Goal: Information Seeking & Learning: Check status

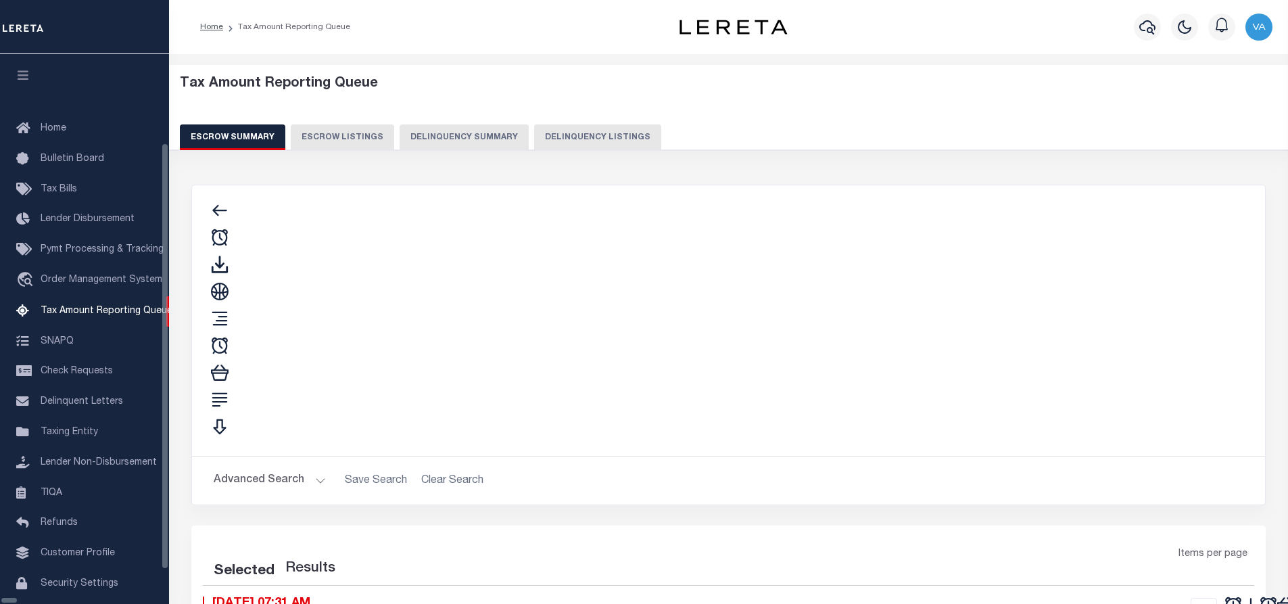
select select "100"
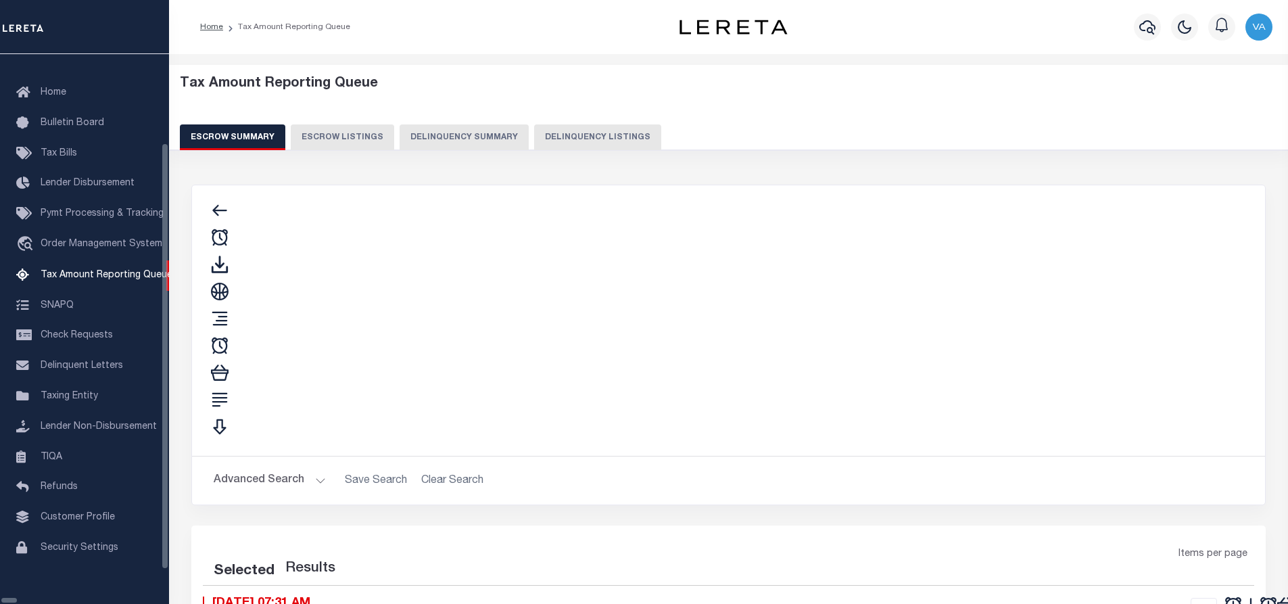
select select "100"
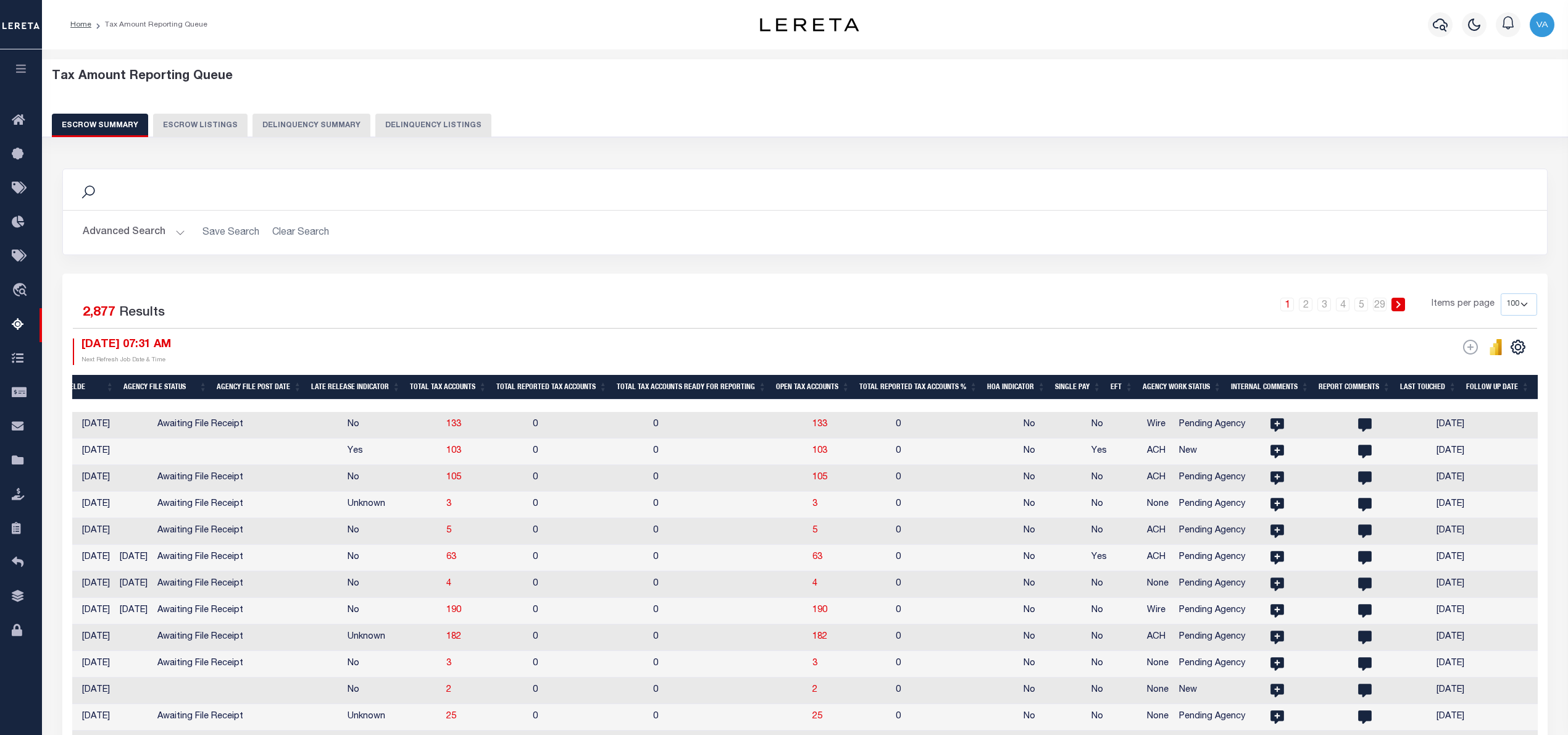
scroll to position [0, 940]
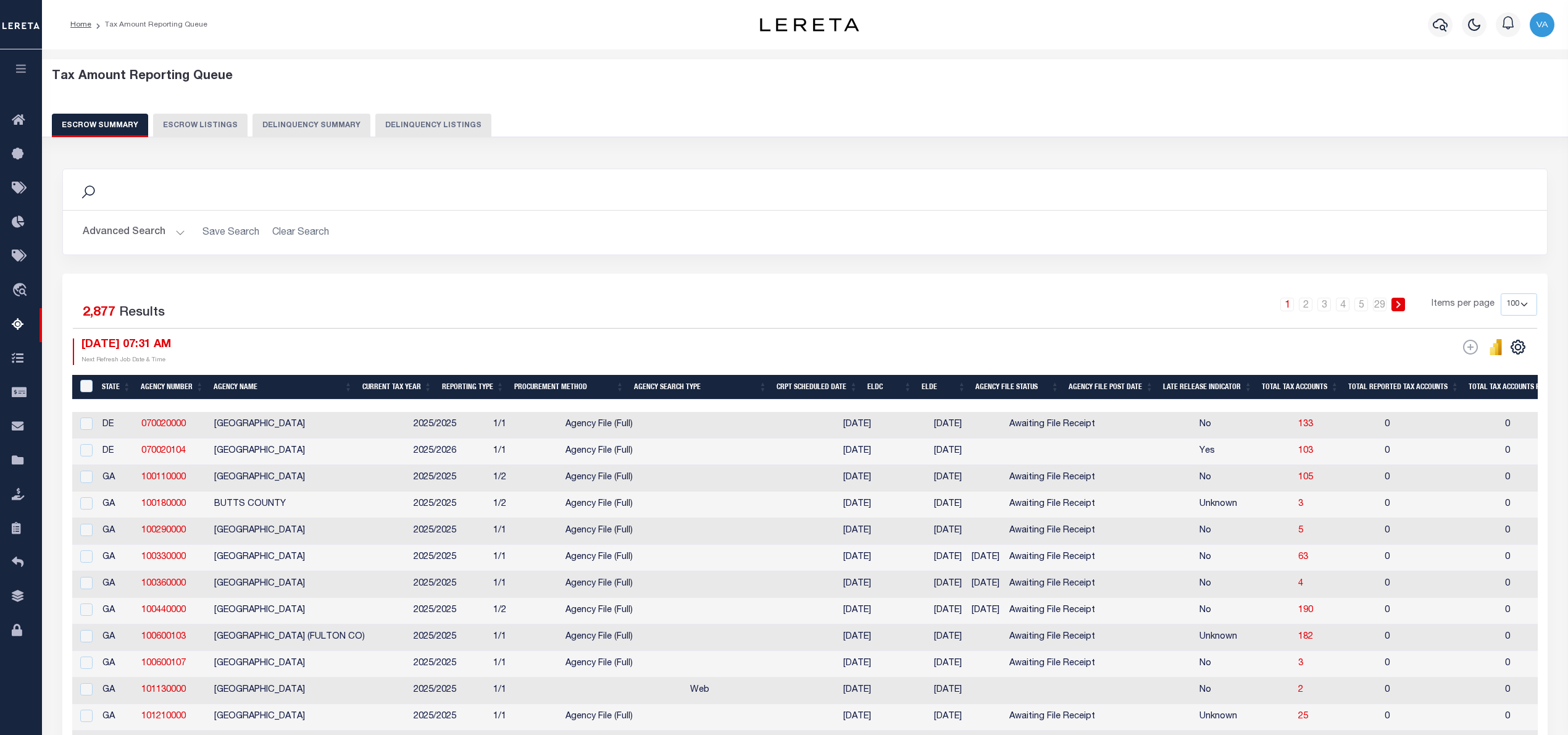
click at [169, 226] on button "Advanced Search" at bounding box center [134, 232] width 102 height 24
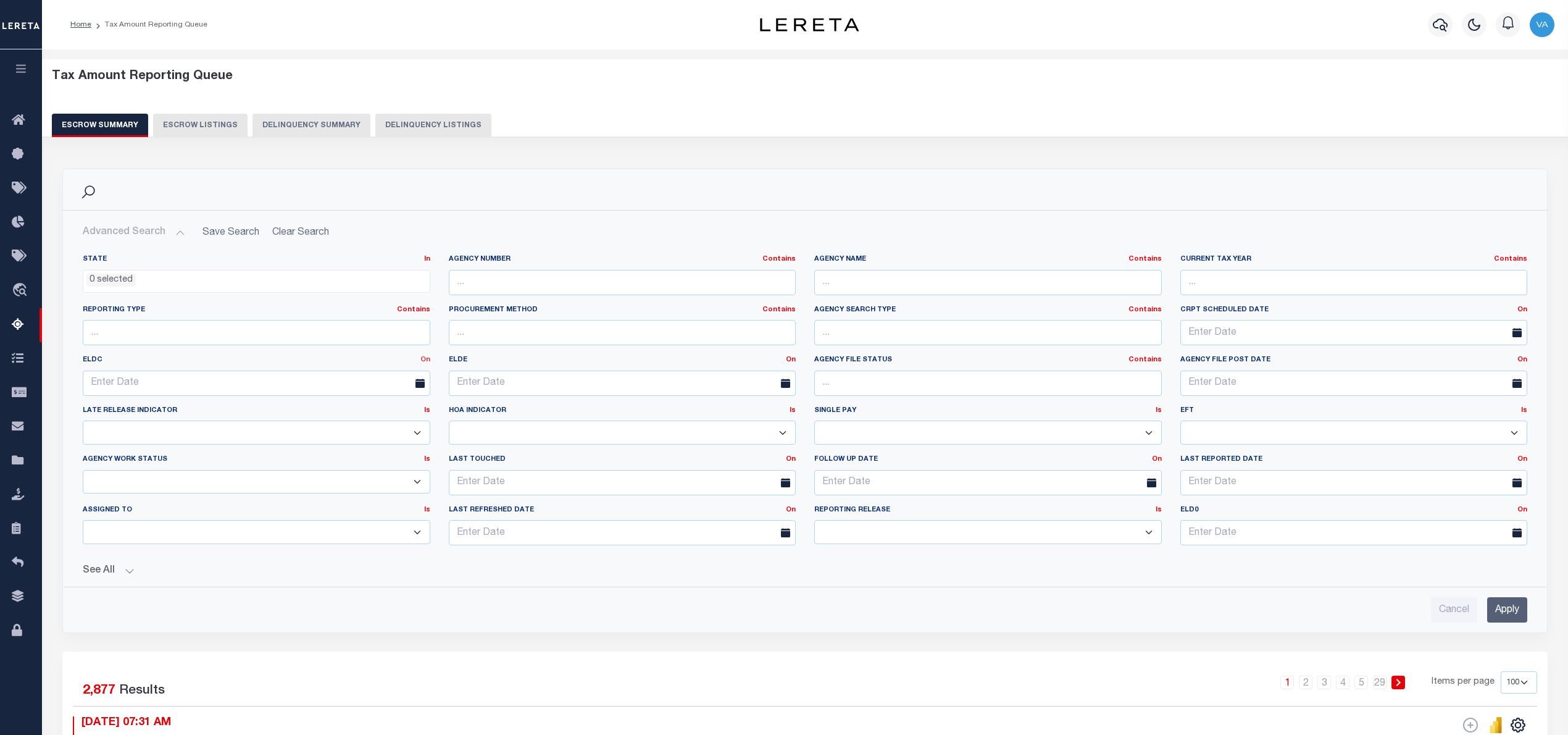
click at [425, 361] on link "On" at bounding box center [425, 359] width 10 height 6
click at [369, 428] on link "Between" at bounding box center [381, 427] width 98 height 18
click at [110, 383] on input "text" at bounding box center [165, 383] width 164 height 26
click at [232, 451] on span "1" at bounding box center [232, 454] width 24 height 24
type input "[DATE]"
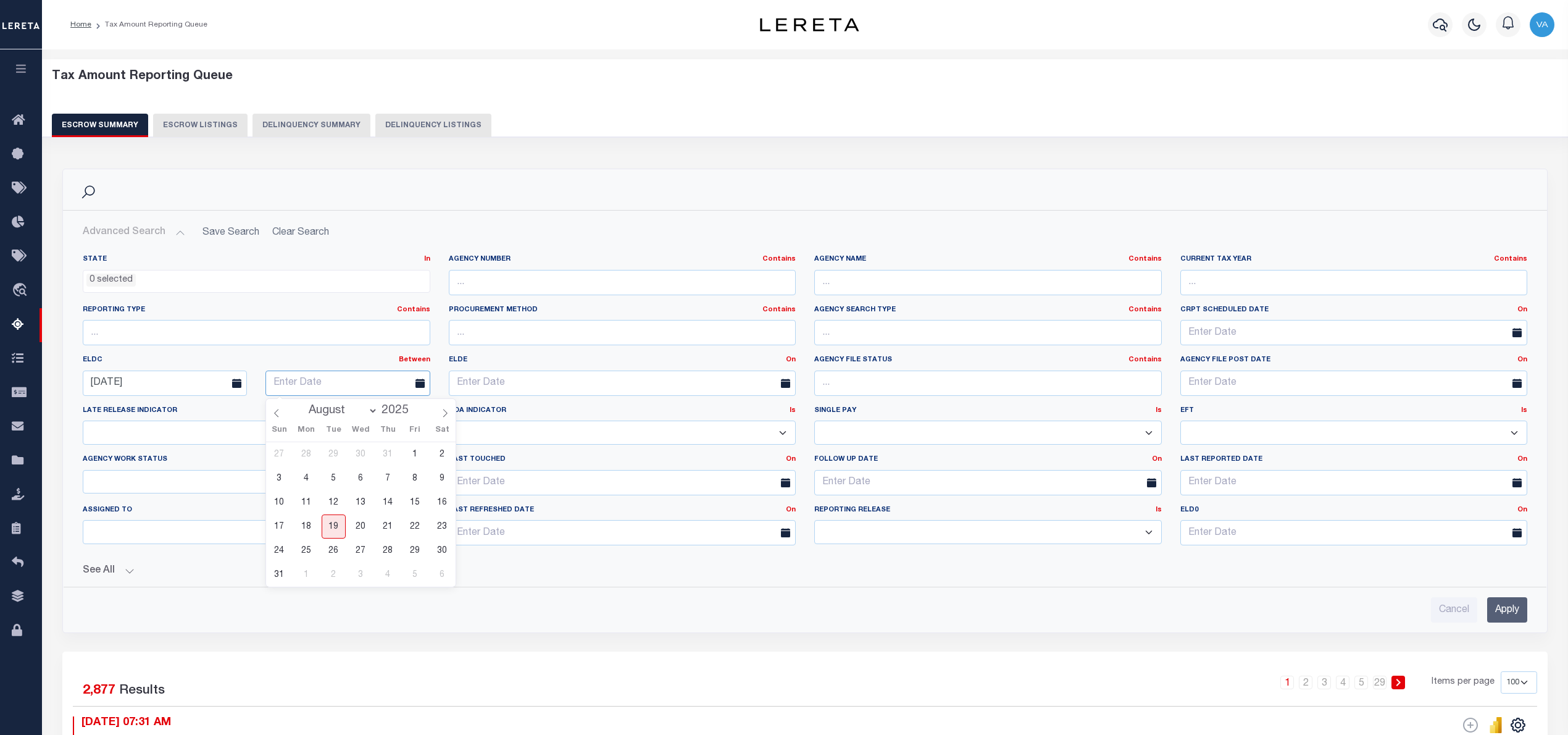
click at [295, 386] on input "text" at bounding box center [348, 383] width 164 height 26
click at [278, 551] on span "31" at bounding box center [279, 574] width 24 height 24
type input "[DATE]"
click at [119, 551] on button "See All" at bounding box center [805, 571] width 1445 height 12
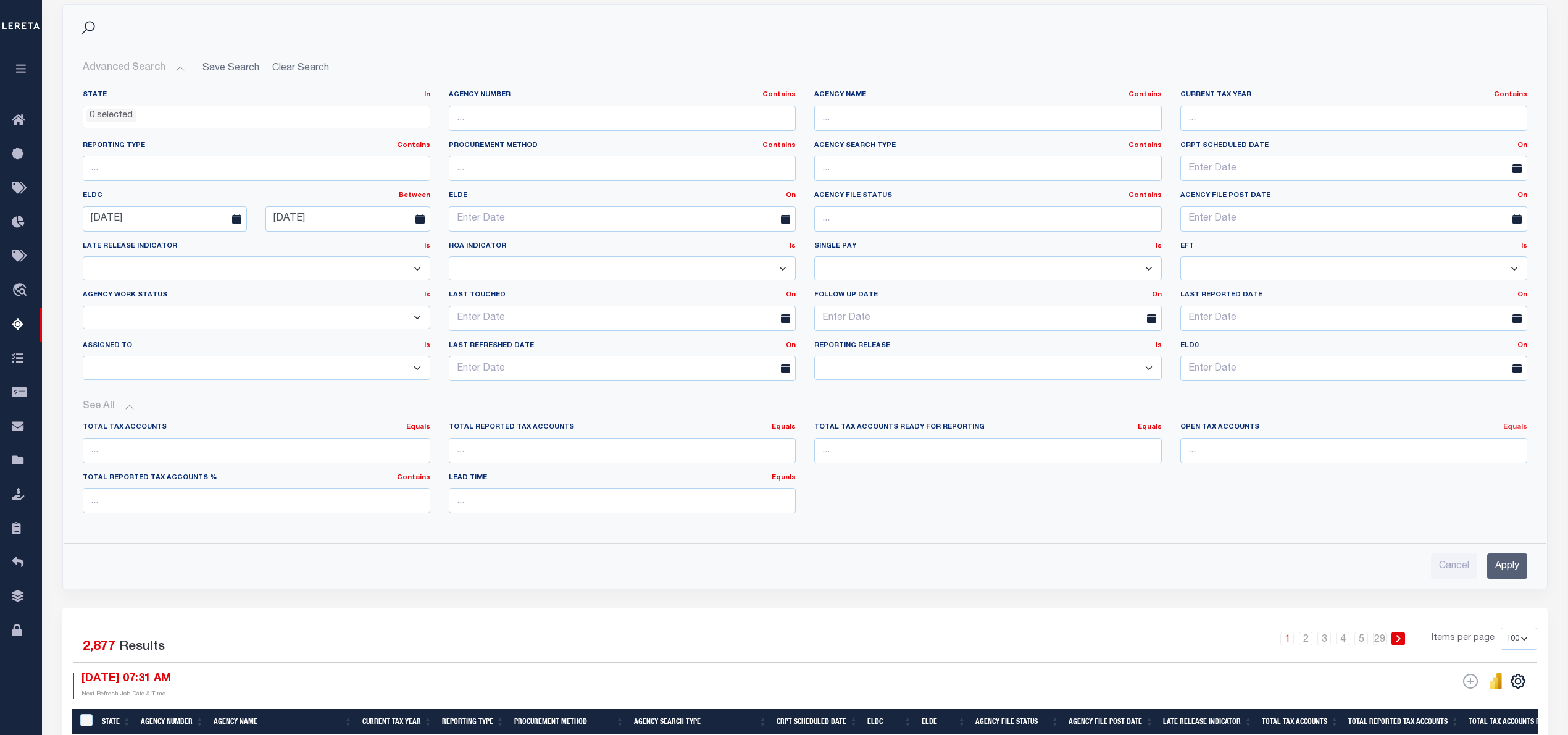
click at [1175, 426] on link "Equals" at bounding box center [1515, 426] width 24 height 6
click at [1175, 477] on link "Is [GEOGRAPHIC_DATA]" at bounding box center [1459, 478] width 135 height 18
click at [1175, 450] on input "number" at bounding box center [1354, 450] width 348 height 26
type input "0"
click at [1175, 551] on input "Apply" at bounding box center [1508, 566] width 40 height 26
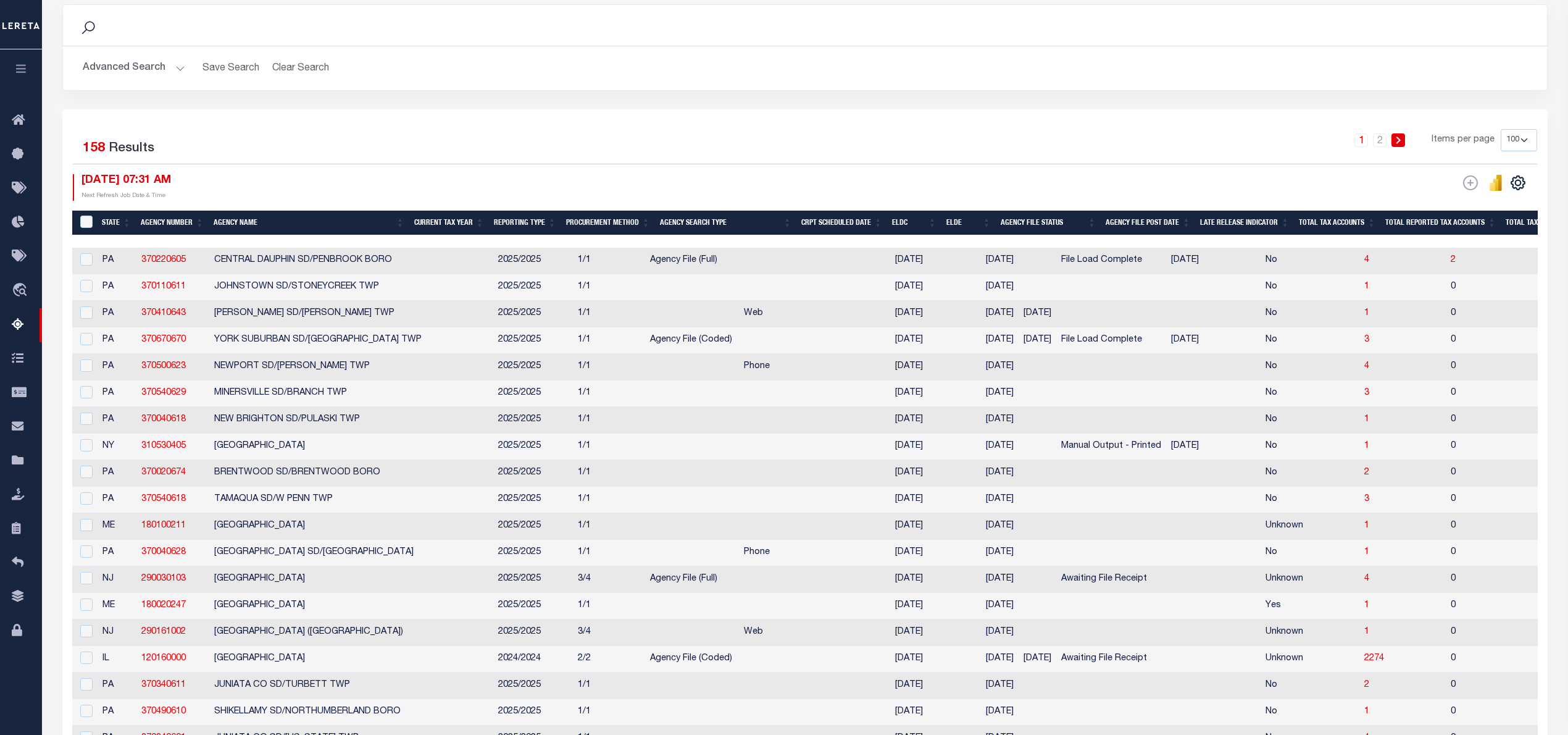
scroll to position [0, 0]
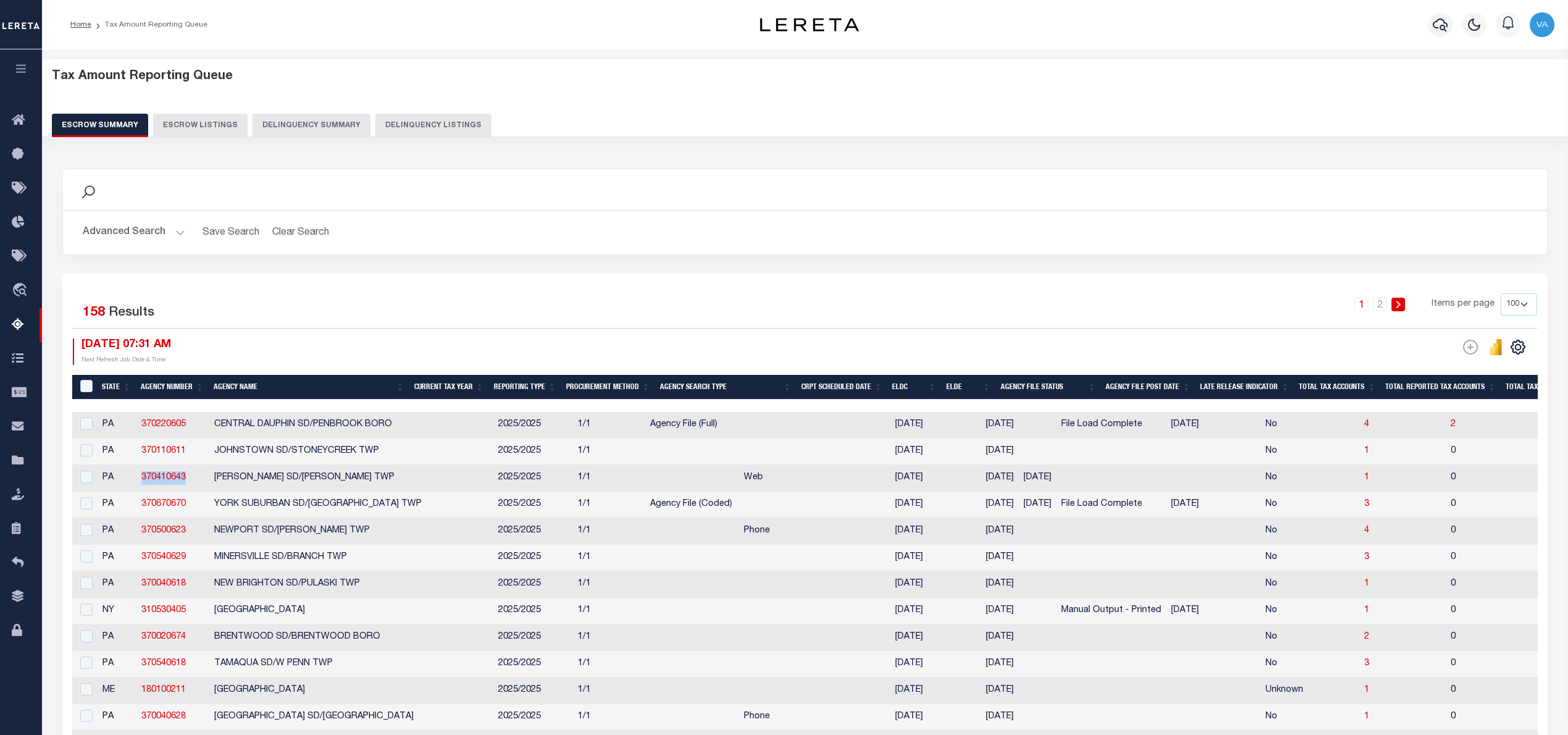
drag, startPoint x: 194, startPoint y: 478, endPoint x: 138, endPoint y: 487, distance: 56.7
click at [138, 487] on td "370410643" at bounding box center [173, 478] width 73 height 26
checkbox input "true"
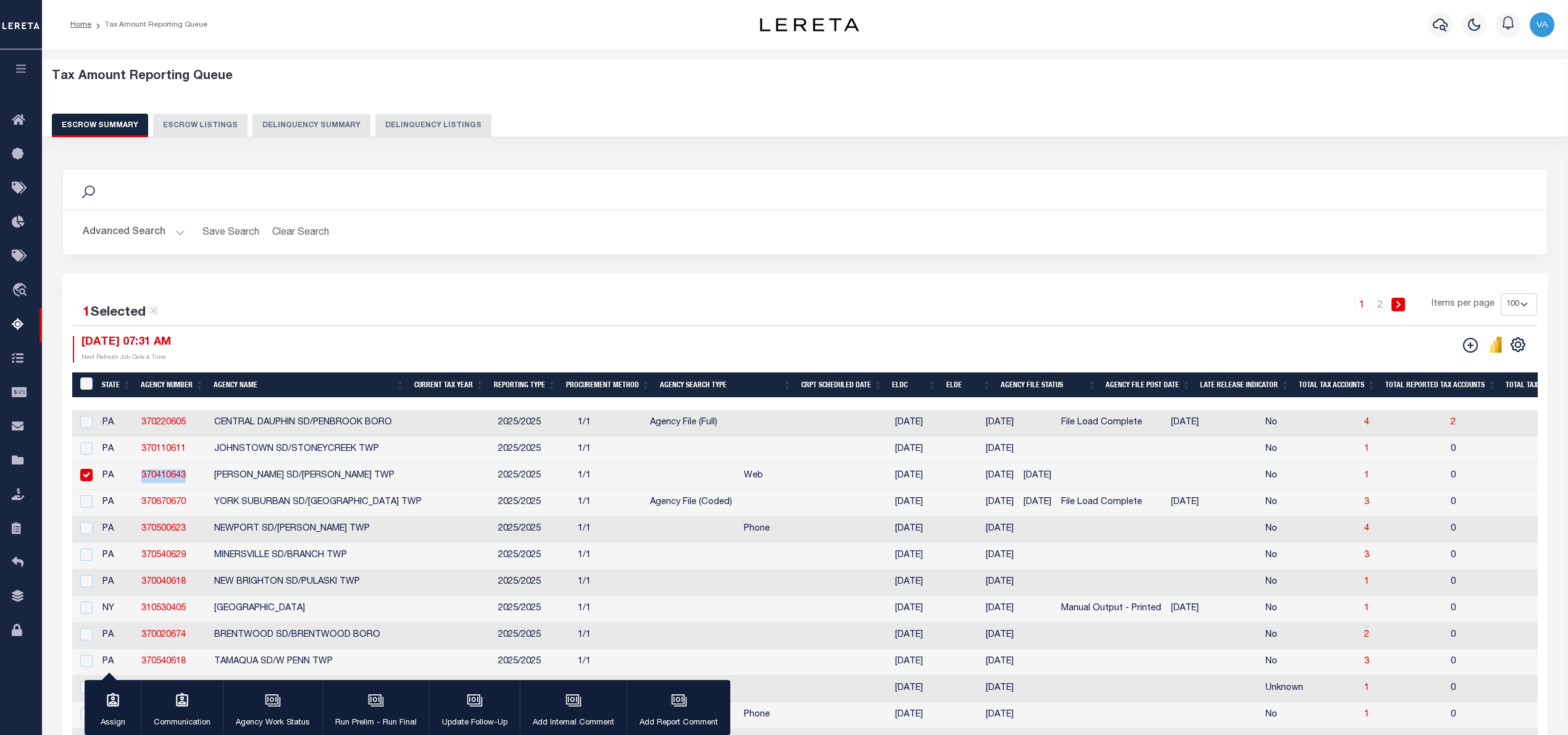
copy link "370410643"
click at [576, 200] on div "Search" at bounding box center [805, 189] width 1465 height 21
click at [83, 385] on input "&nbsp;" at bounding box center [87, 383] width 13 height 13
checkbox input "true"
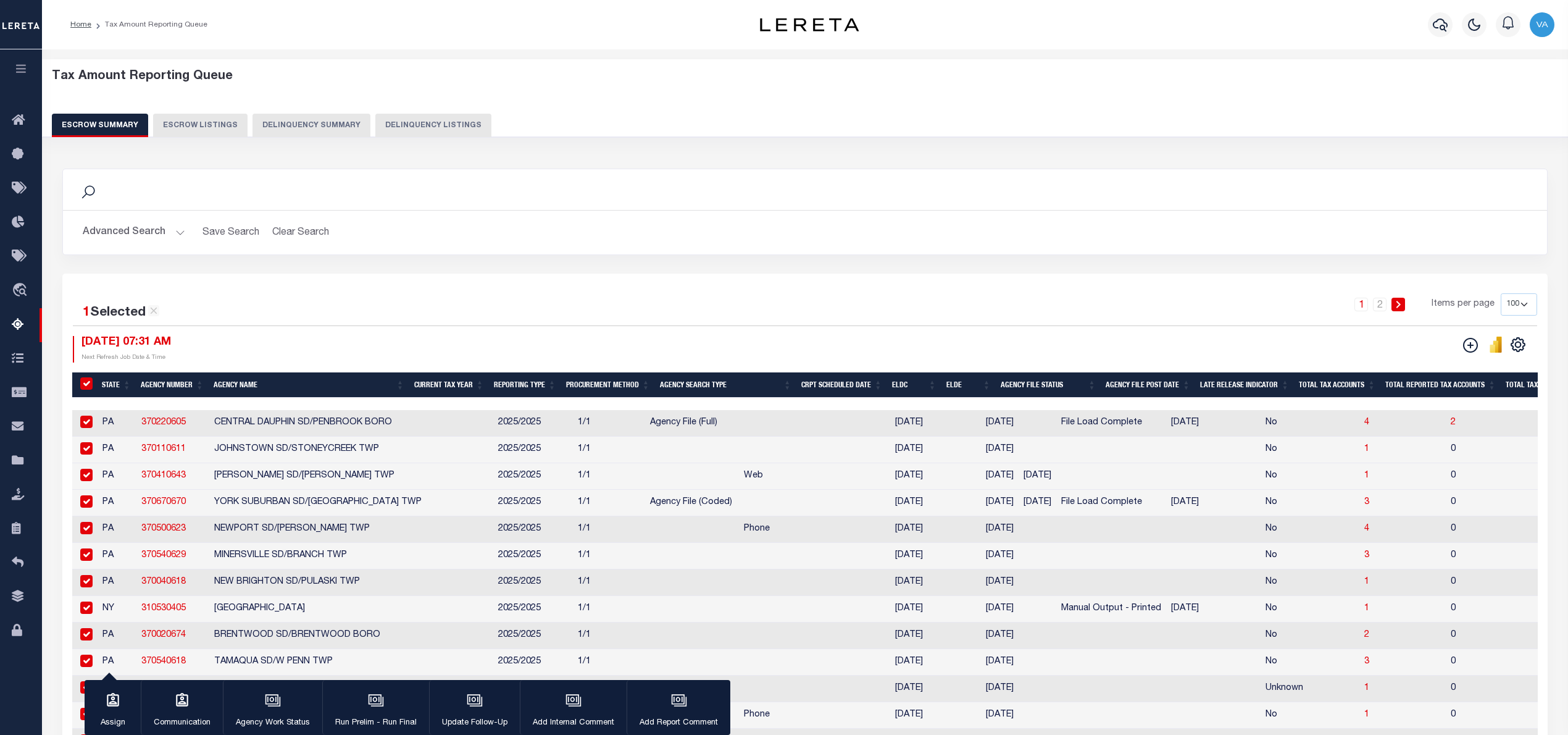
checkbox input "true"
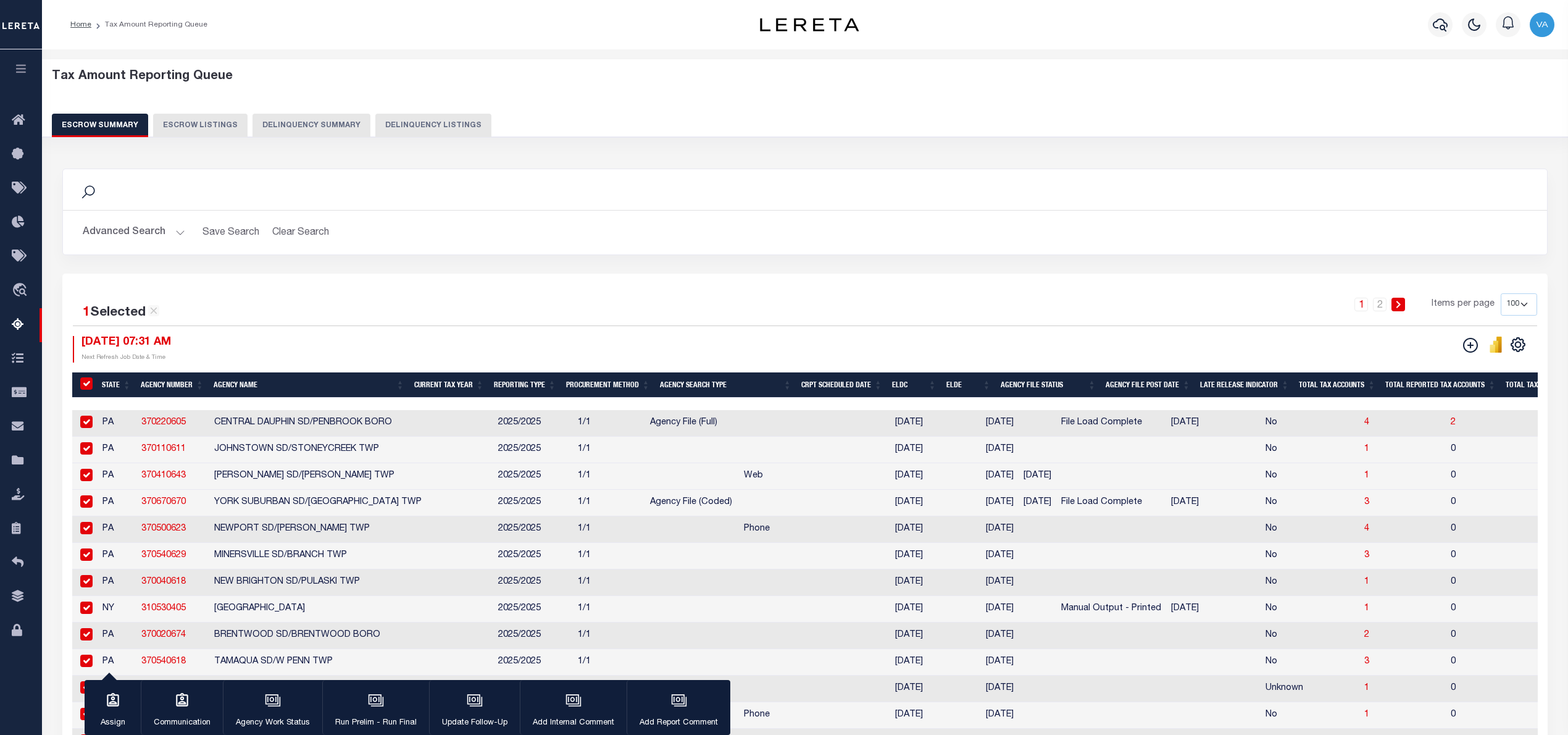
checkbox input "true"
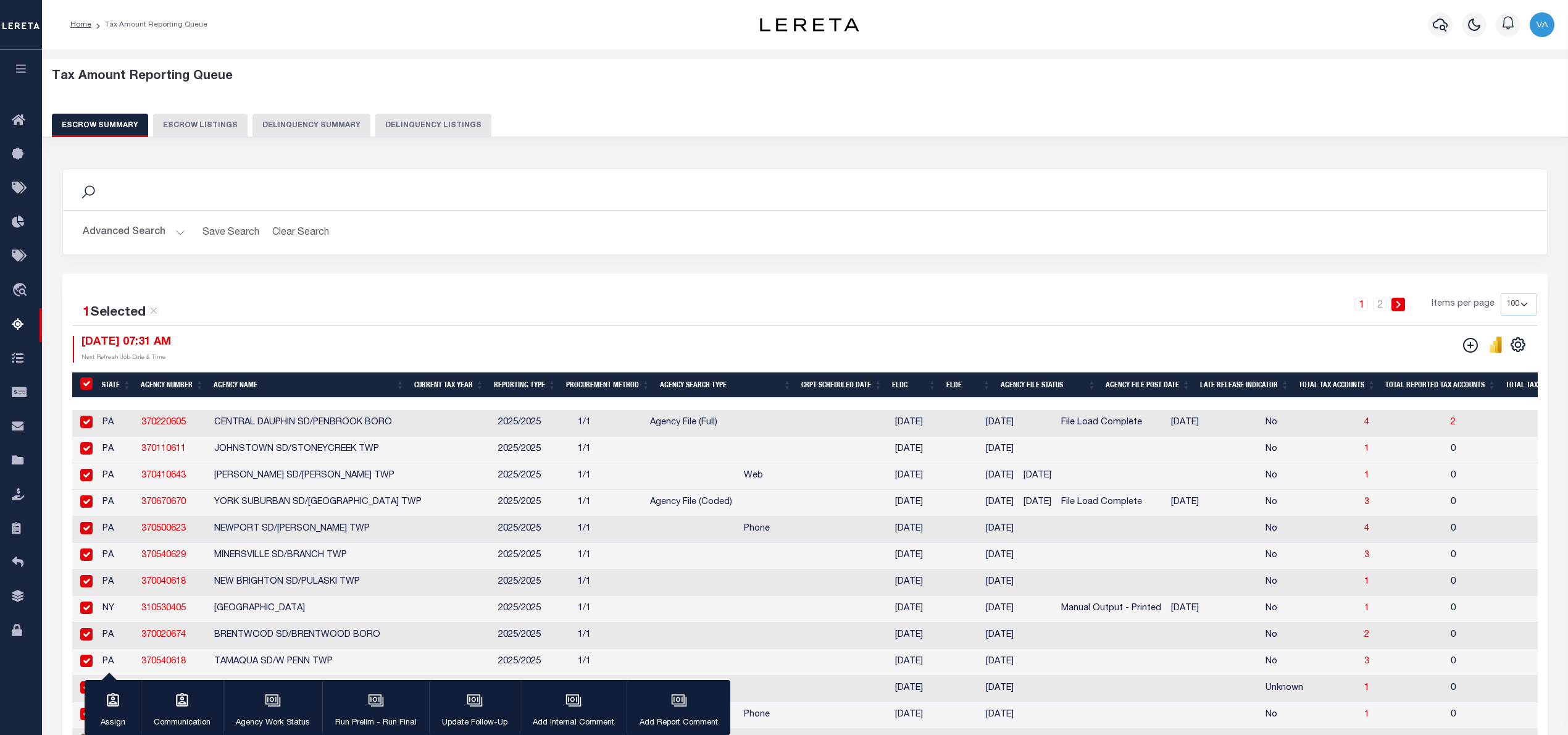
checkbox input "true"
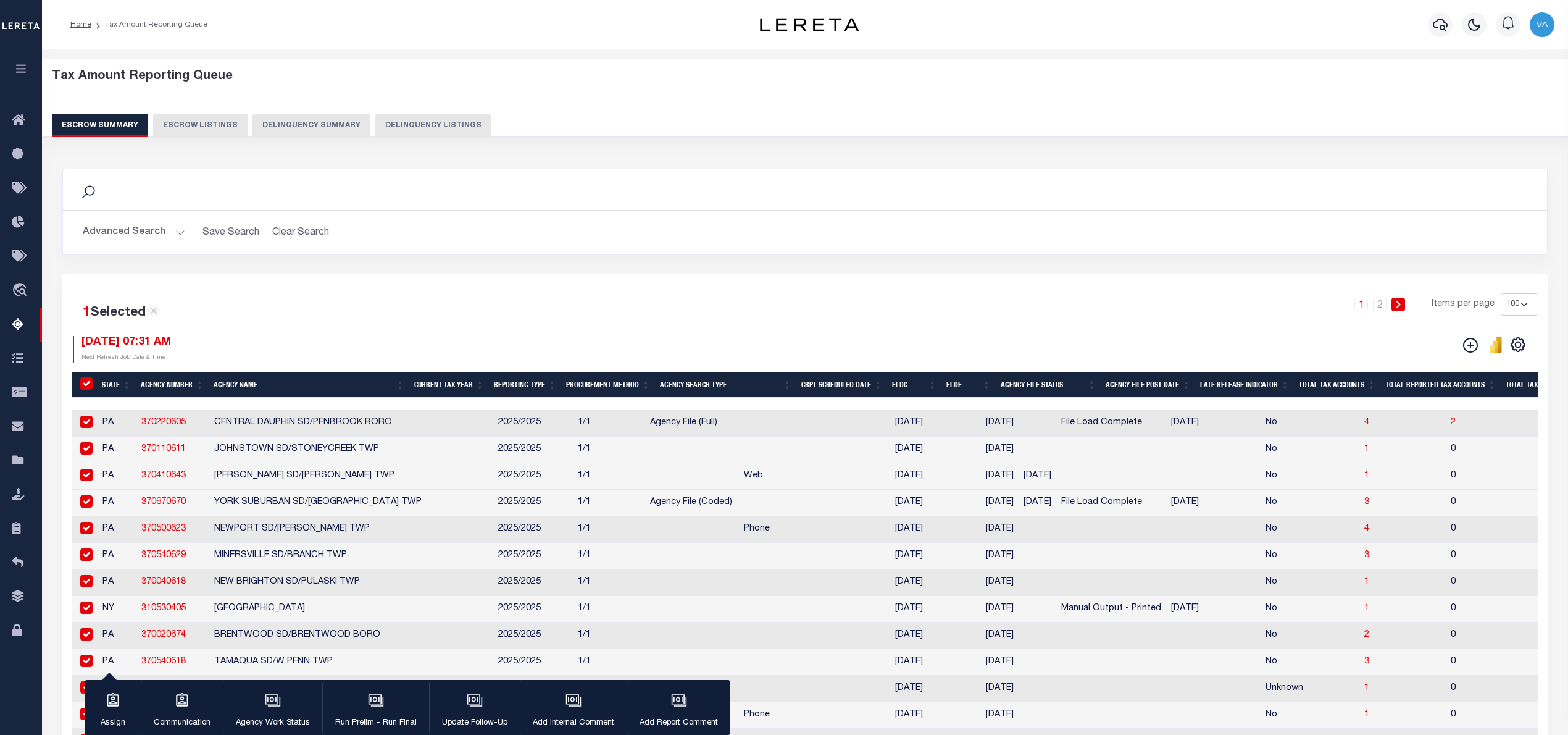
checkbox input "true"
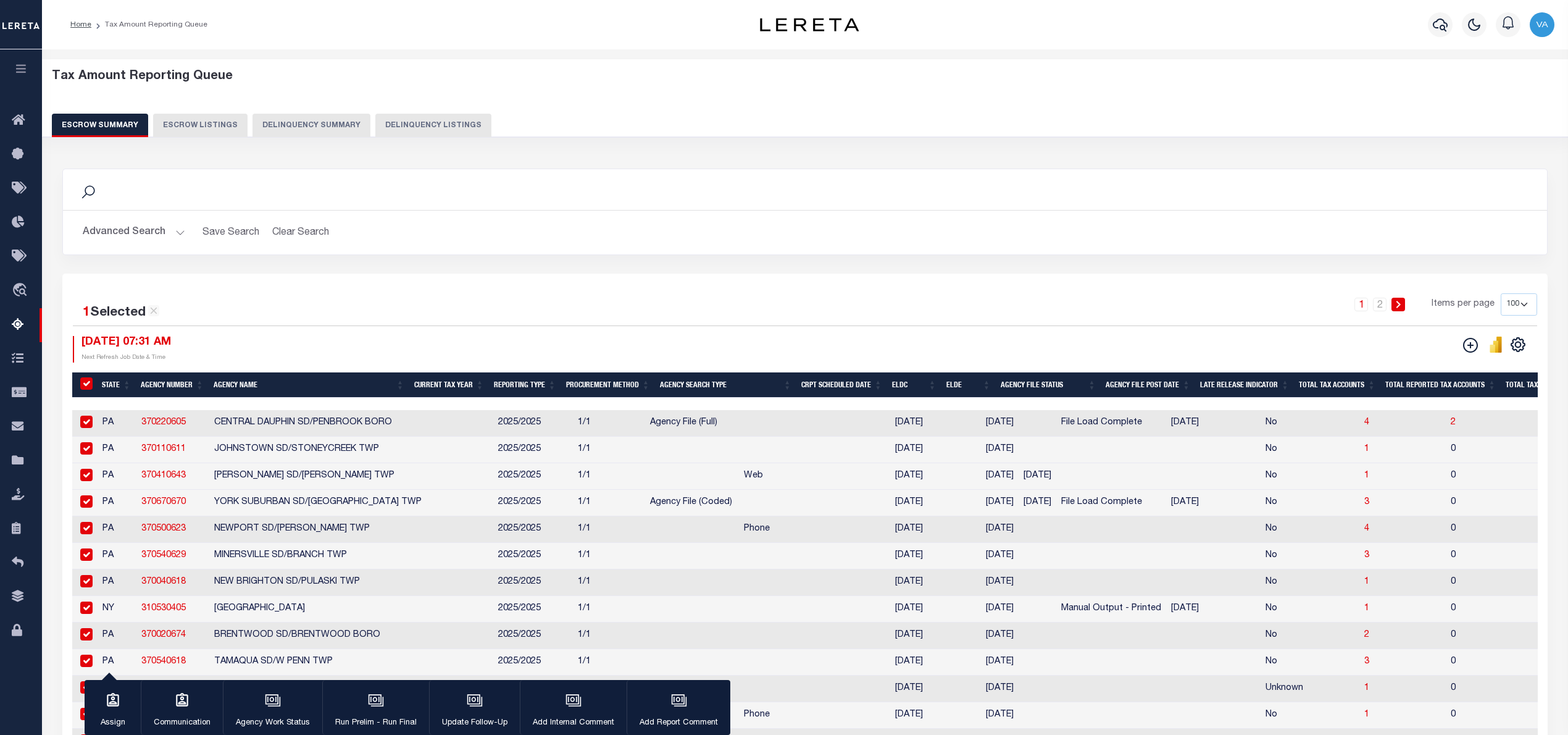
checkbox input "true"
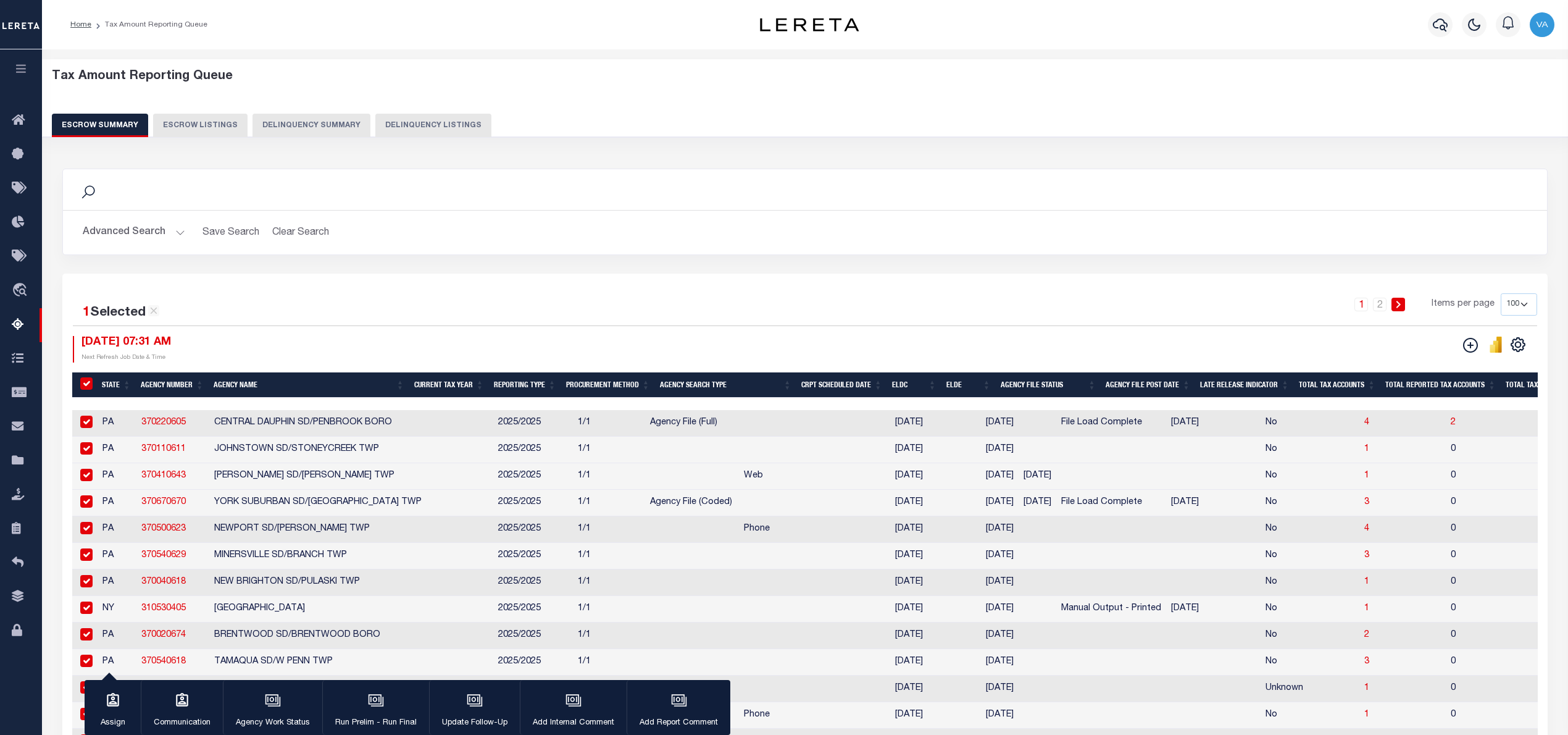
checkbox input "true"
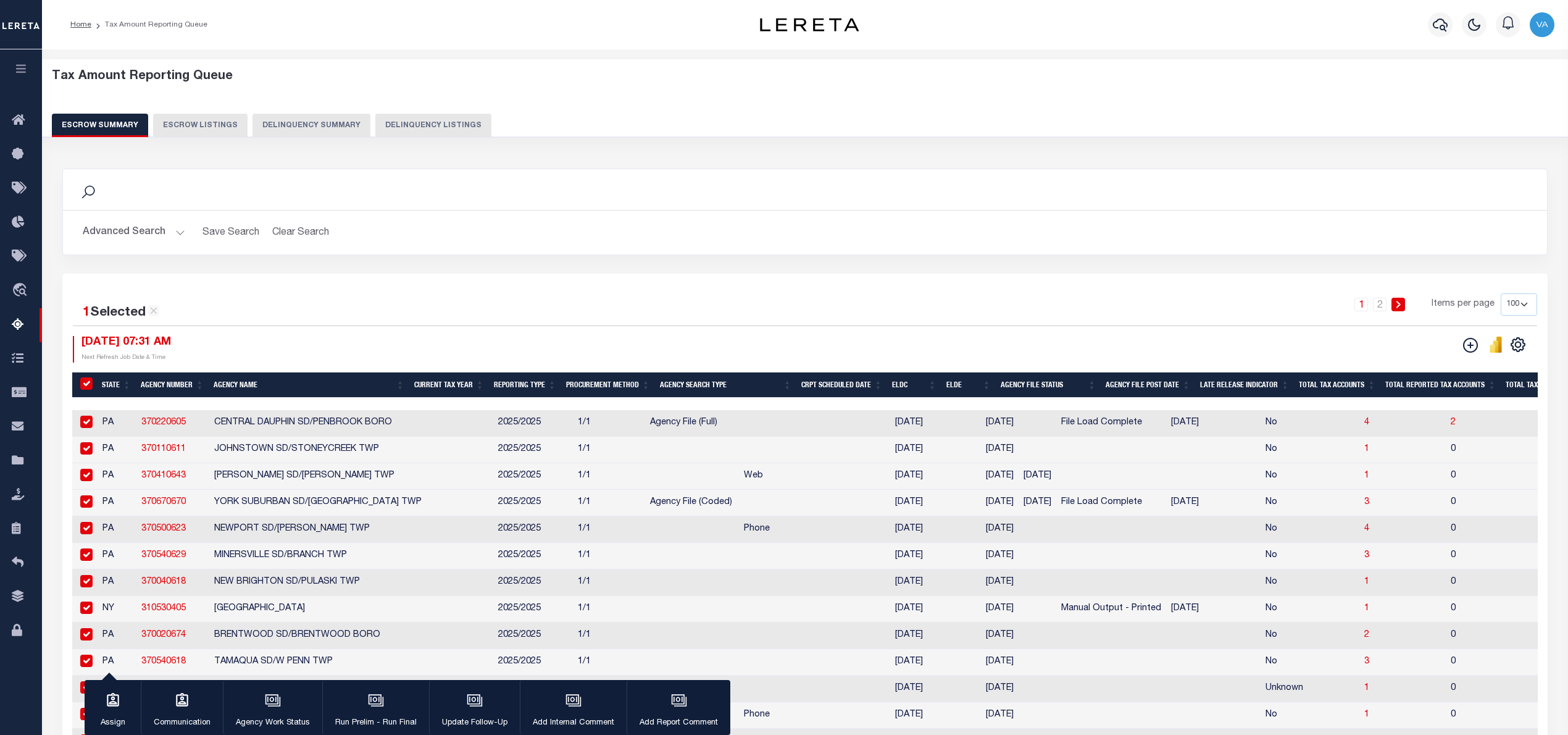
checkbox input "true"
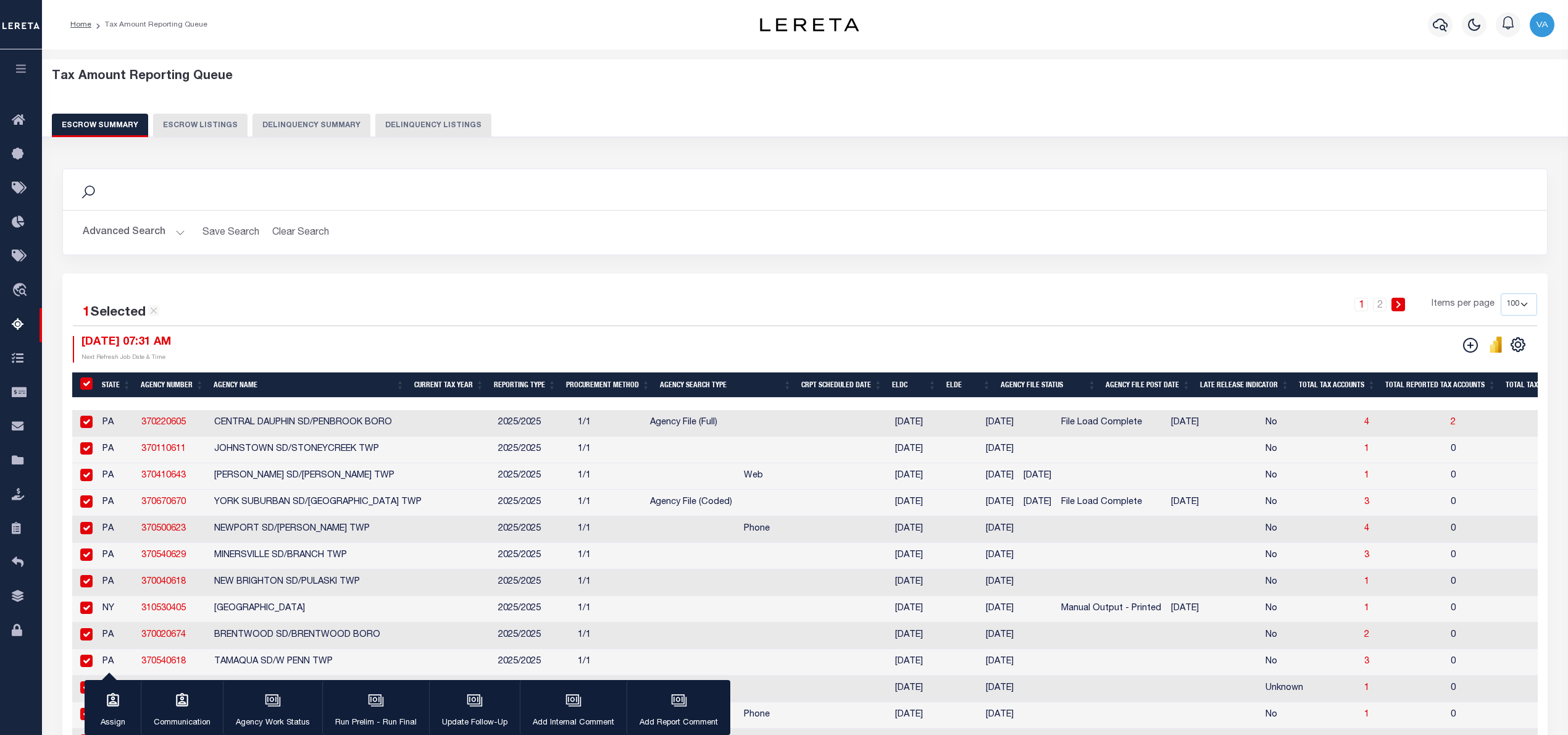
checkbox input "true"
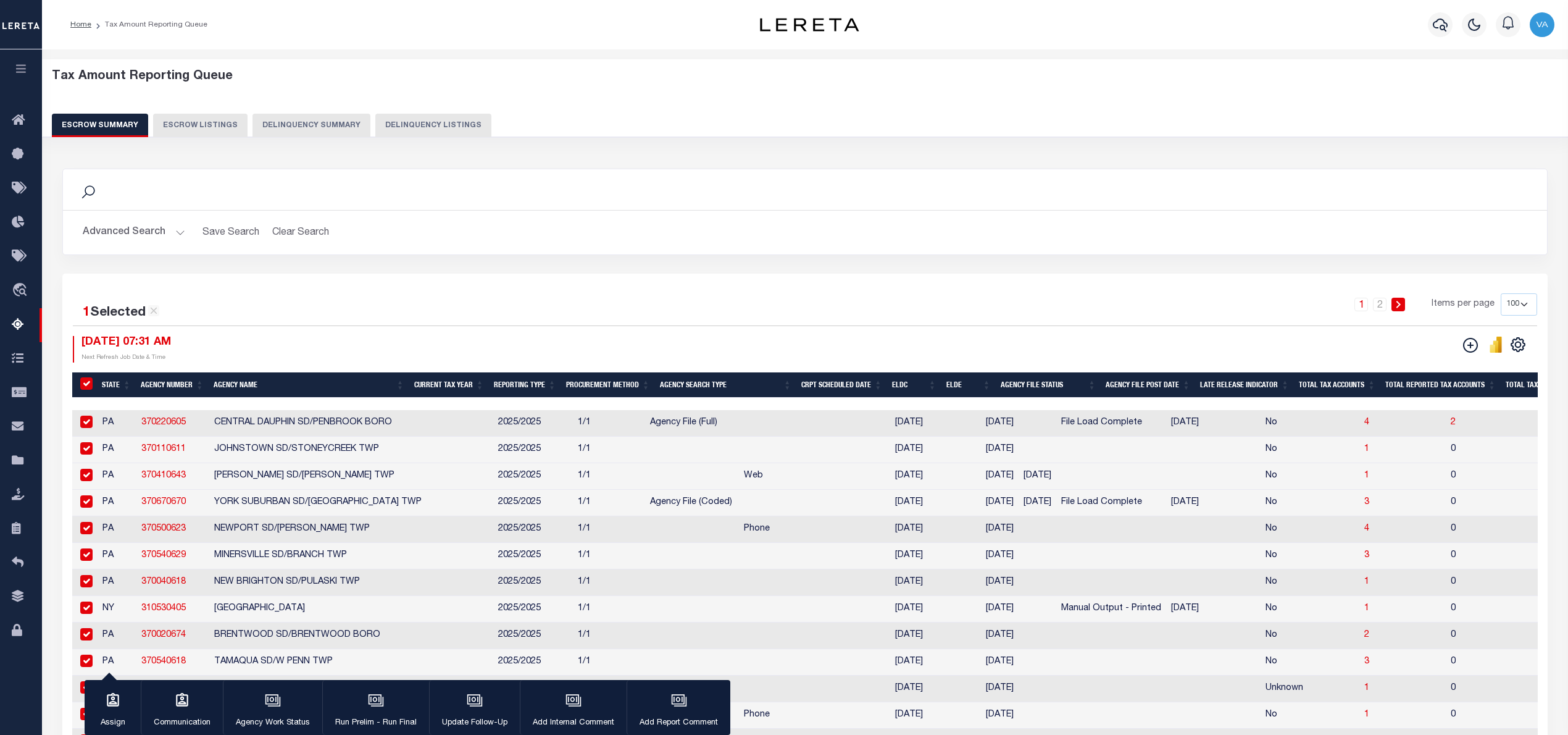
checkbox input "true"
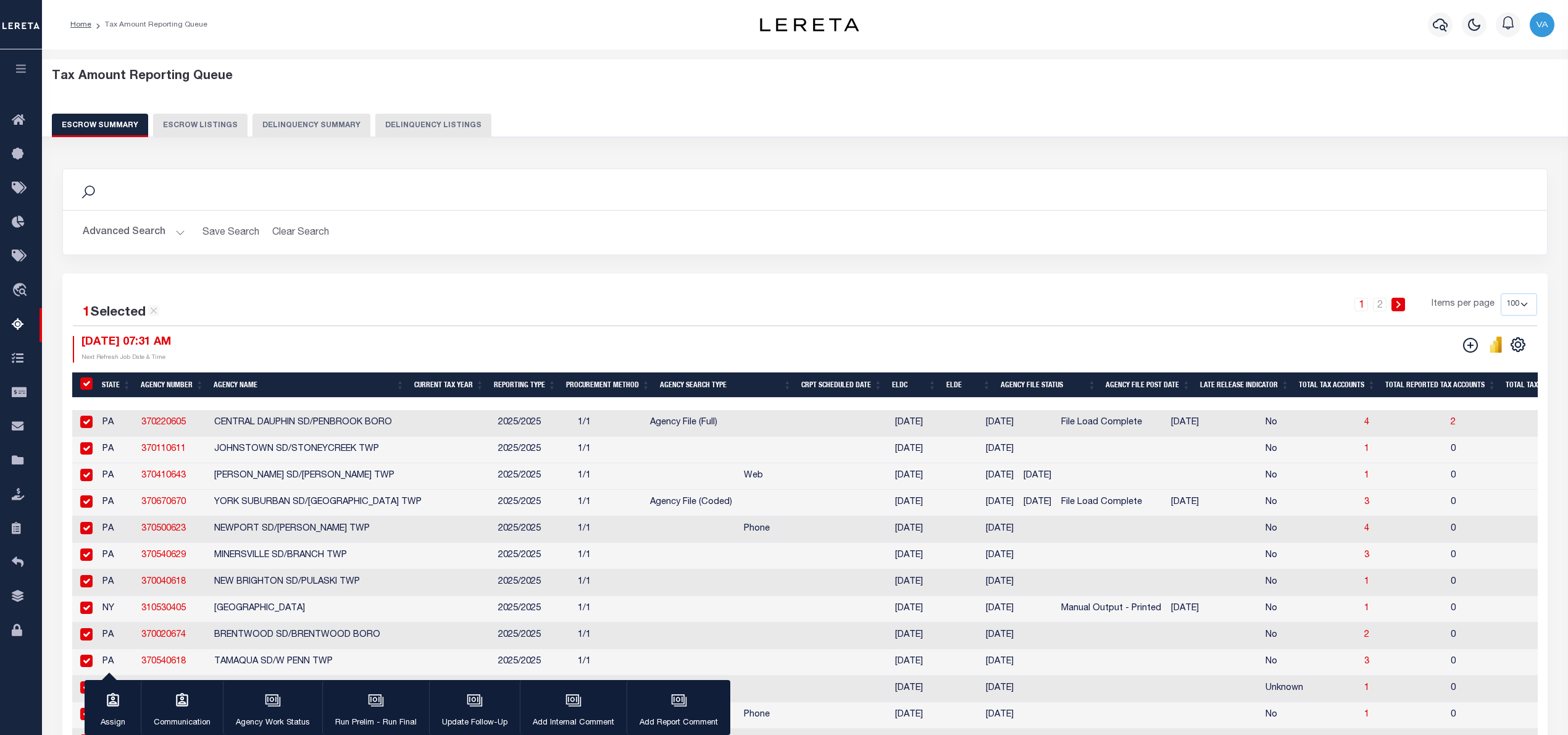
checkbox input "true"
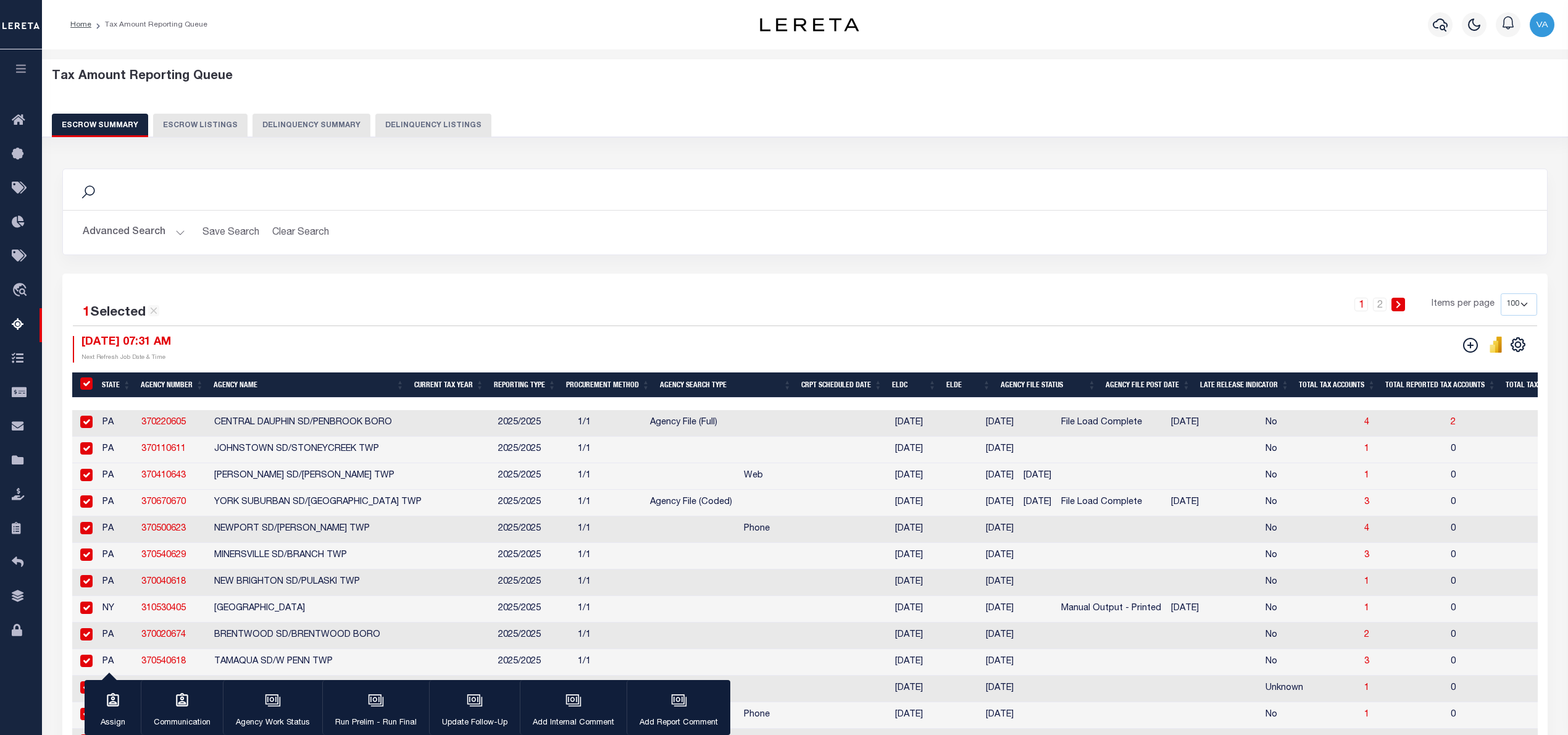
checkbox input "true"
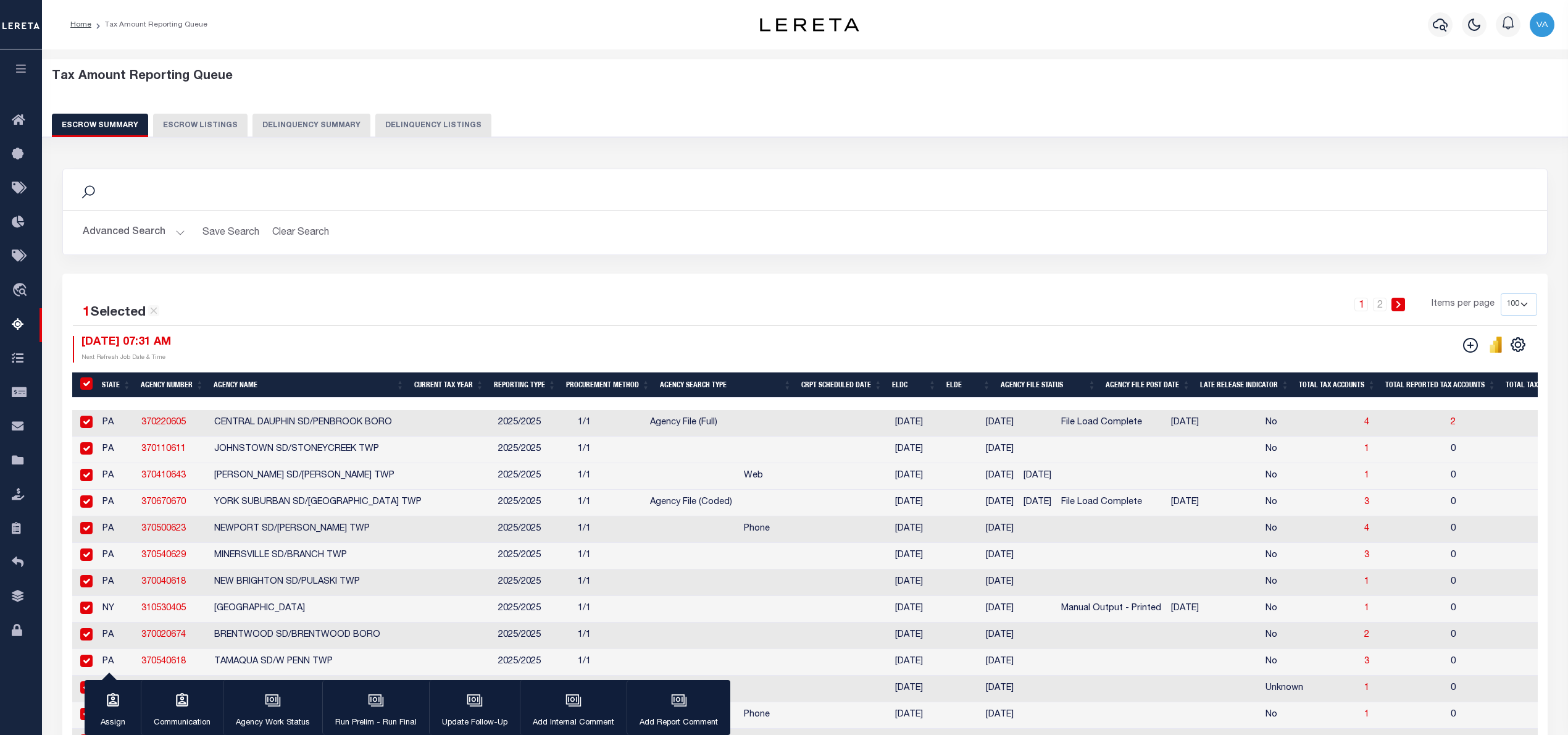
checkbox input "true"
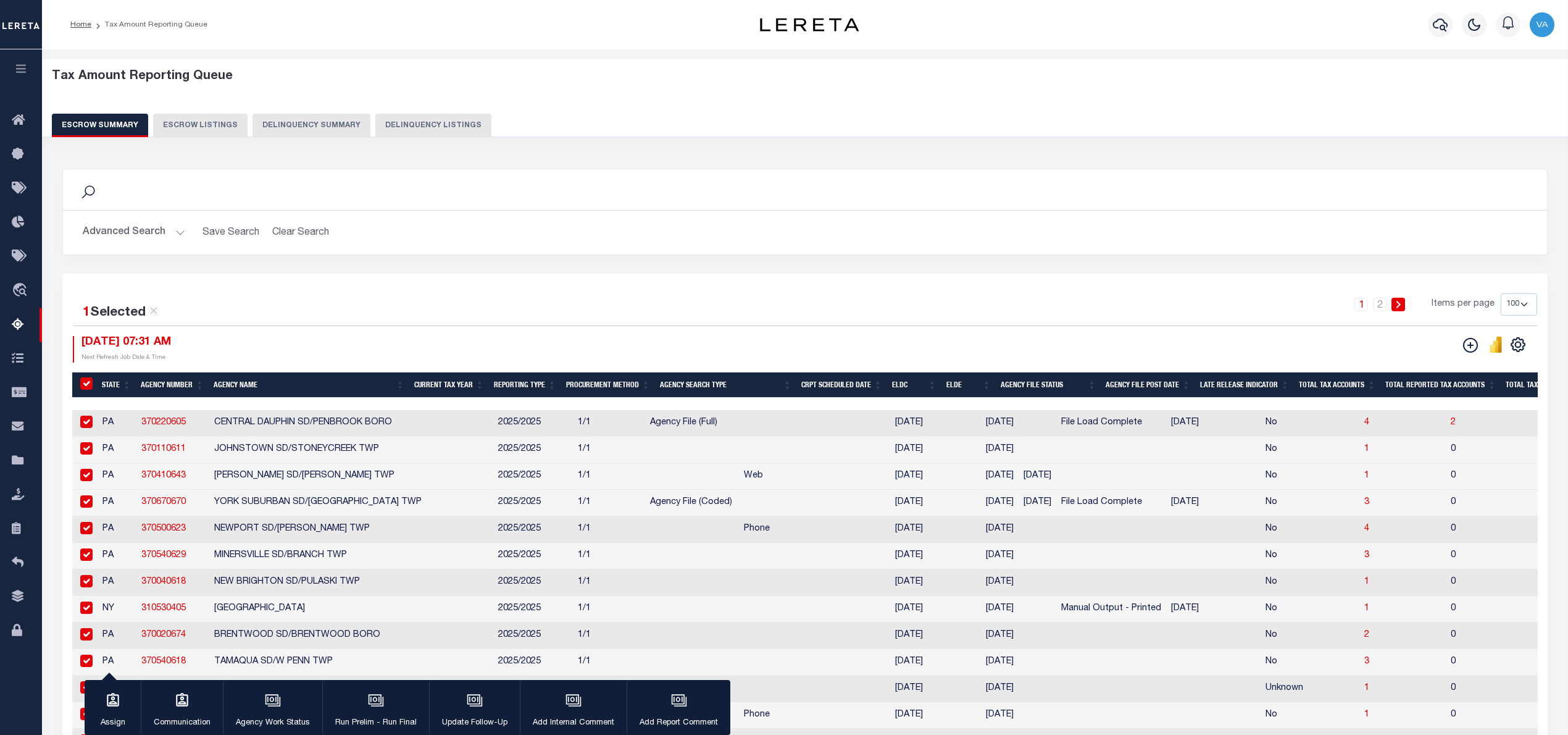
checkbox input "true"
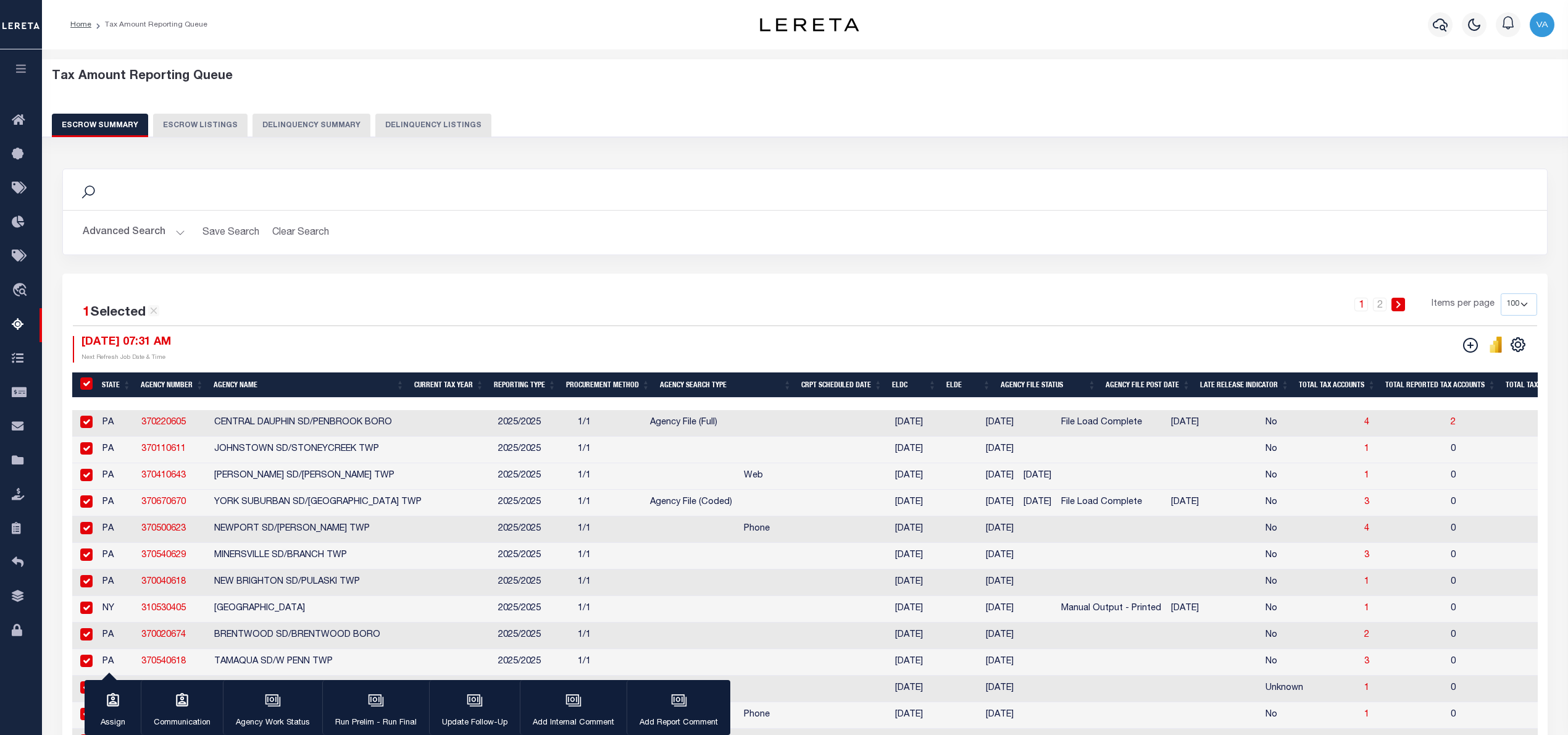
checkbox input "true"
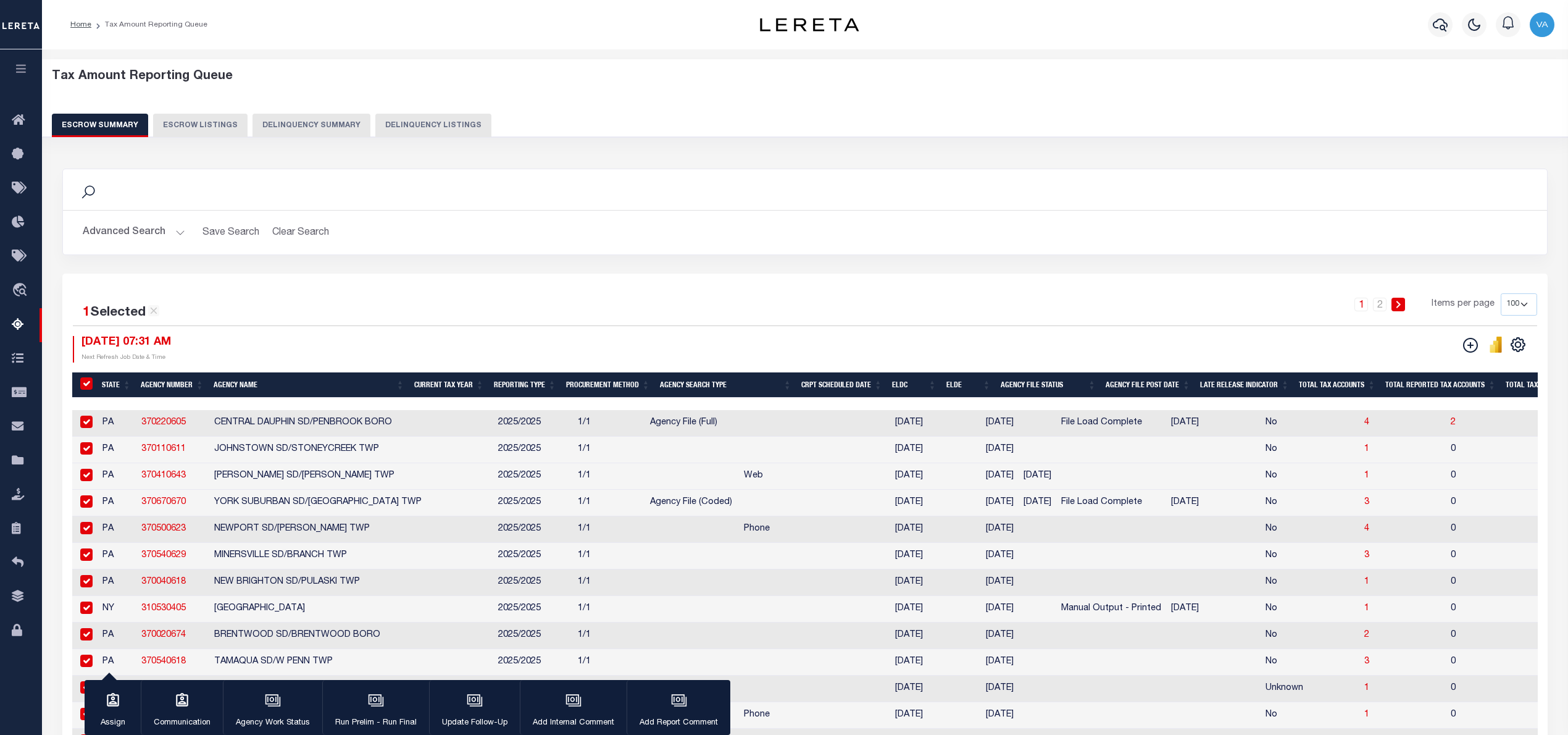
checkbox input "true"
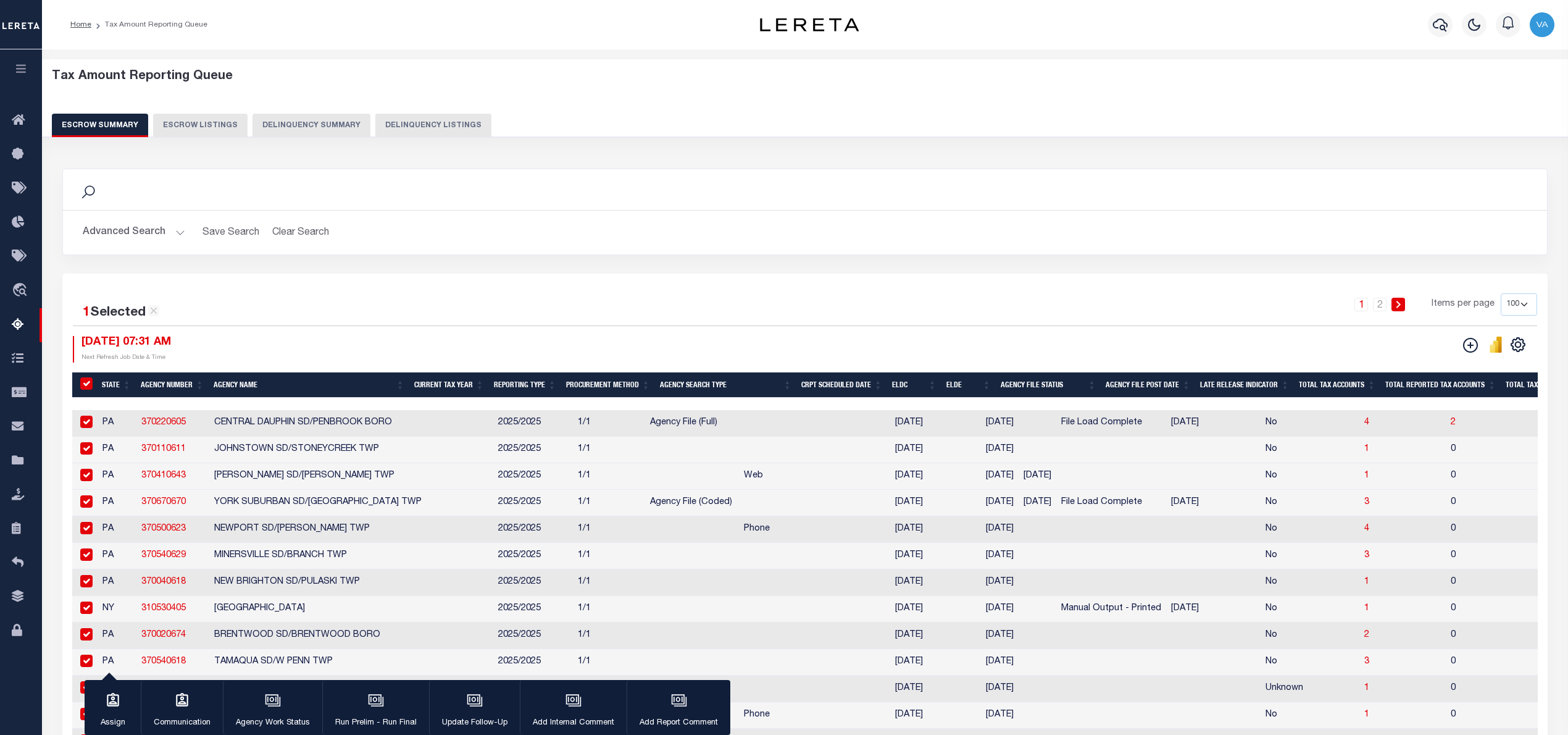
checkbox input "true"
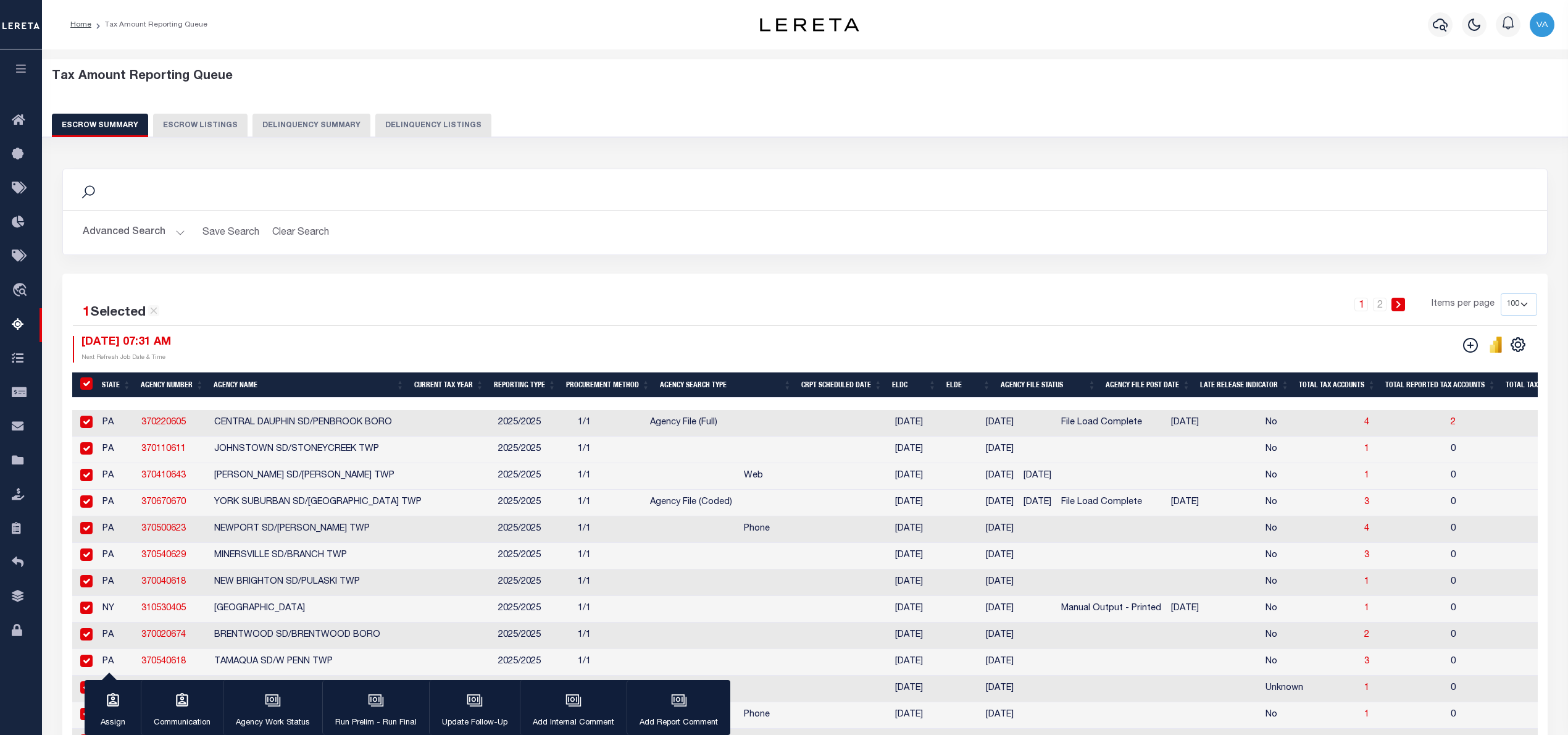
checkbox input "true"
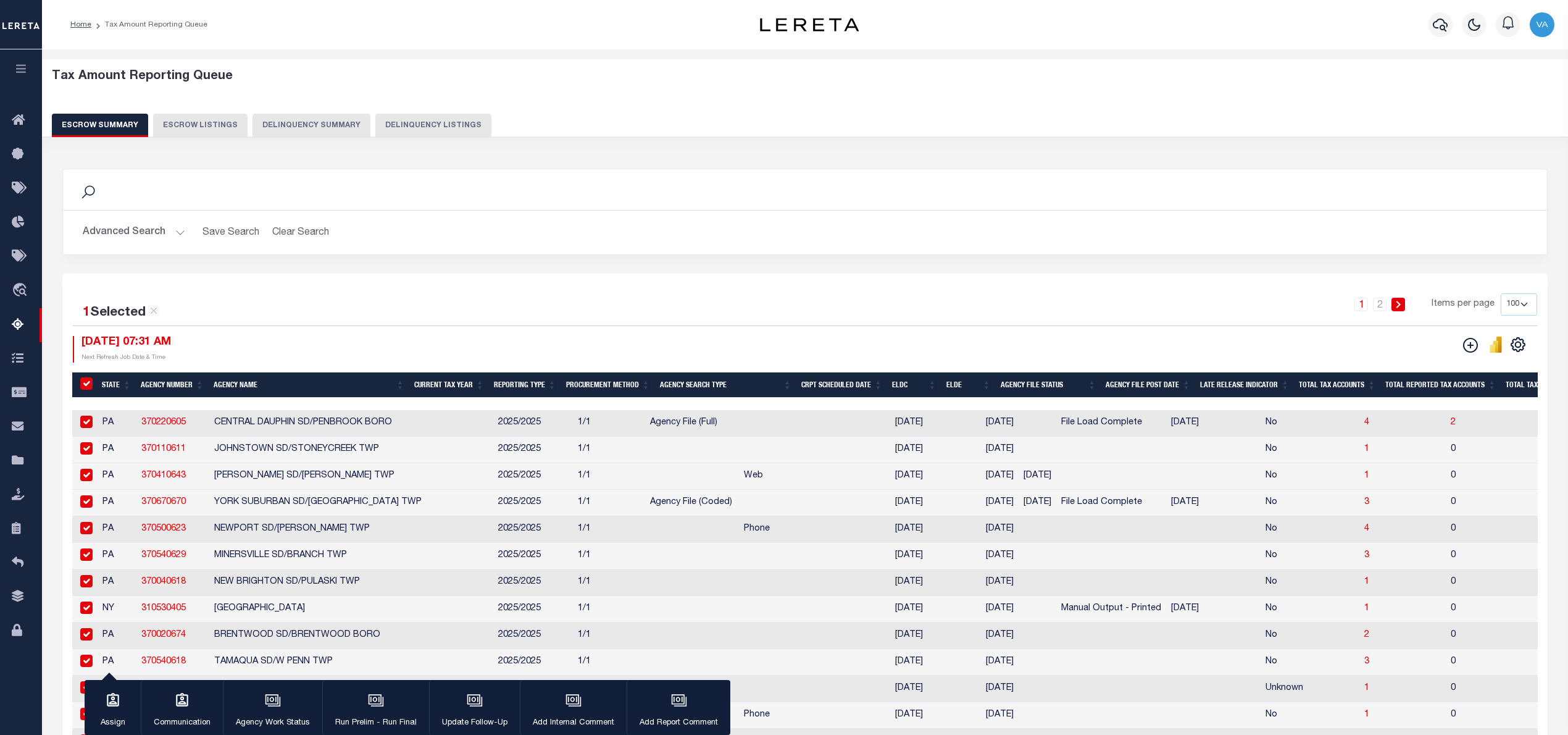
checkbox input "true"
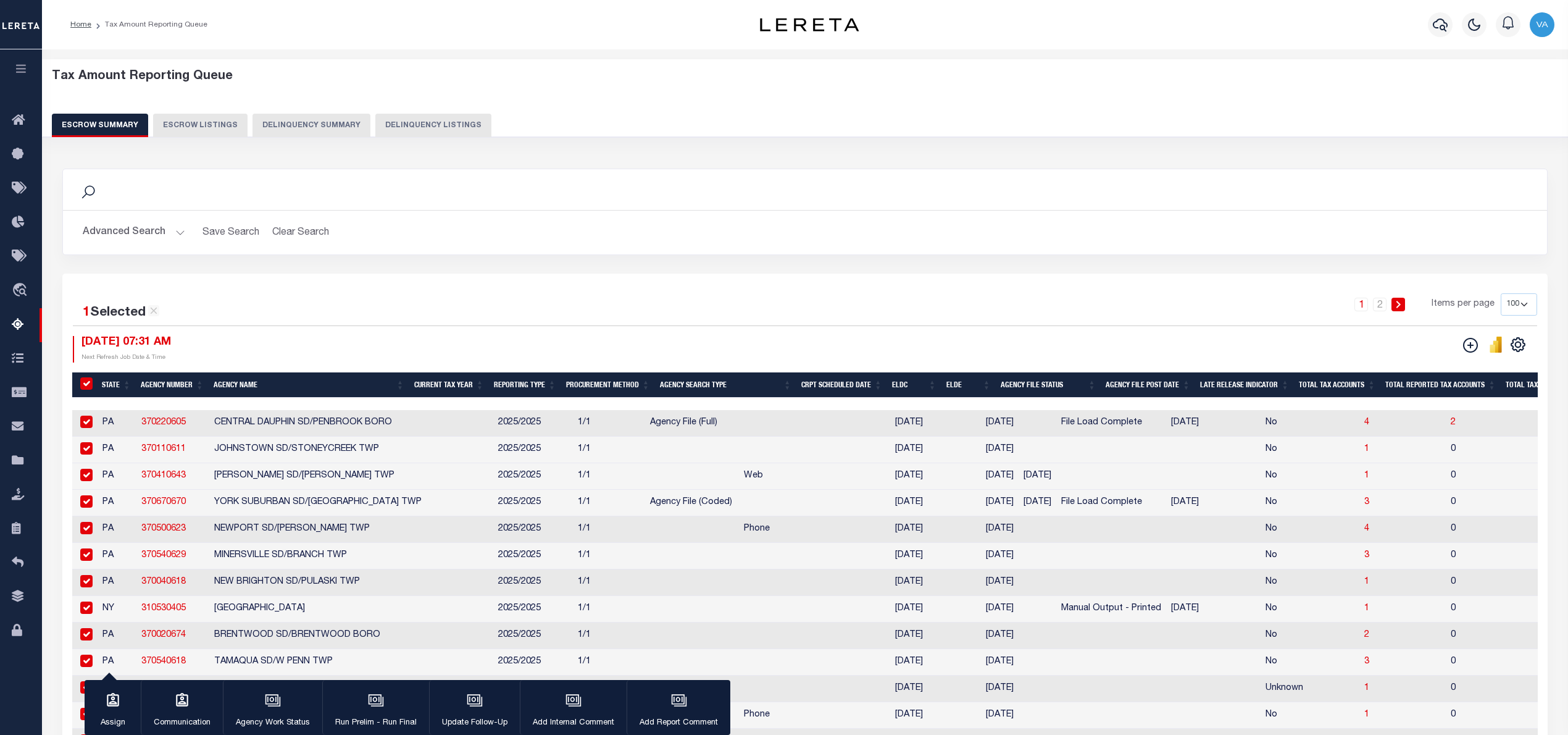
checkbox input "true"
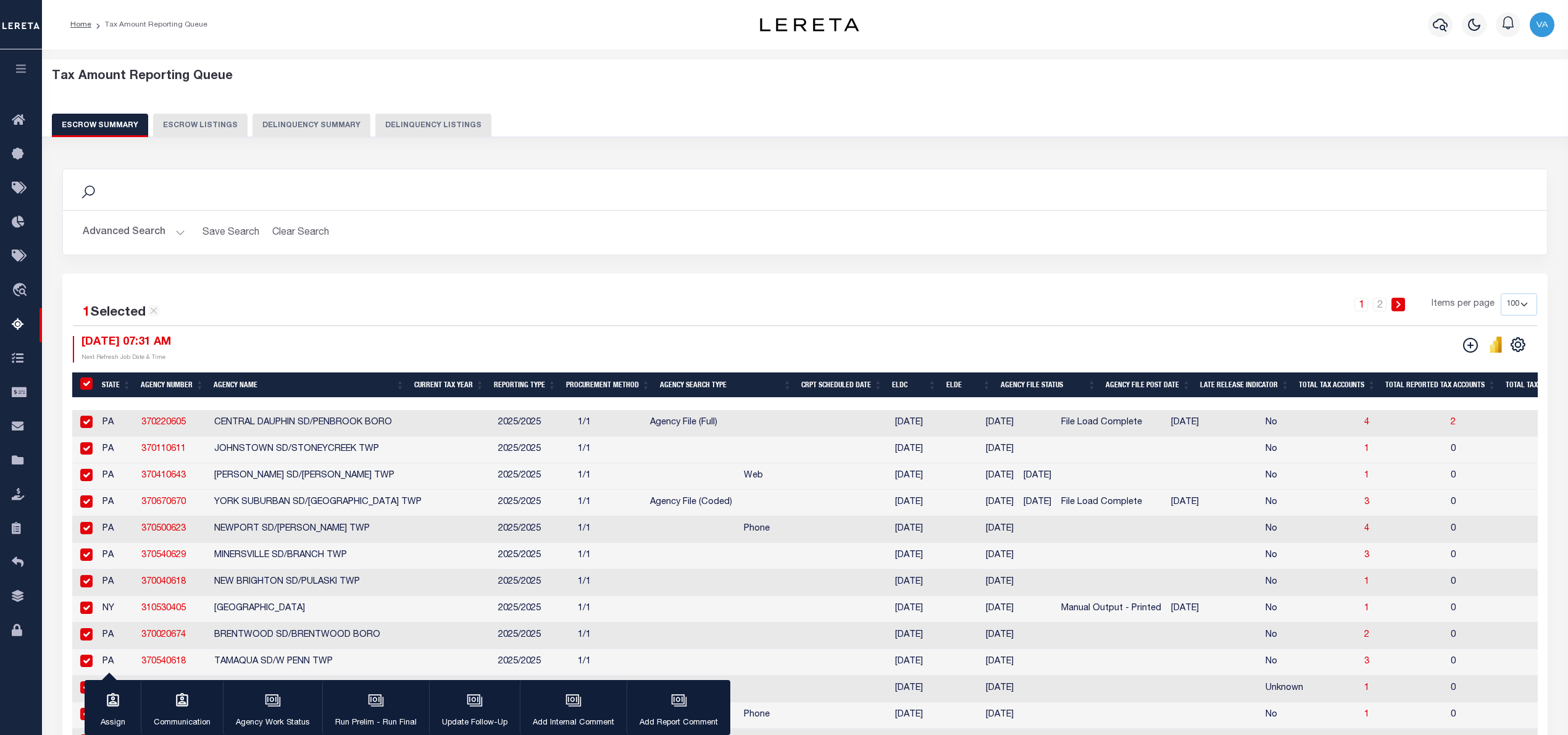
checkbox input "true"
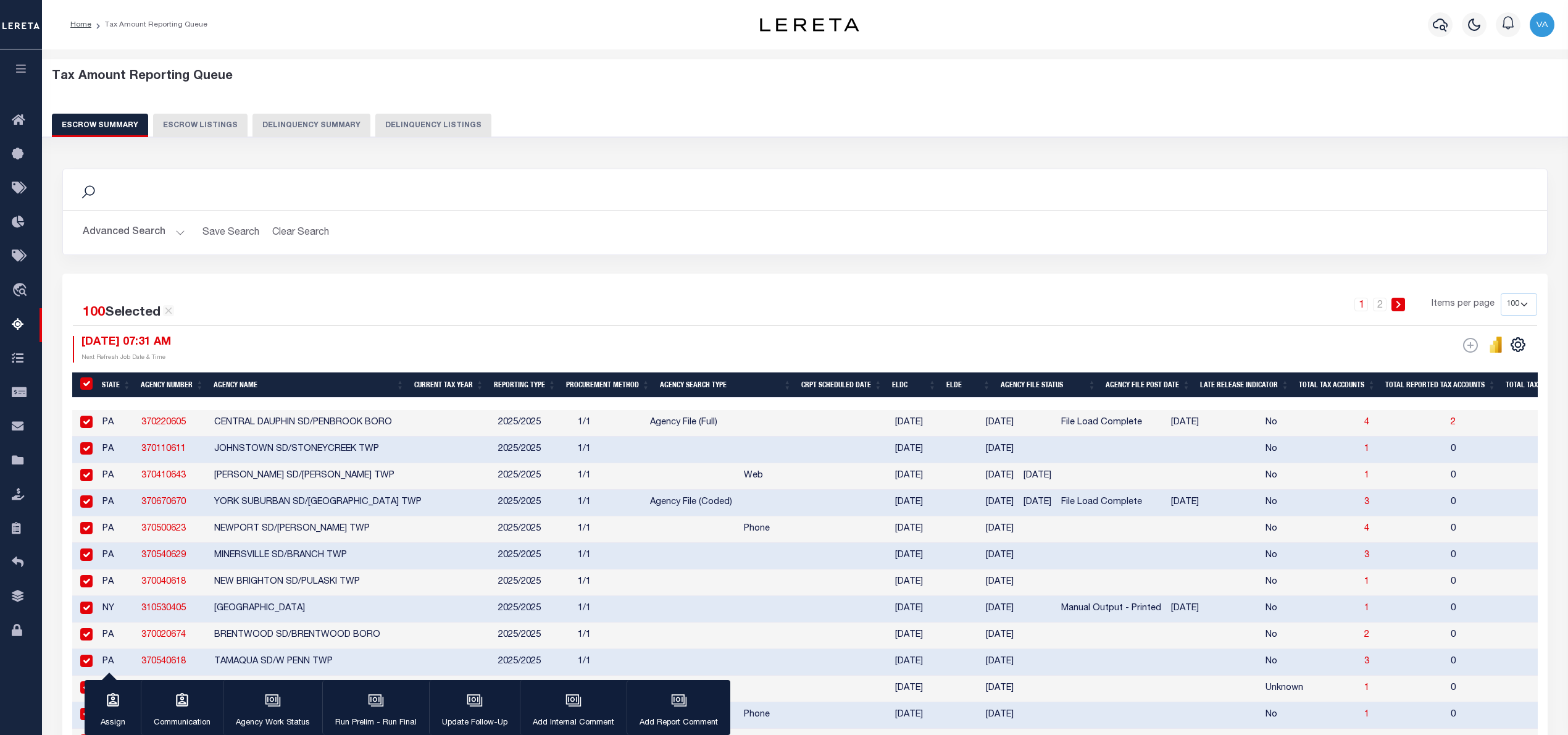
click at [90, 385] on input "&nbsp;" at bounding box center [87, 383] width 13 height 13
checkbox input "false"
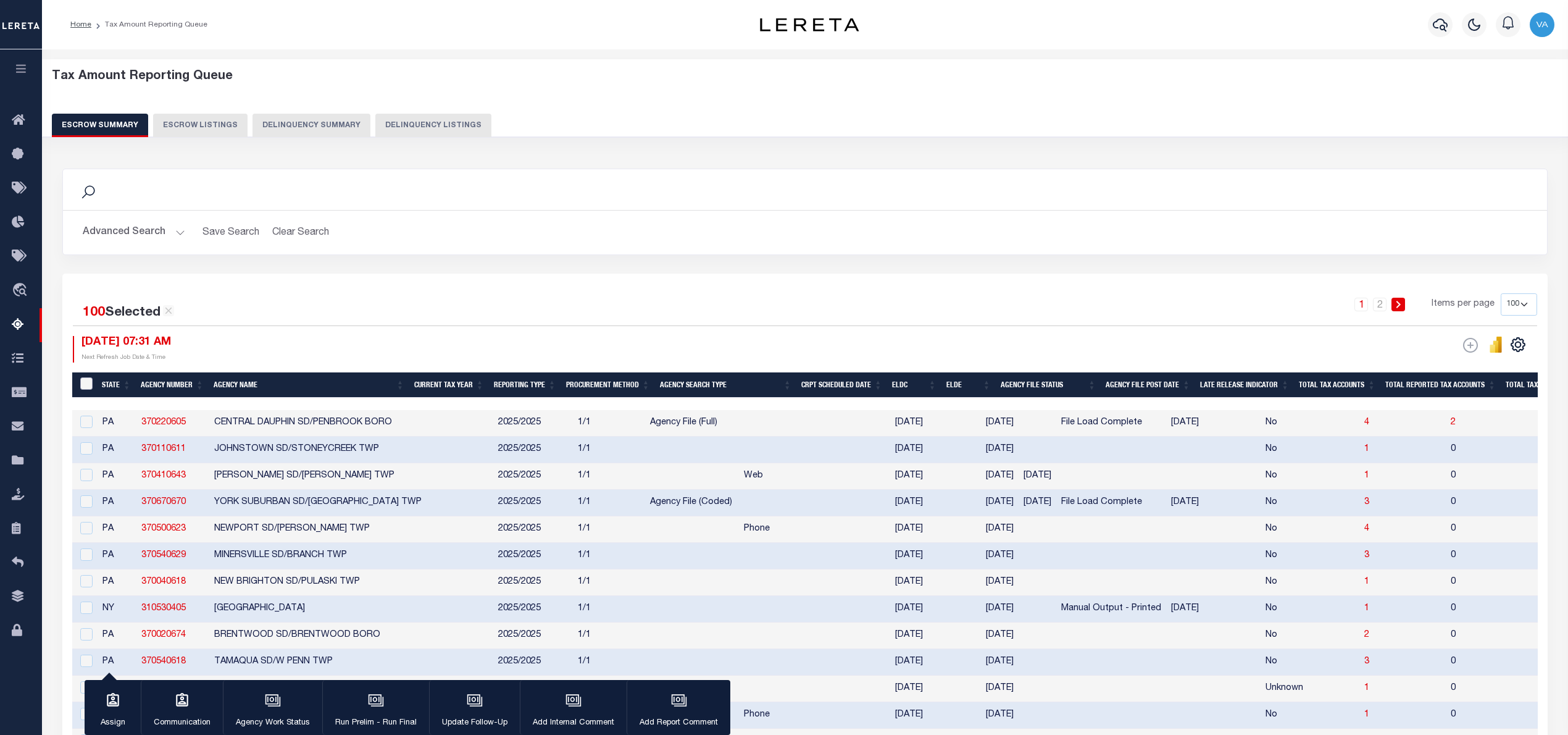
checkbox input "false"
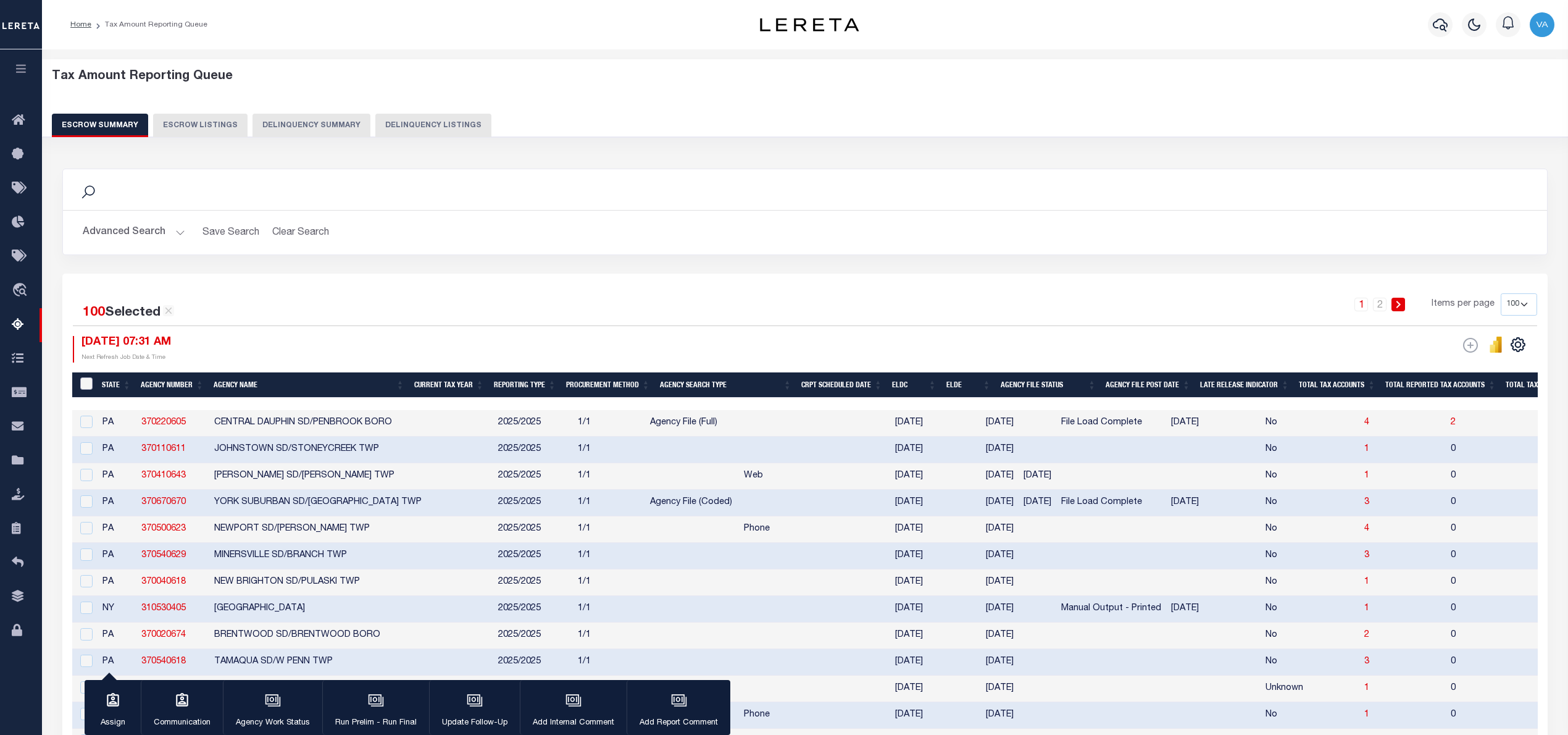
checkbox input "false"
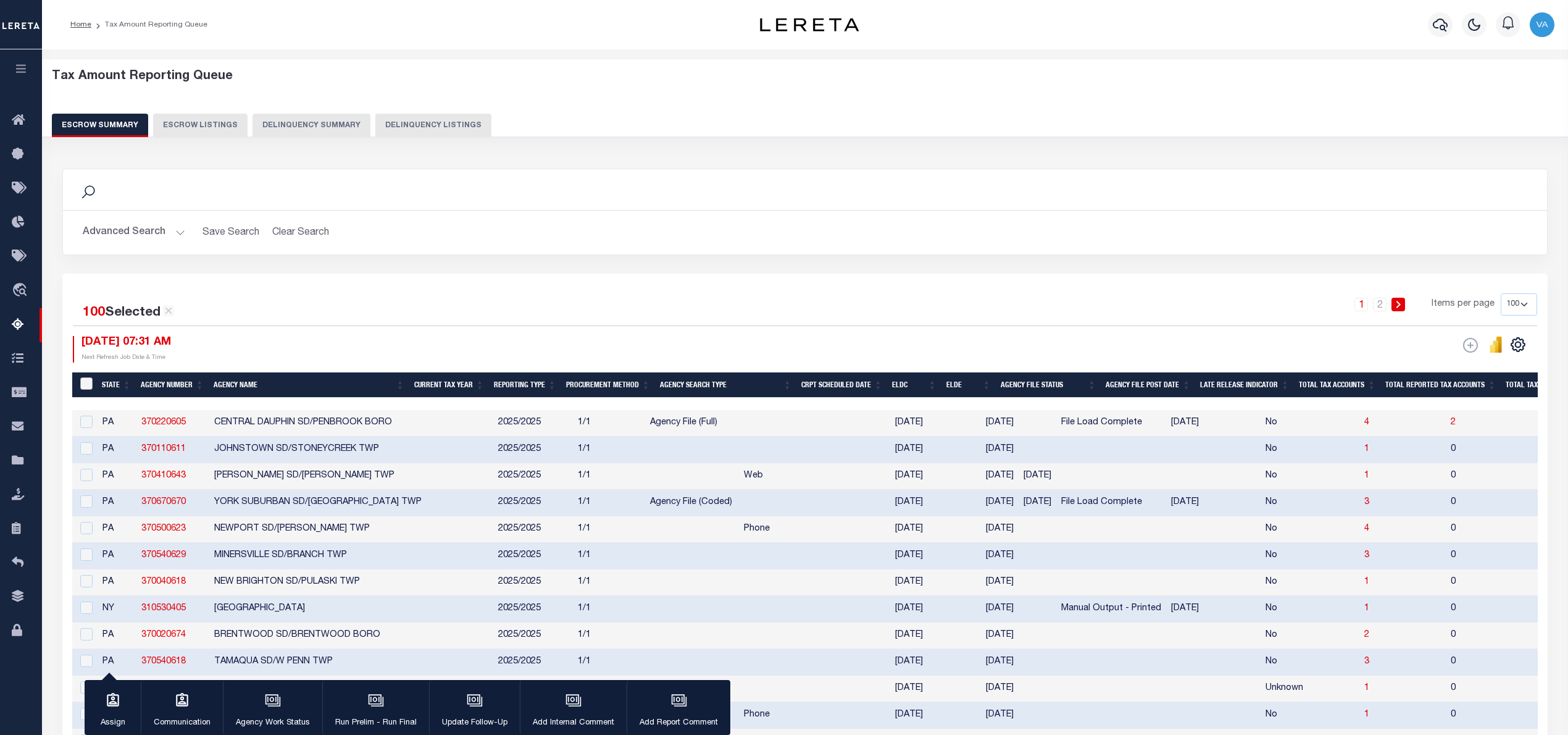
checkbox input "false"
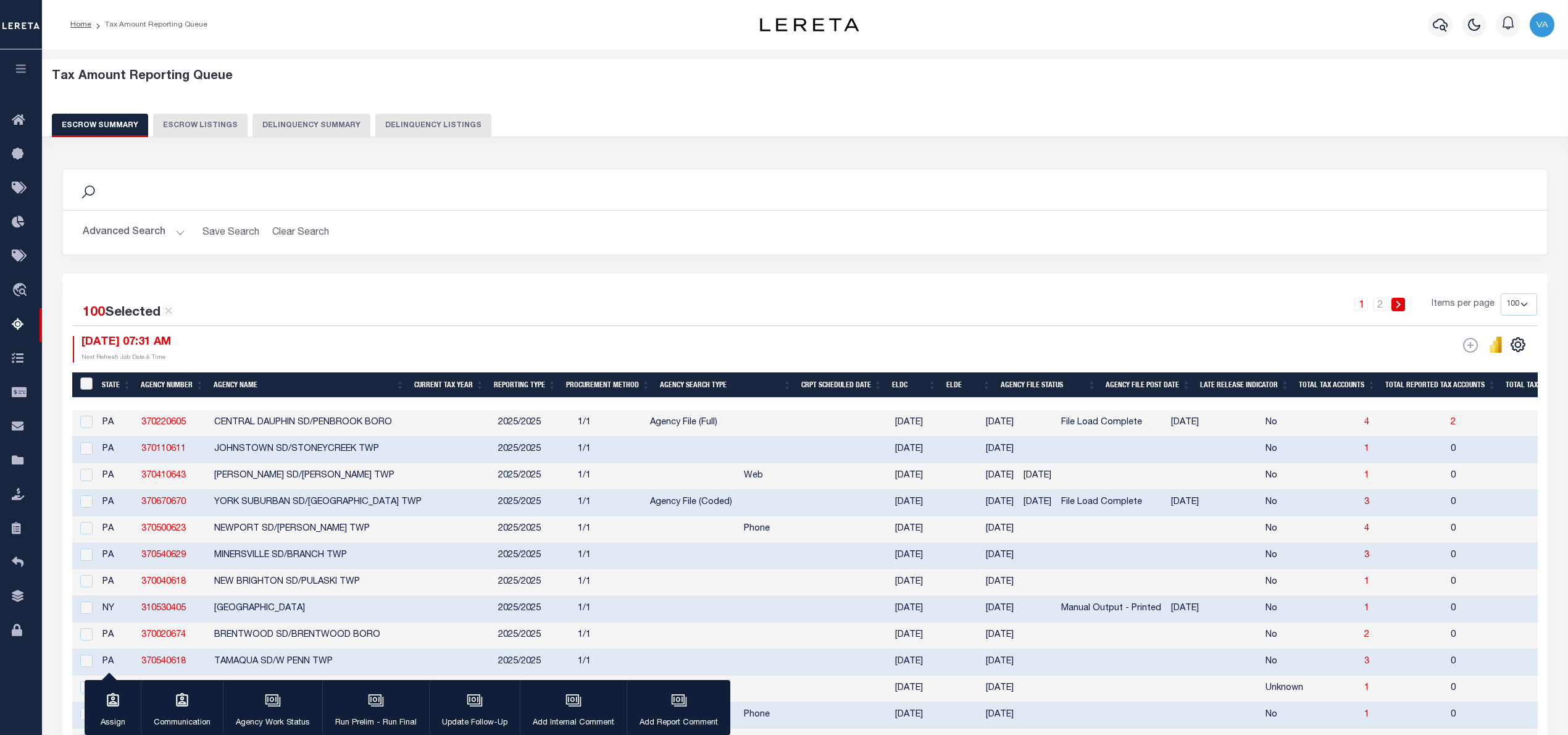
checkbox input "false"
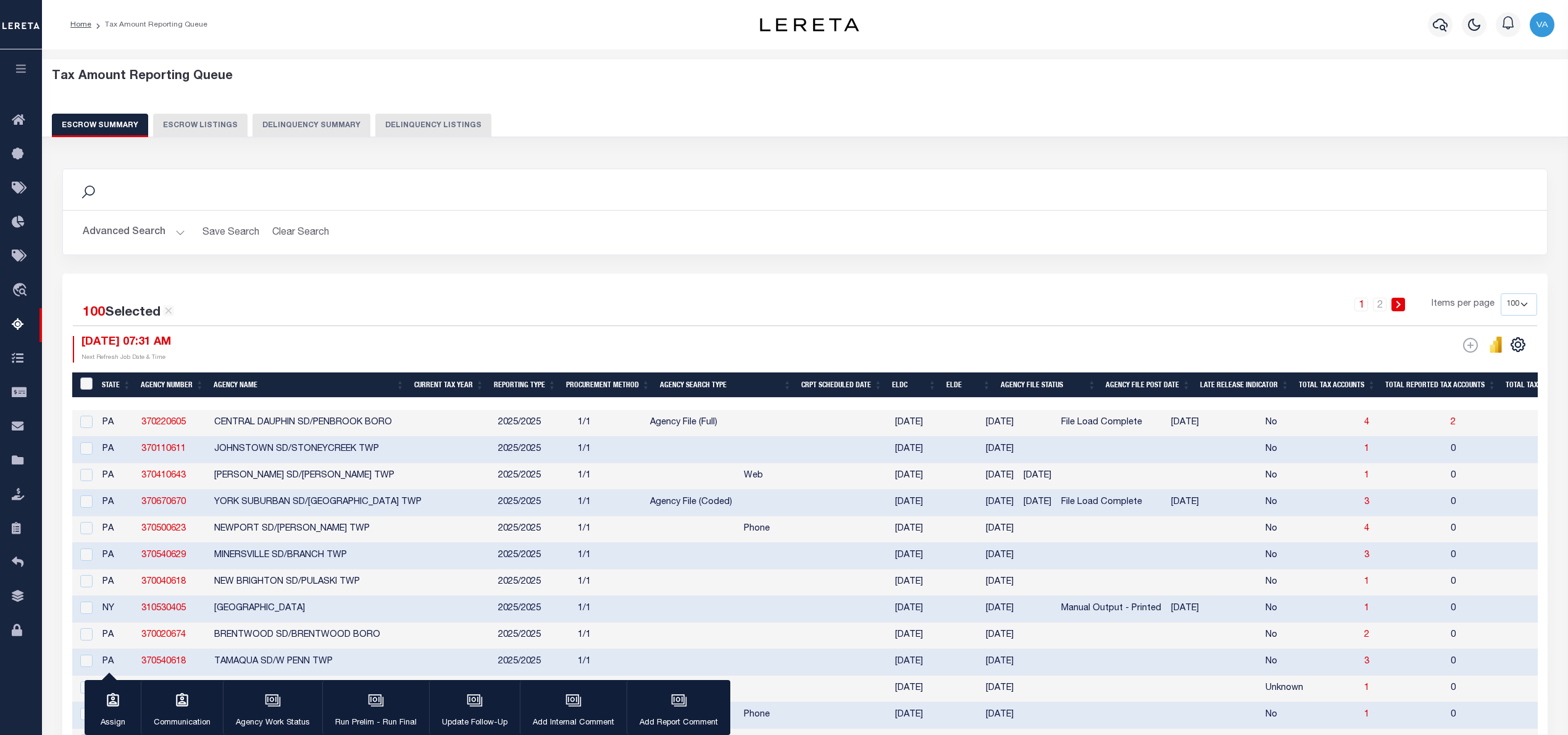
checkbox input "false"
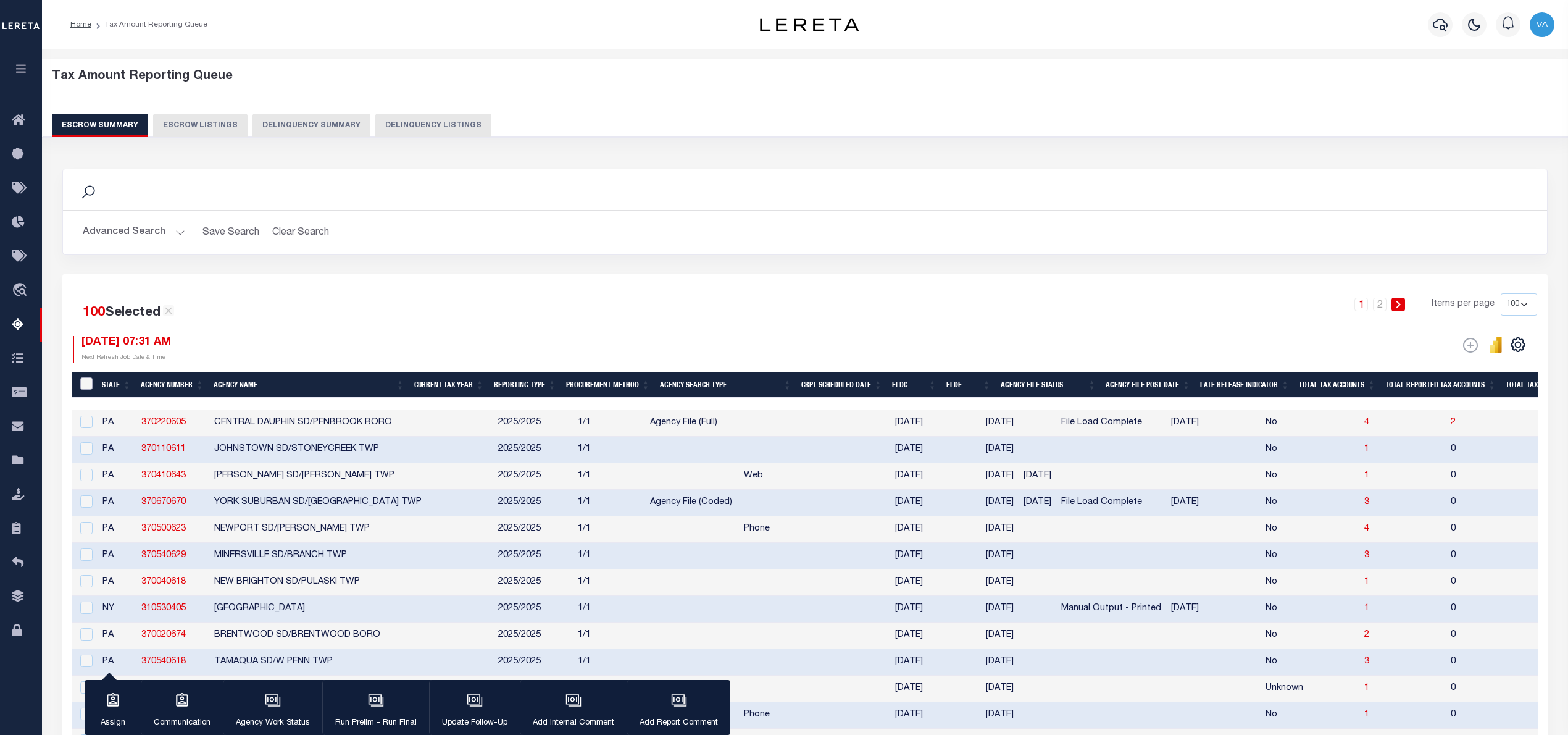
checkbox input "false"
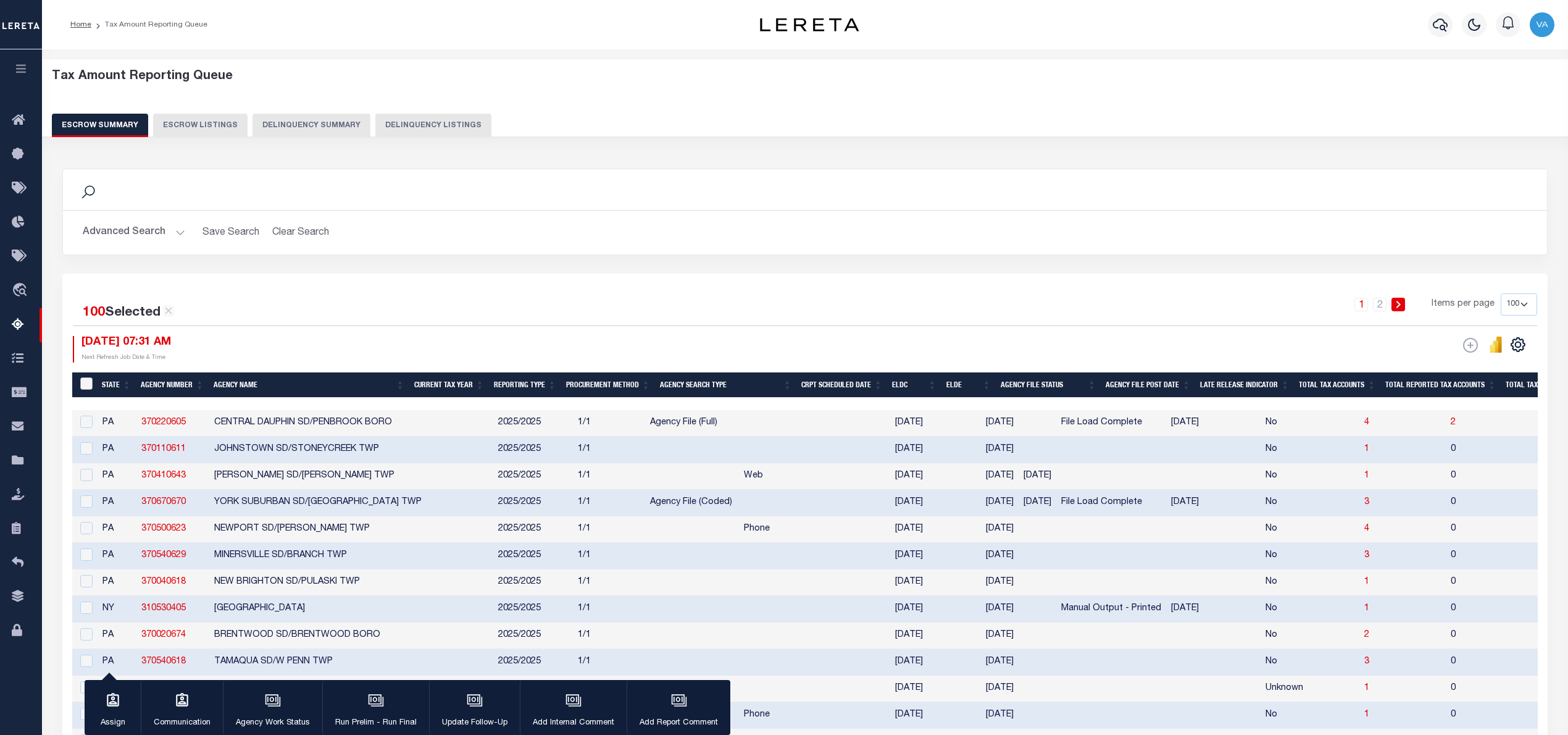
checkbox input "false"
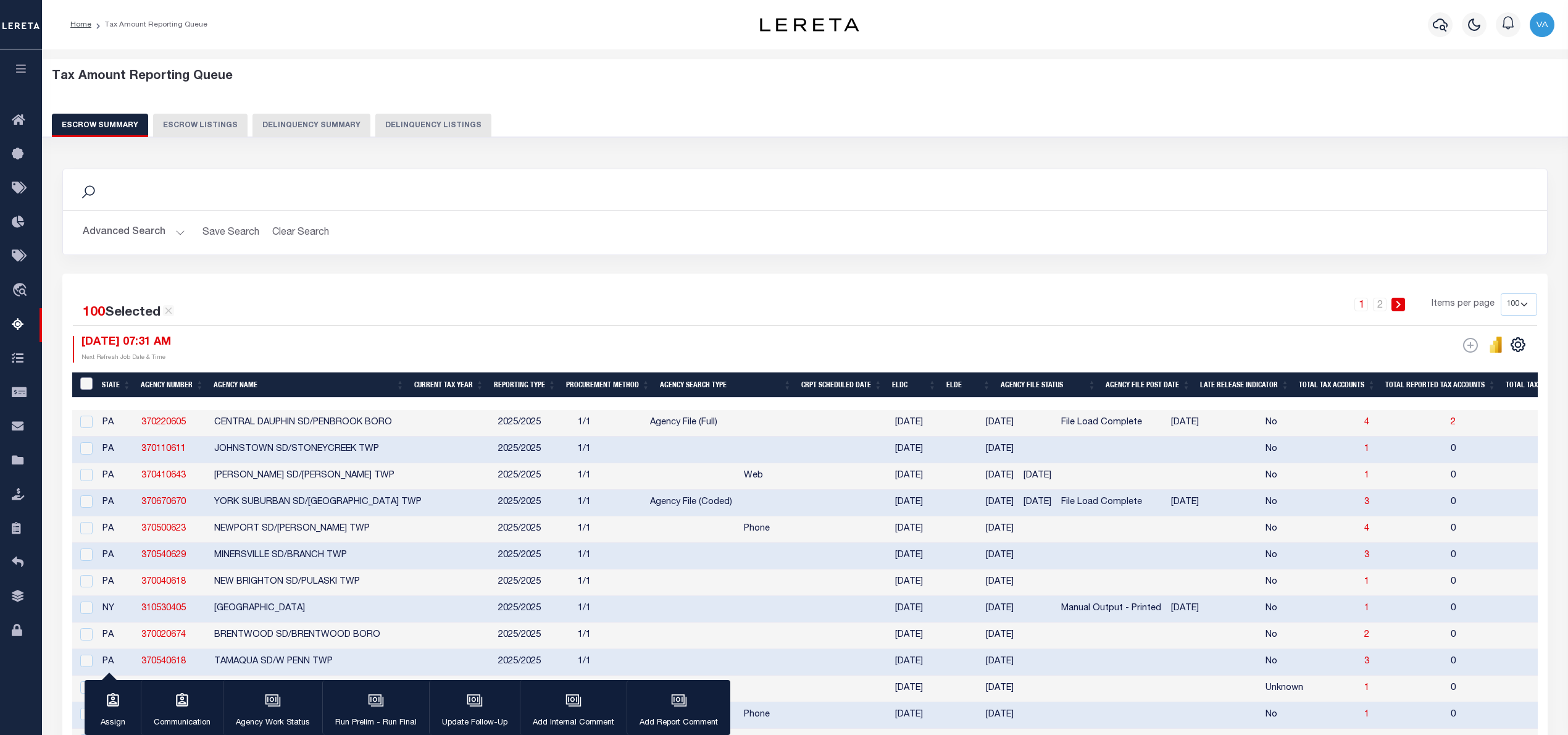
checkbox input "false"
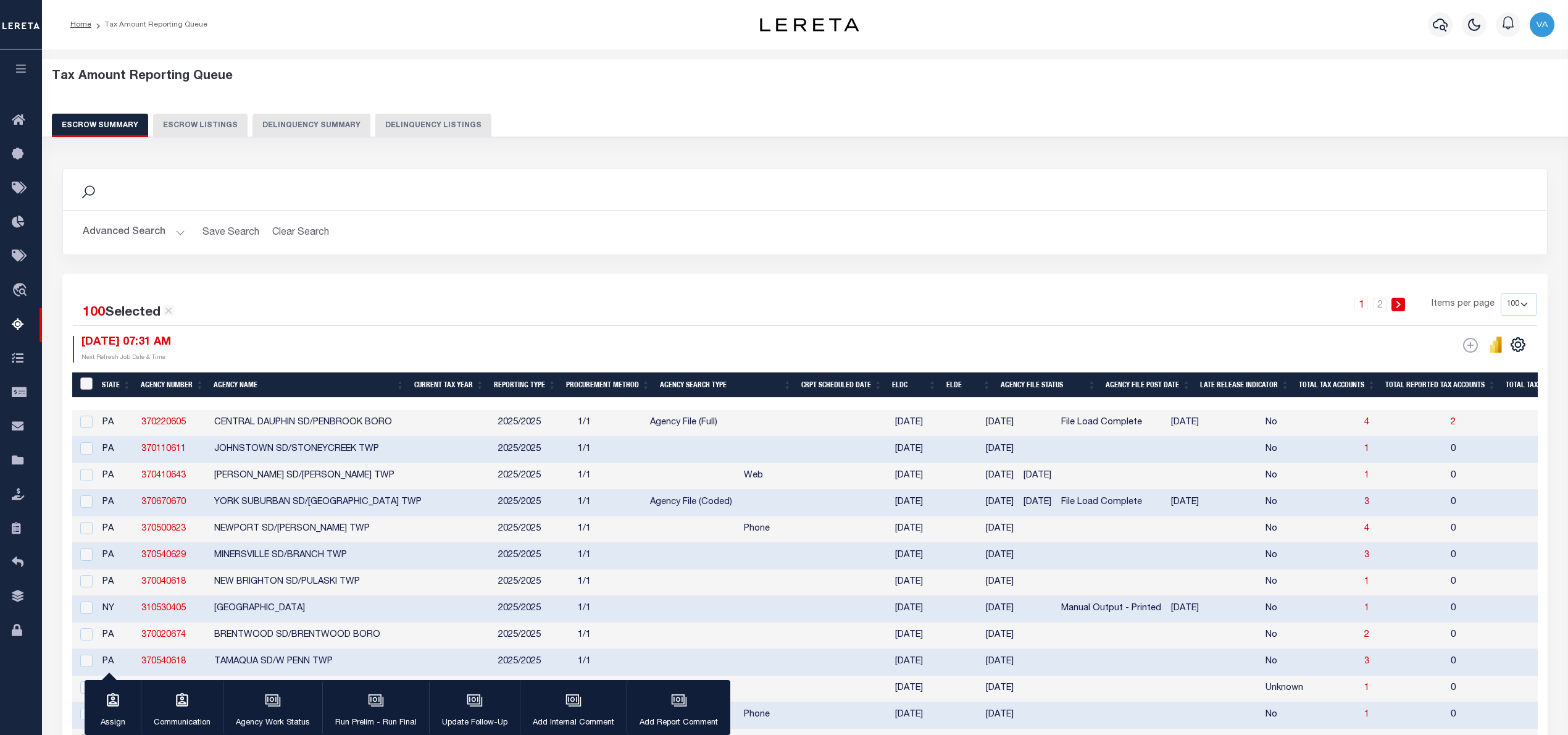
checkbox input "false"
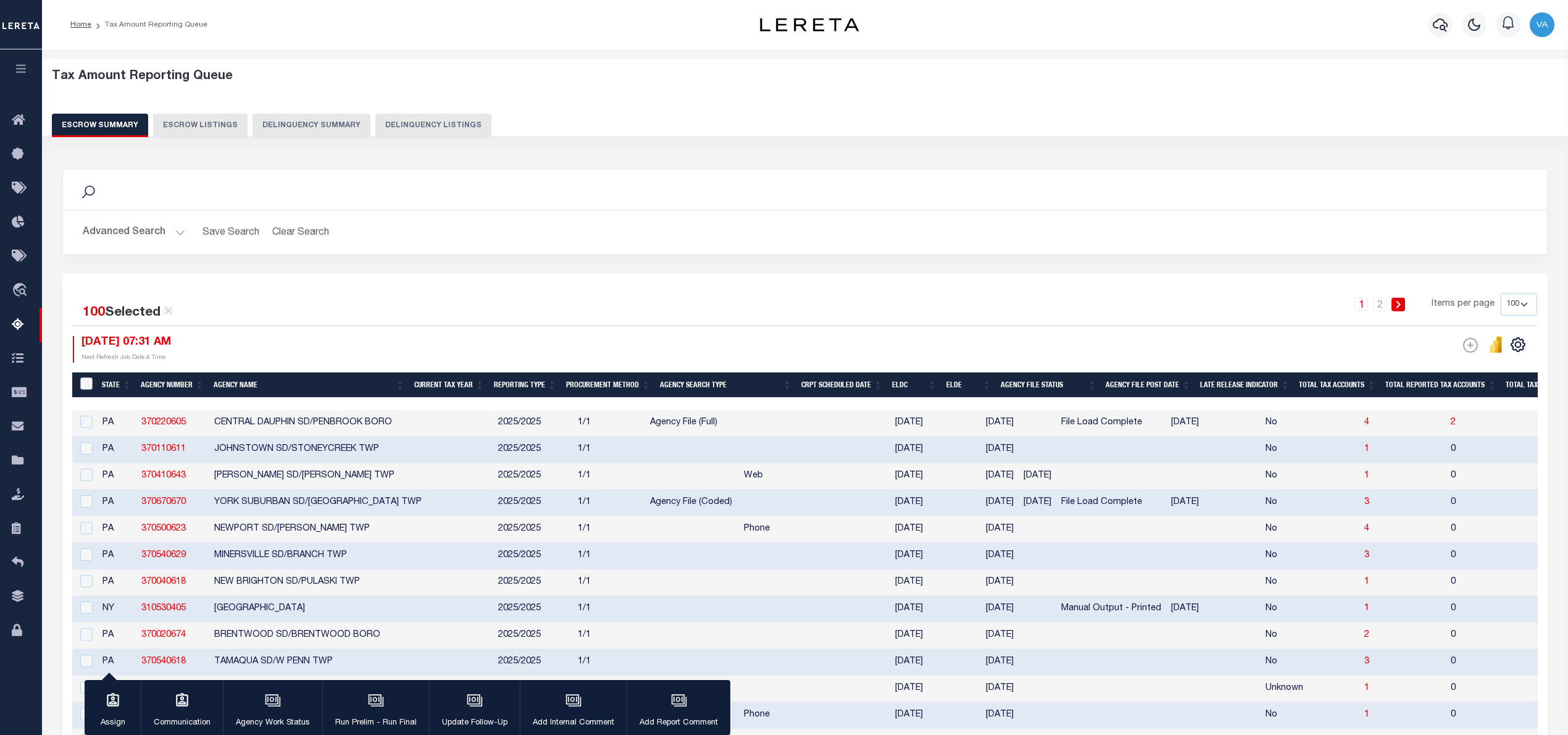
checkbox input "false"
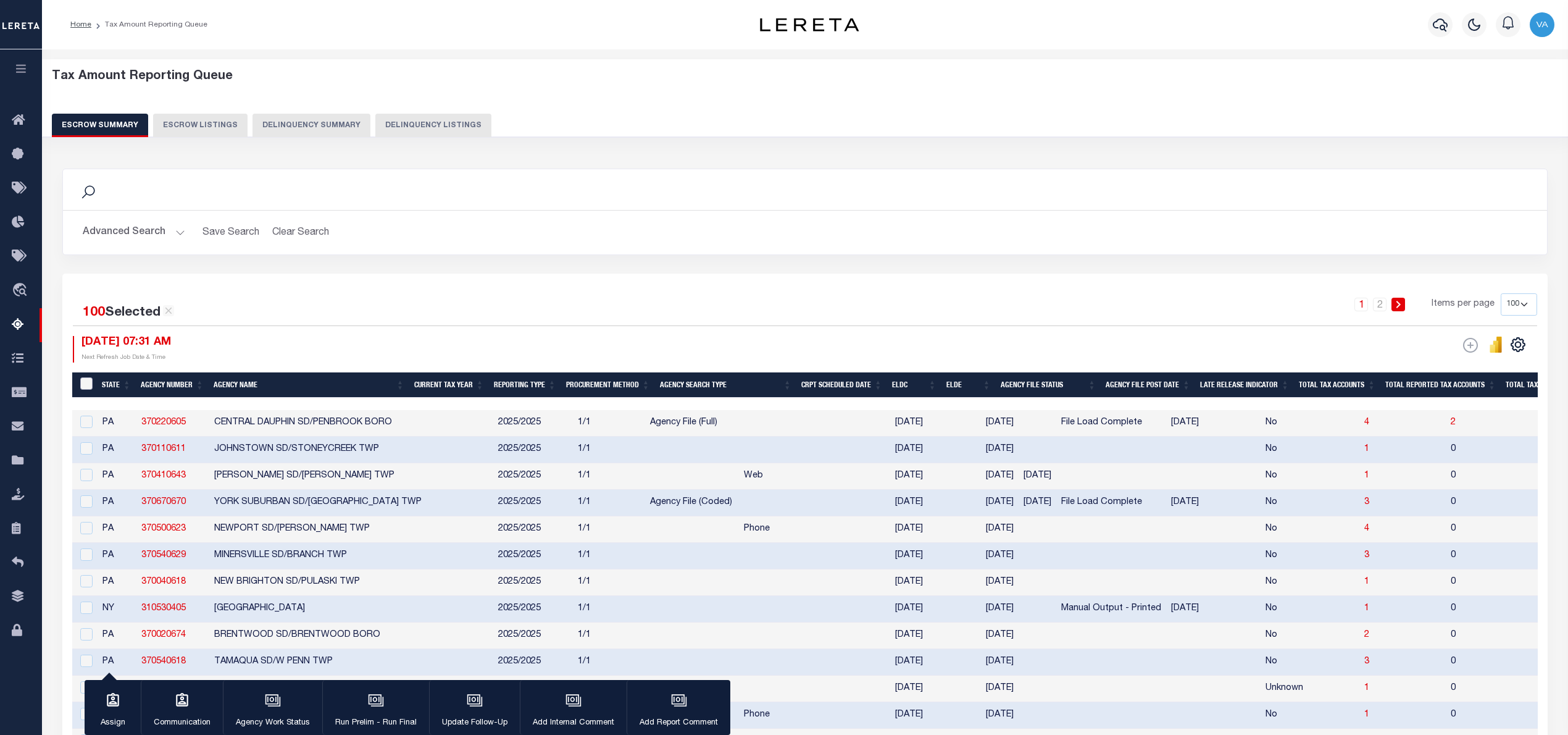
checkbox input "false"
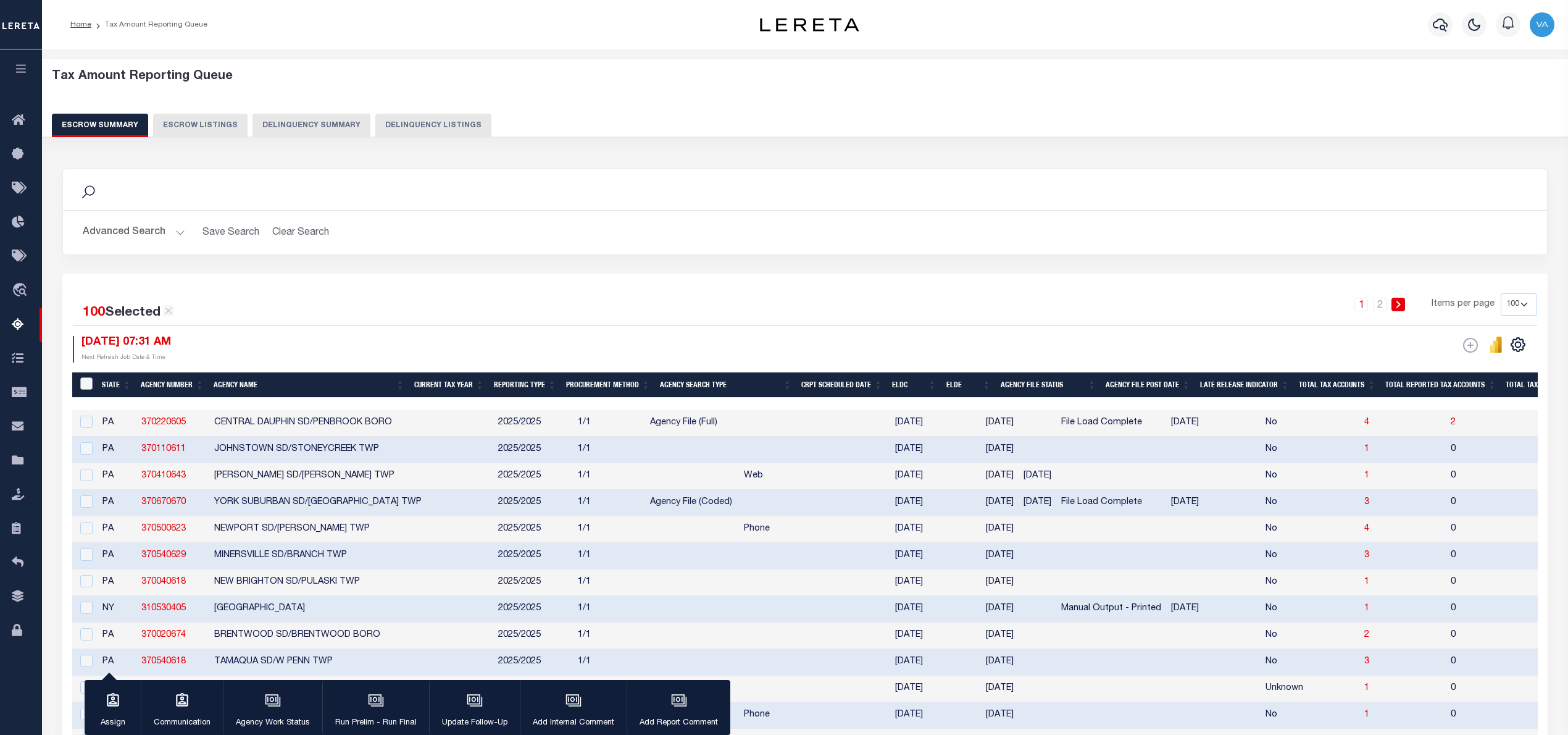
checkbox input "false"
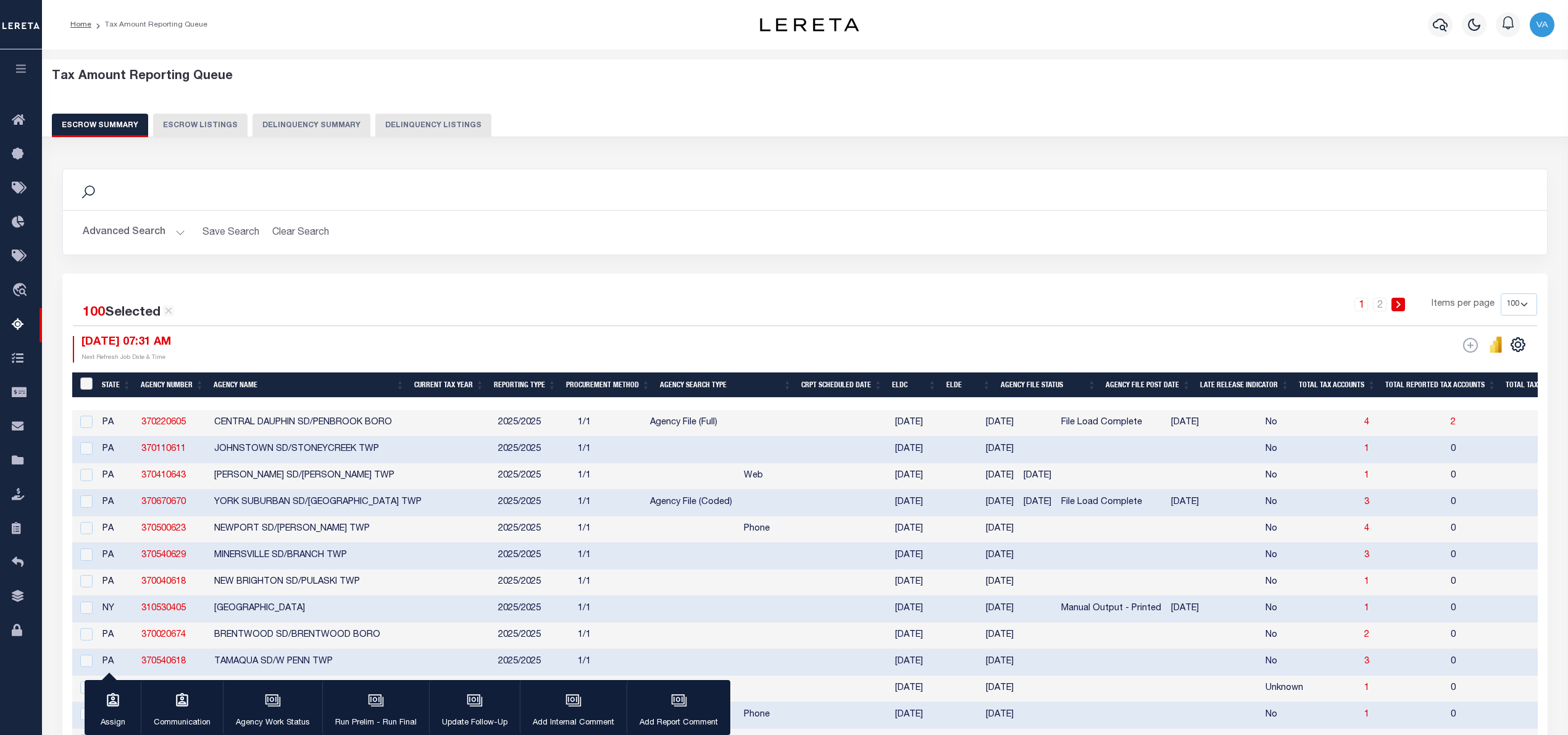
checkbox input "false"
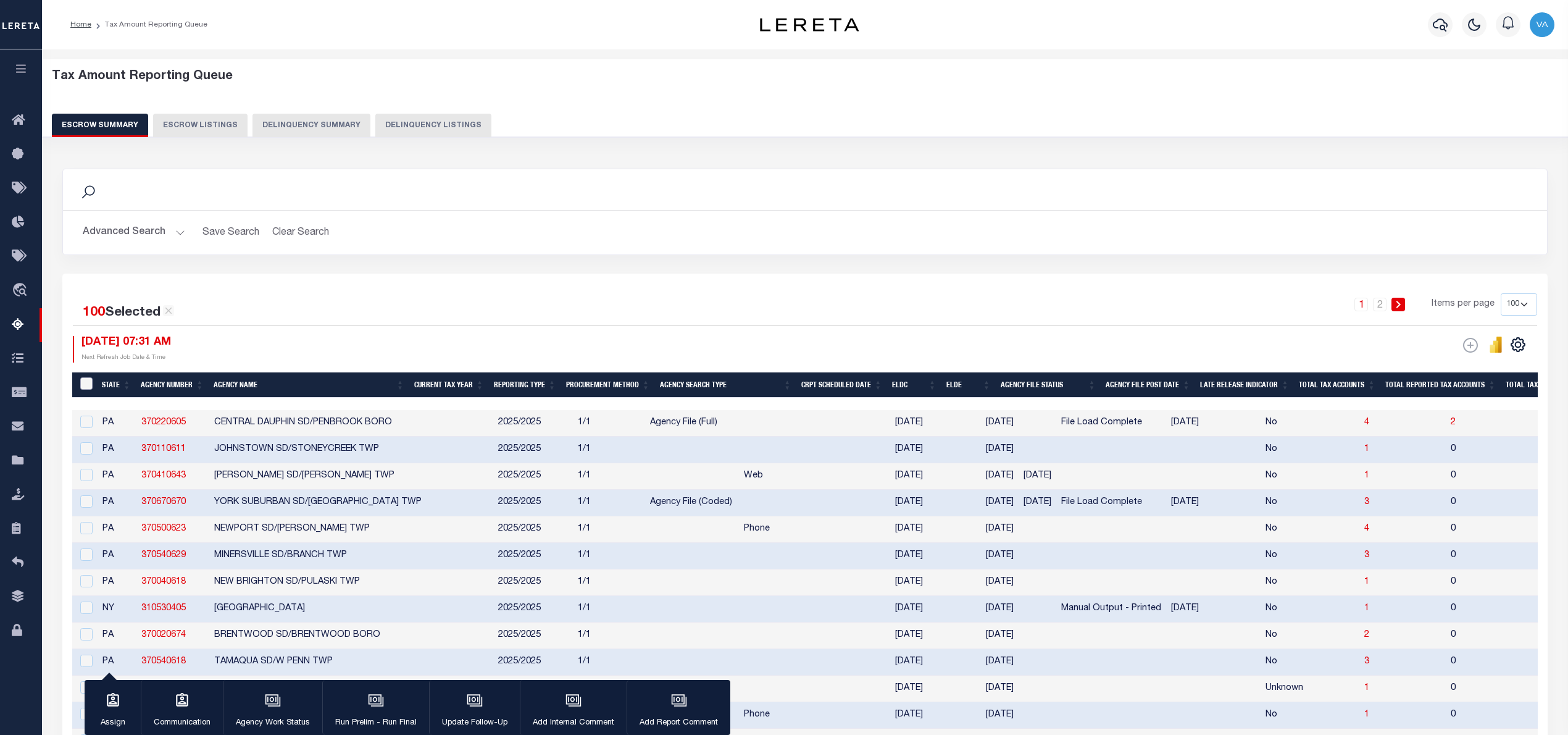
checkbox input "false"
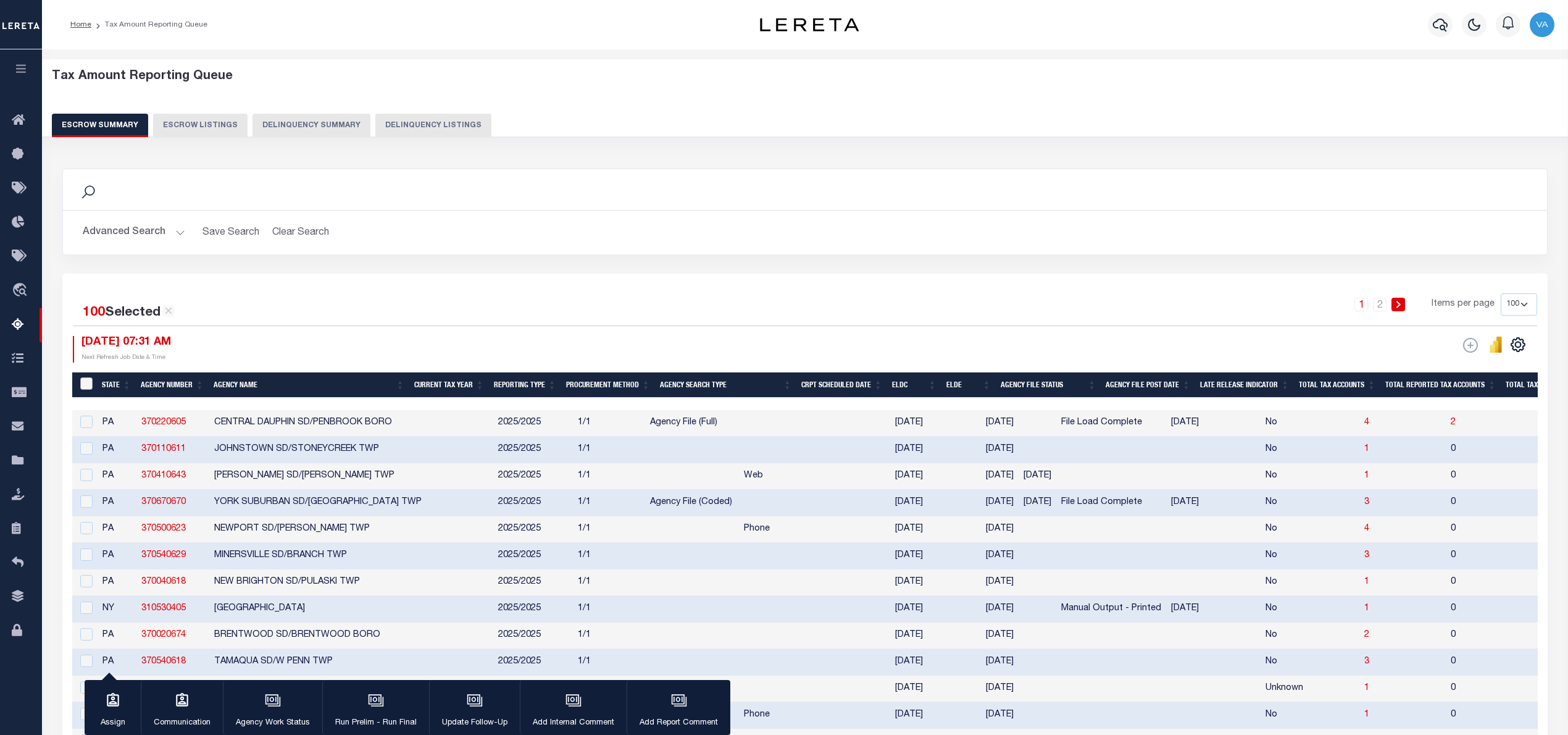
checkbox input "false"
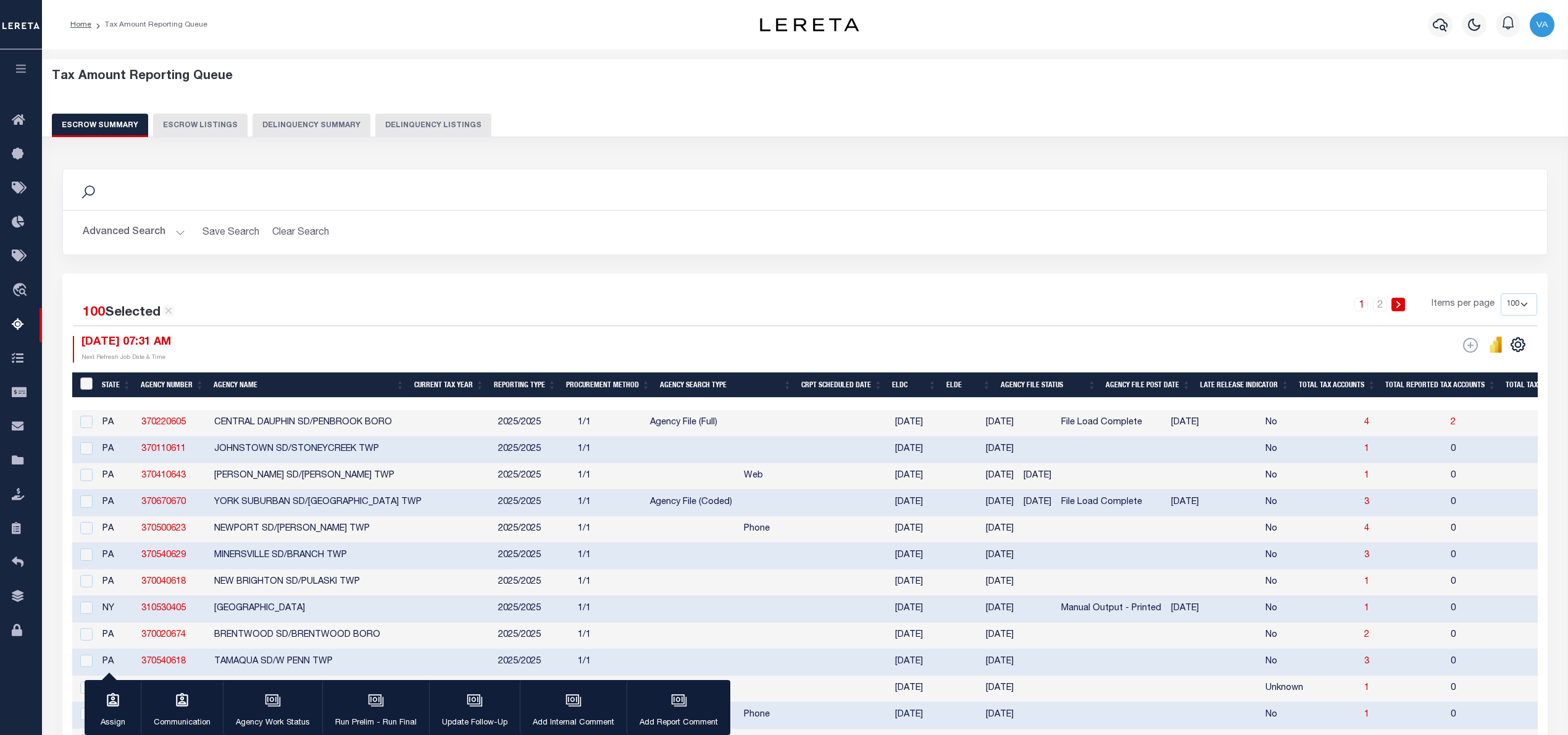
checkbox input "false"
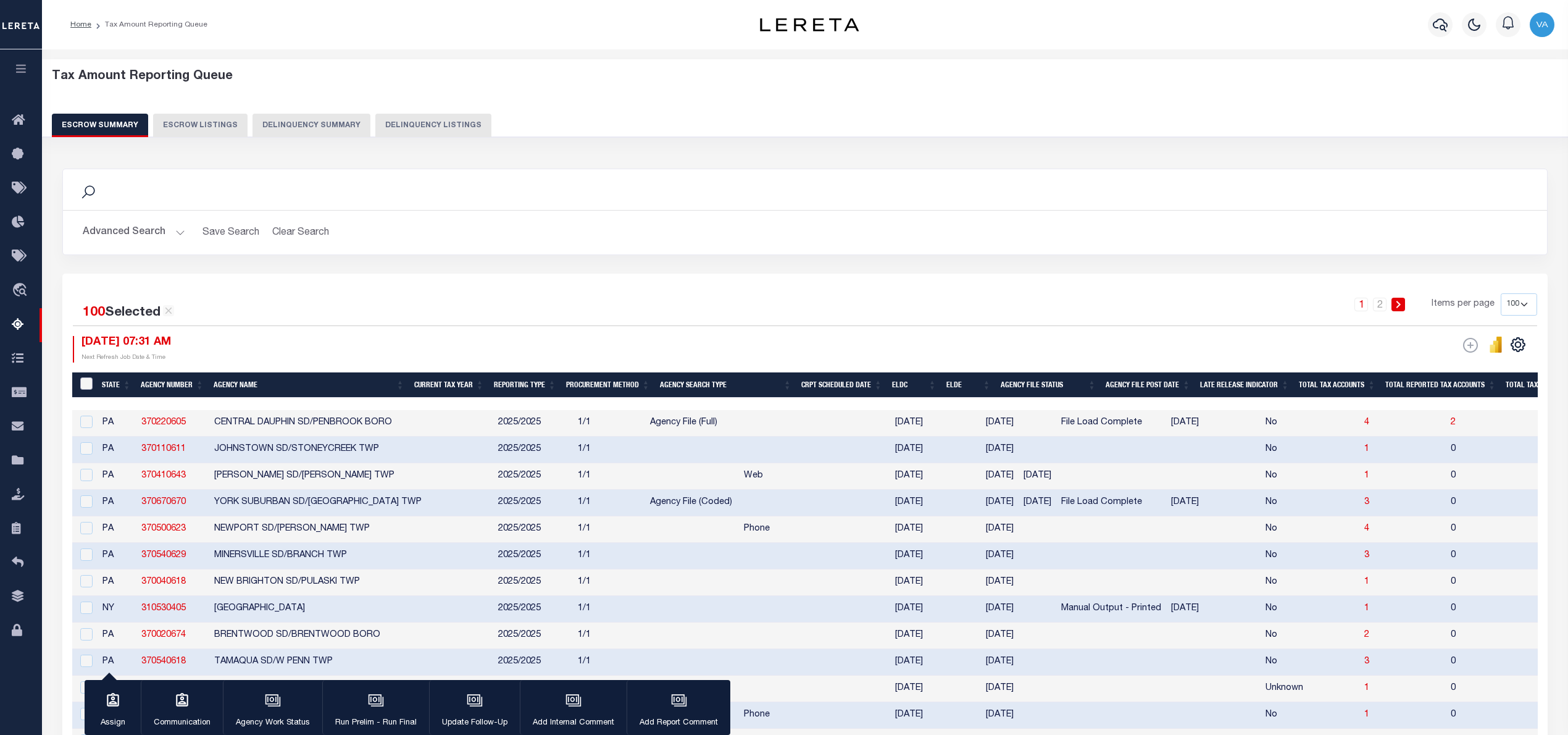
checkbox input "false"
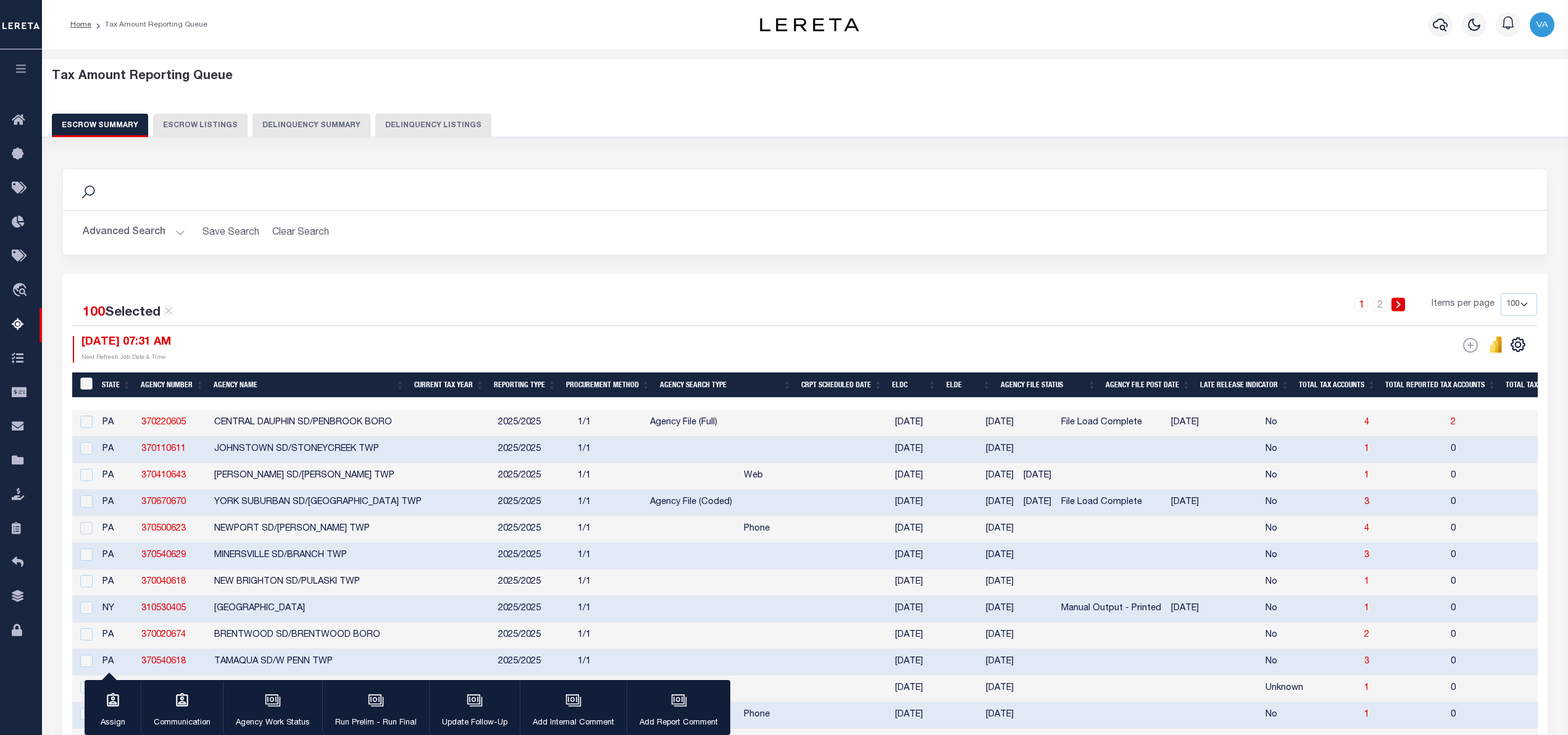
checkbox input "false"
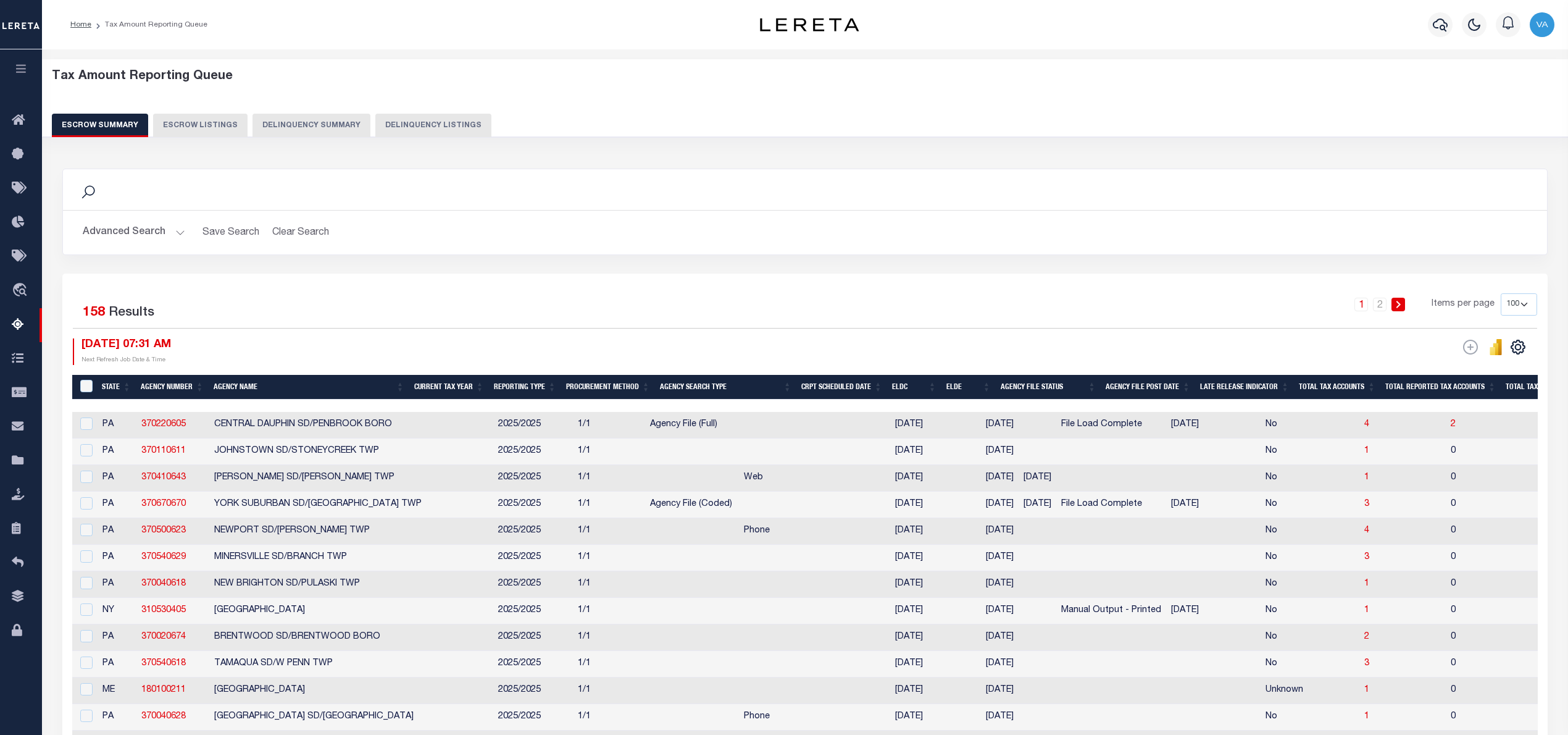
click at [169, 233] on button "Advanced Search" at bounding box center [134, 232] width 102 height 24
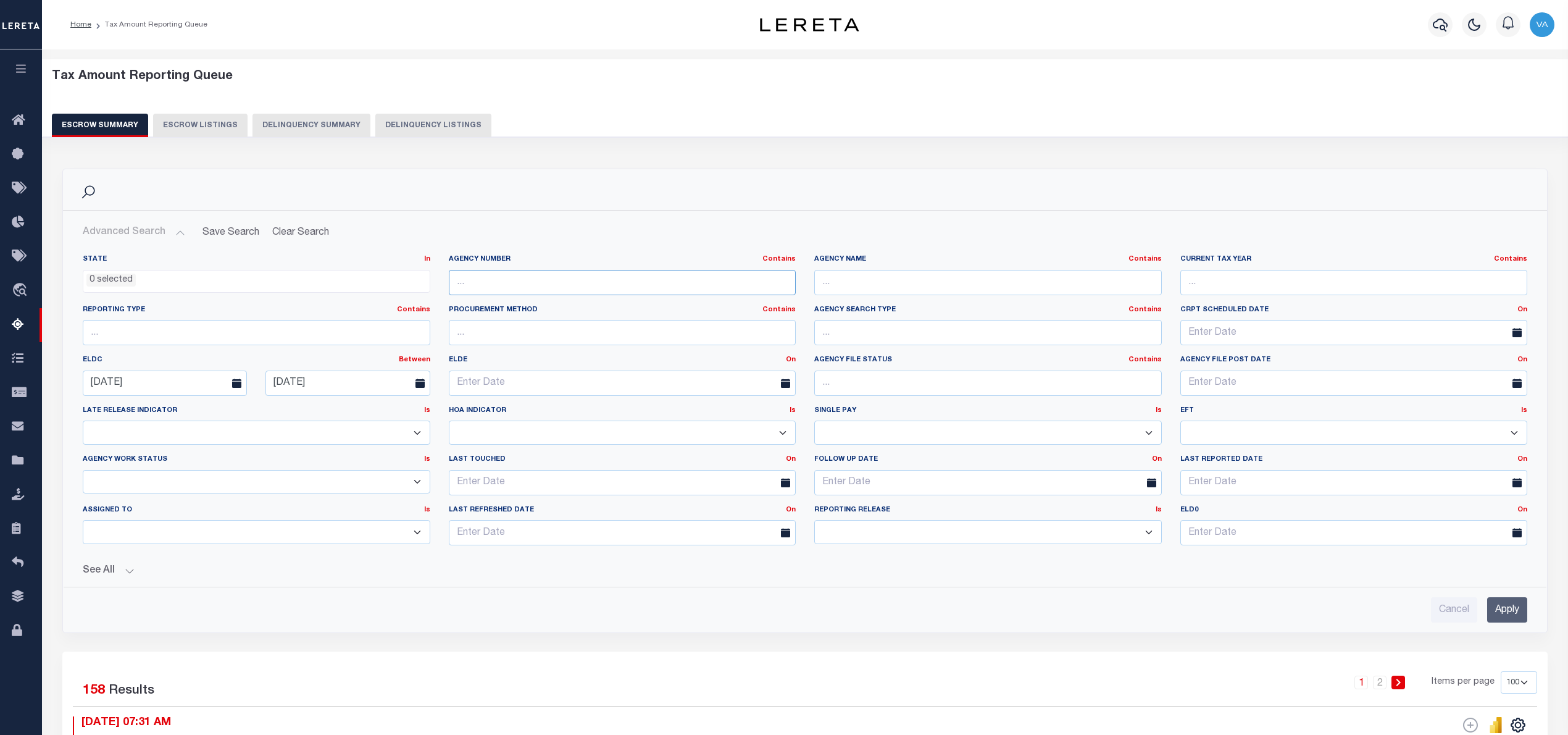
drag, startPoint x: 482, startPoint y: 287, endPoint x: 526, endPoint y: 283, distance: 44.2
click at [482, 287] on input "text" at bounding box center [623, 282] width 348 height 26
click at [1175, 551] on input "Apply" at bounding box center [1508, 610] width 40 height 26
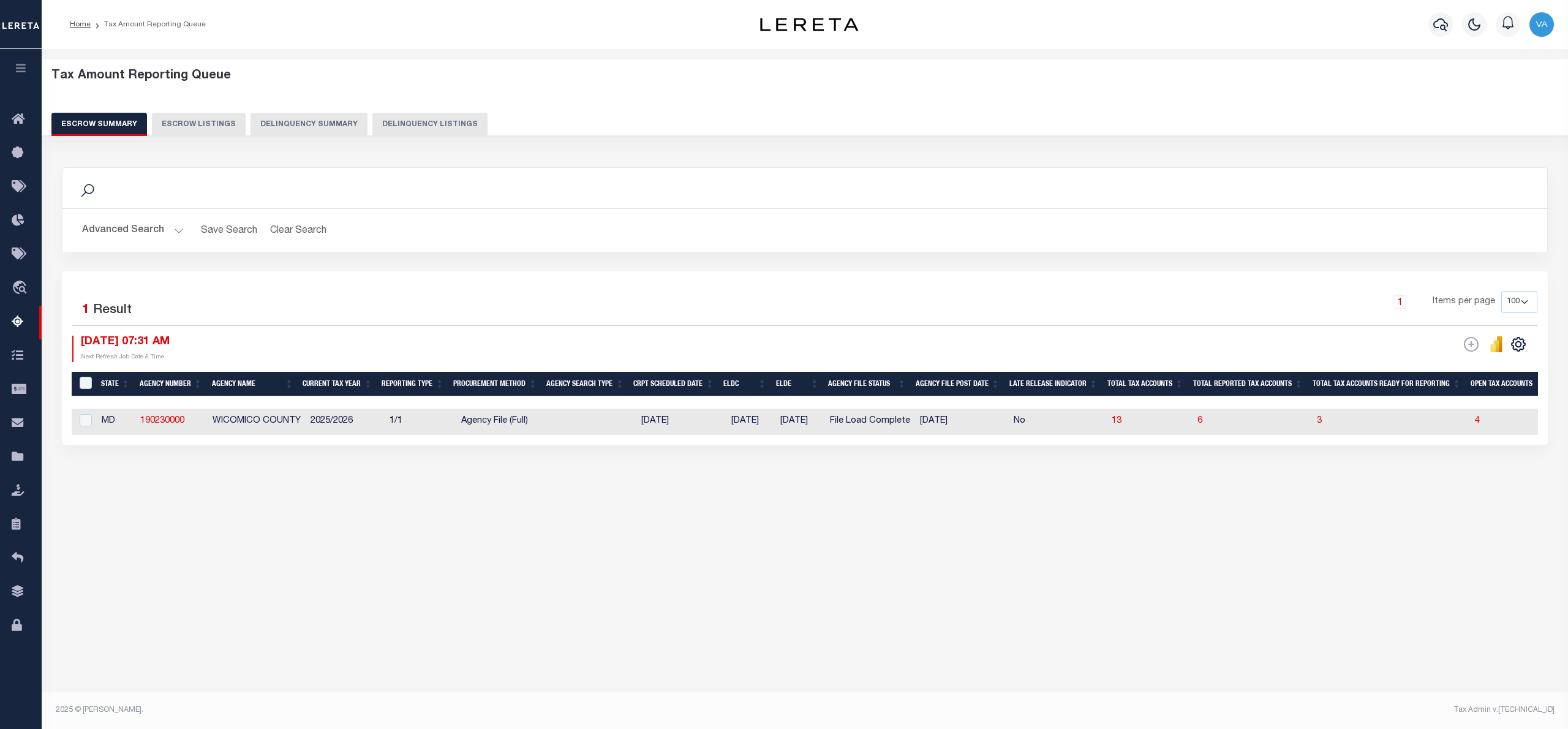
drag, startPoint x: 888, startPoint y: 445, endPoint x: 1453, endPoint y: 444, distance: 565.0
click at [1166, 444] on div "100 Selected 1 Result 1 Items per page 10 25 50 100 500 08/19/2025 07:31 AM Rep…" at bounding box center [804, 358] width 1486 height 173
click at [833, 496] on div "Tax Amount Reporting Queue Escrow Summary Escrow Listings In" at bounding box center [804, 290] width 1519 height 456
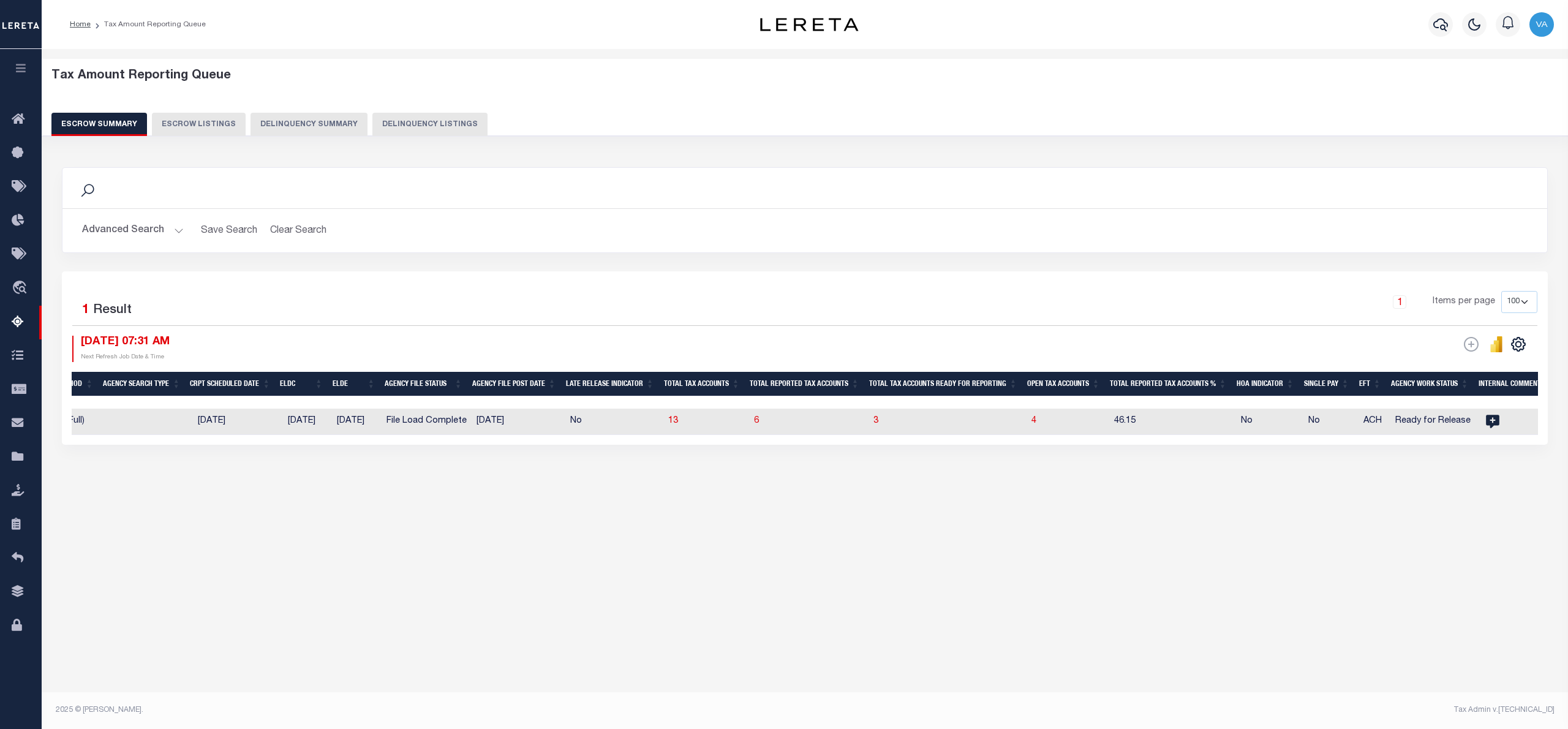
scroll to position [0, 613]
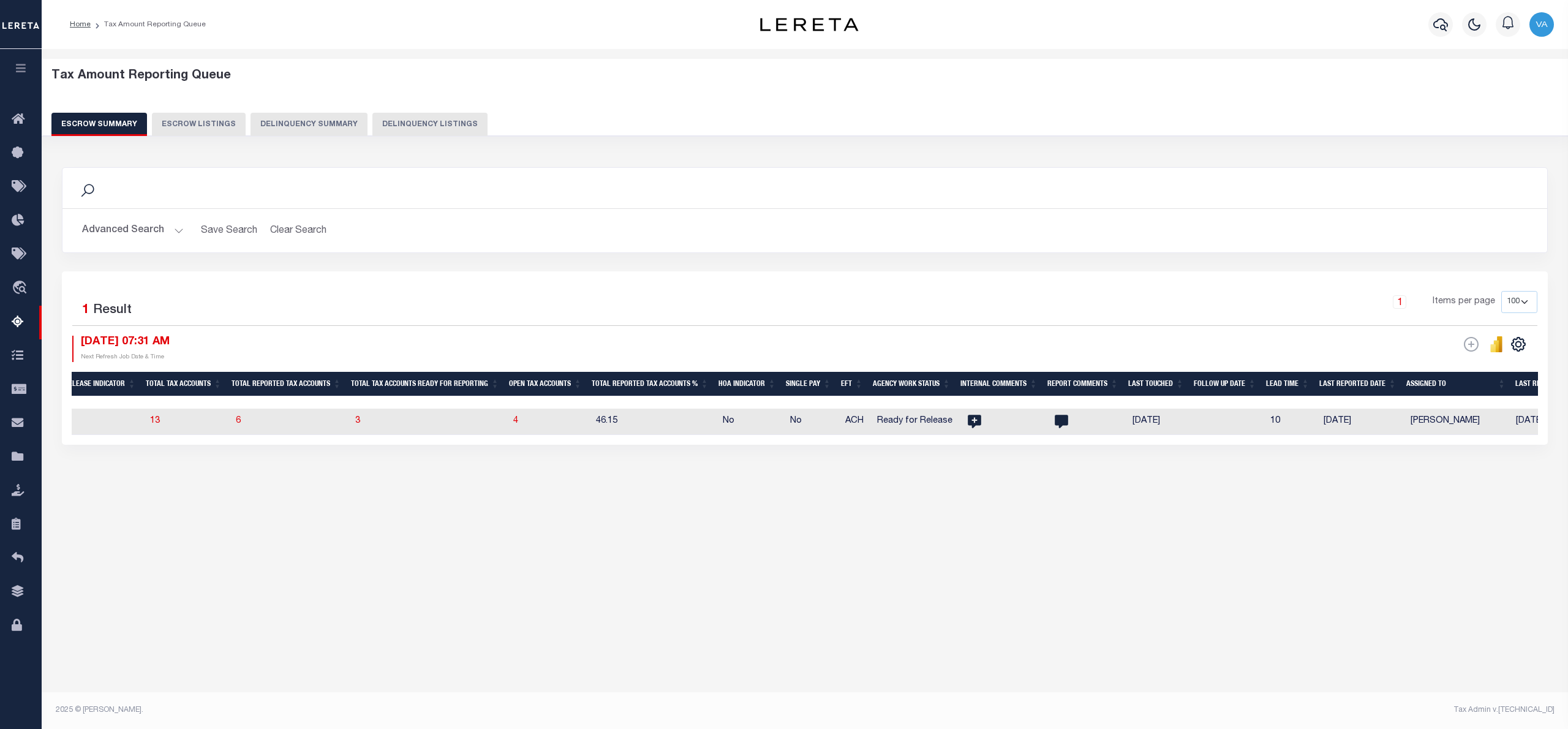
click at [515, 421] on td "4" at bounding box center [549, 421] width 82 height 26
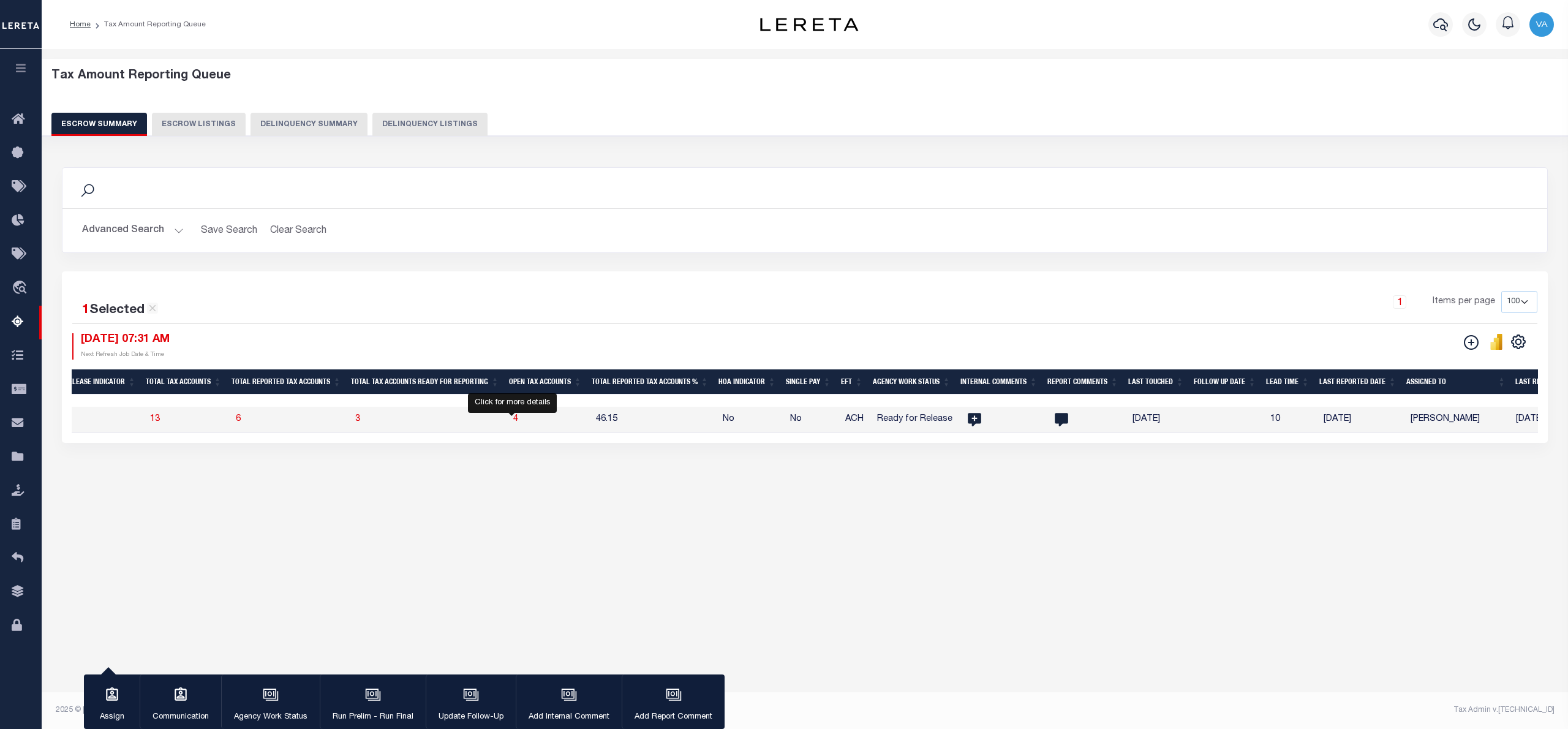
click at [514, 421] on span "4" at bounding box center [515, 418] width 5 height 8
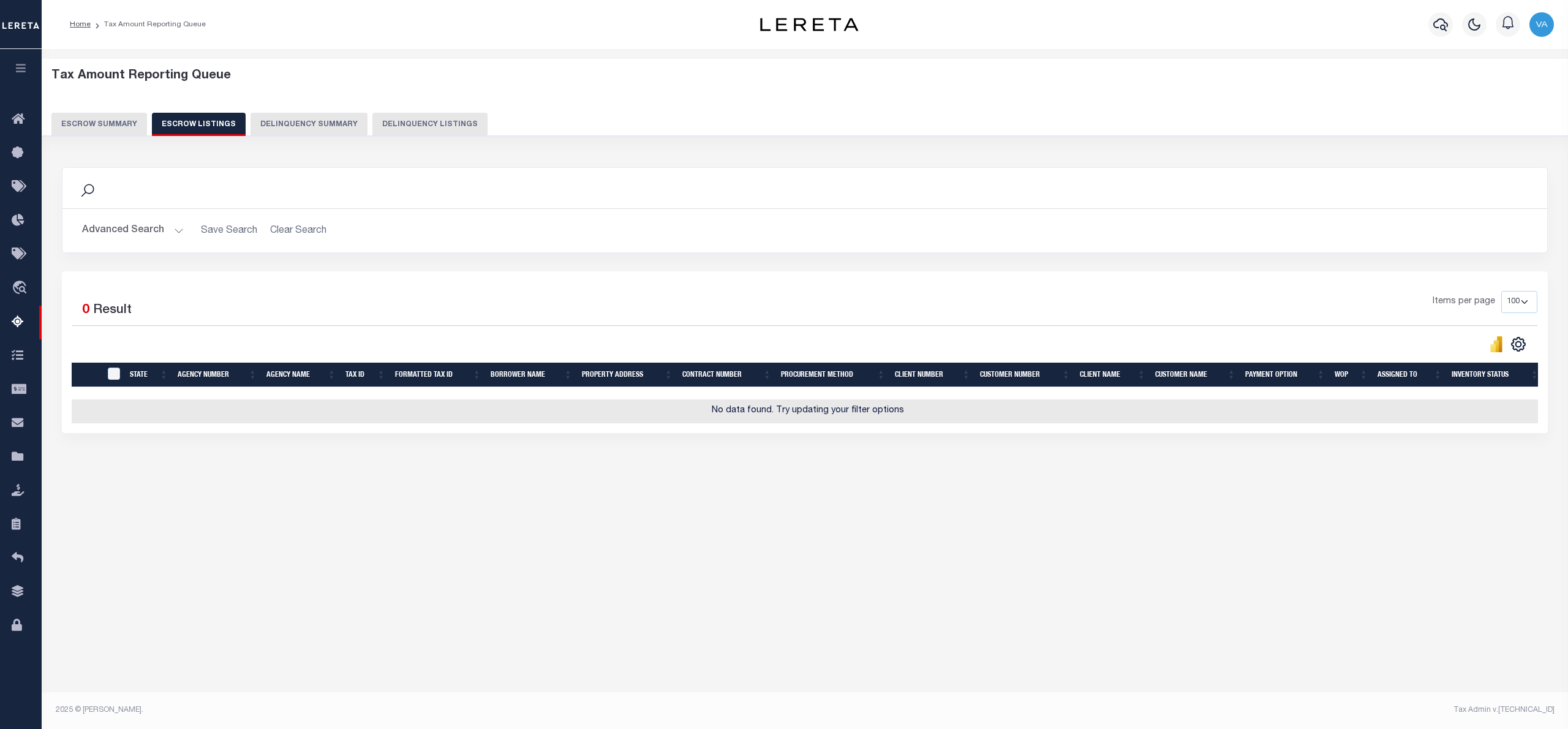
click at [101, 118] on button "Escrow Summary" at bounding box center [99, 124] width 95 height 24
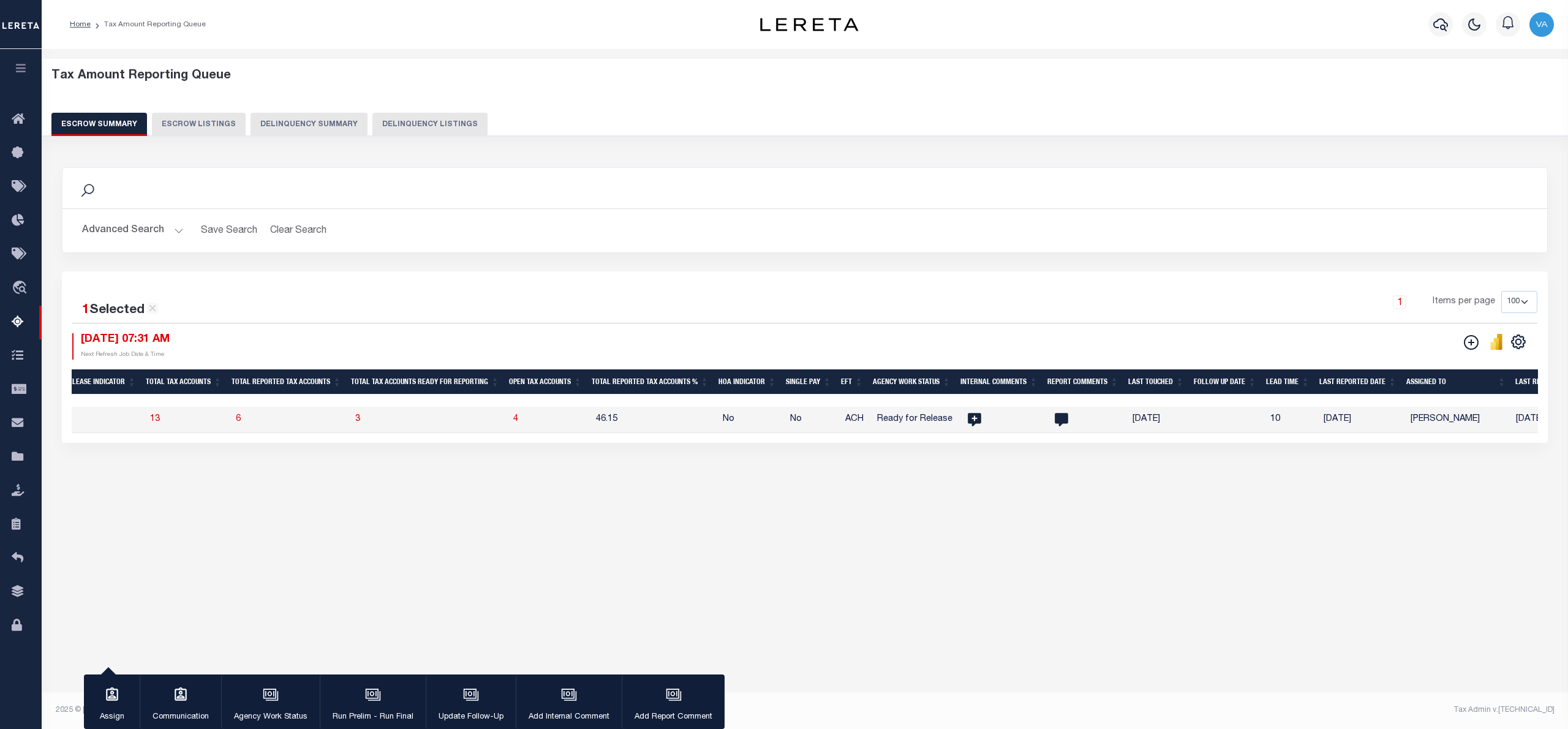
click at [307, 119] on button "Delinquency Summary" at bounding box center [309, 124] width 117 height 24
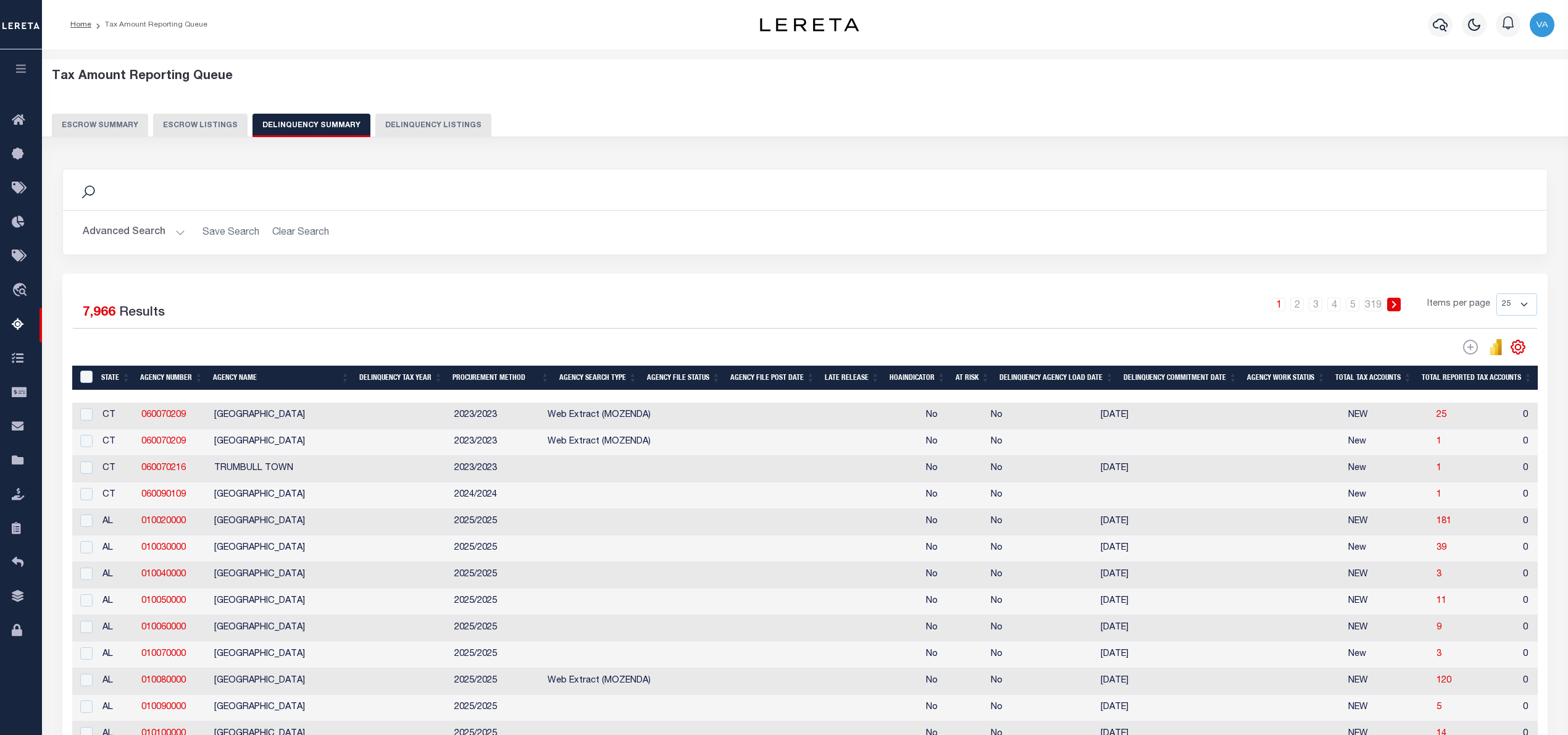
click at [127, 121] on button "Escrow Summary" at bounding box center [100, 125] width 96 height 24
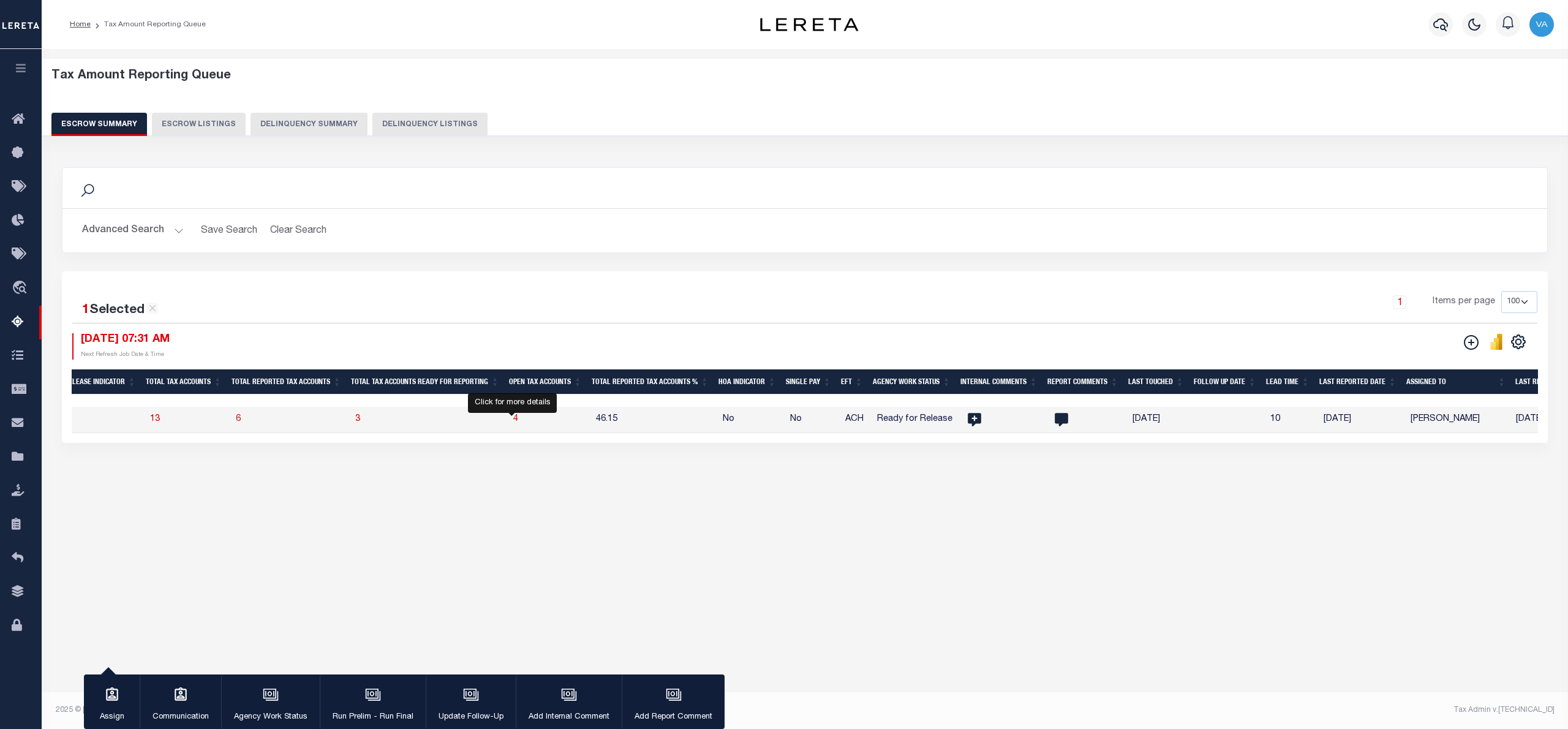
click at [514, 423] on span "4" at bounding box center [515, 418] width 5 height 8
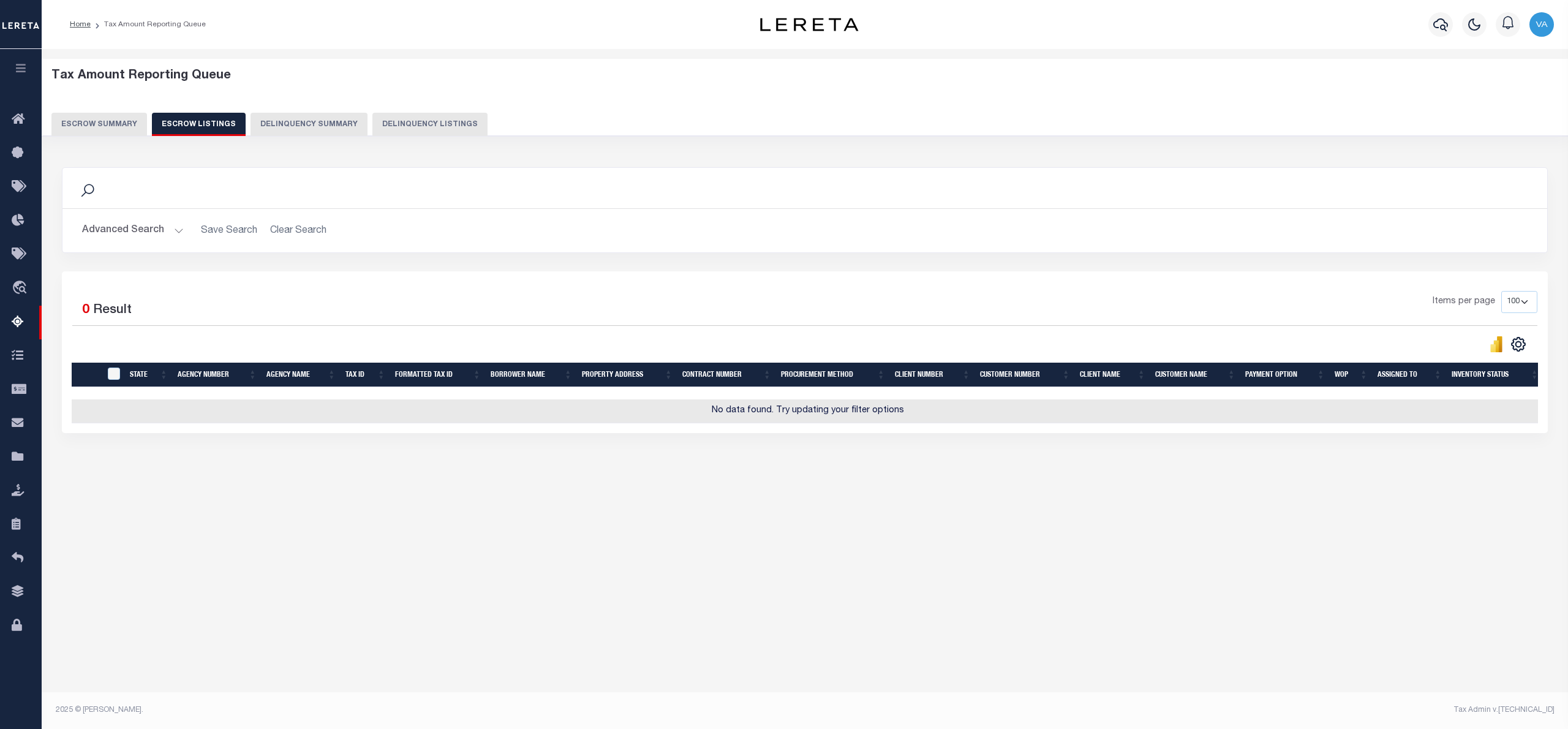
click at [126, 128] on button "Escrow Summary" at bounding box center [99, 124] width 95 height 24
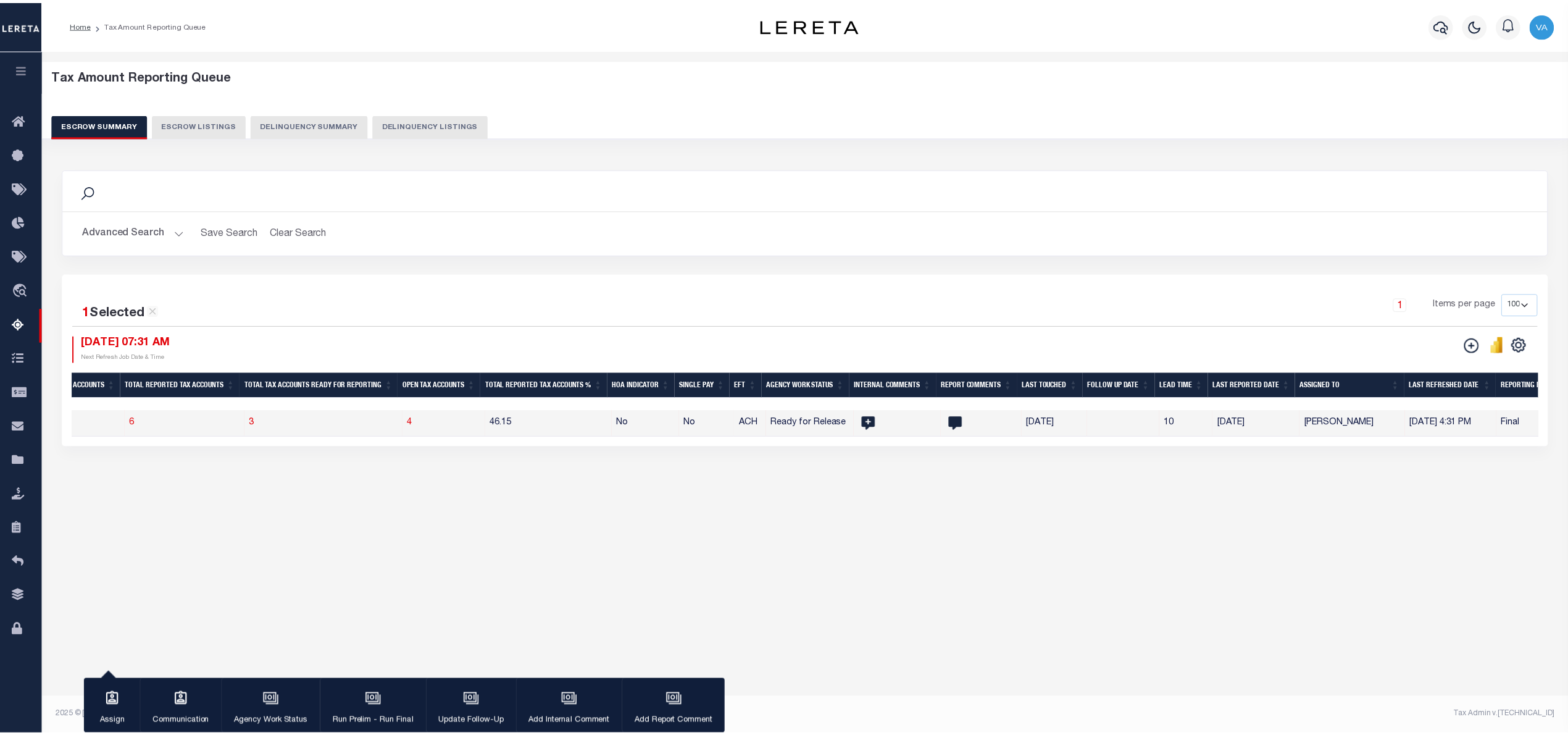
scroll to position [0, 1088]
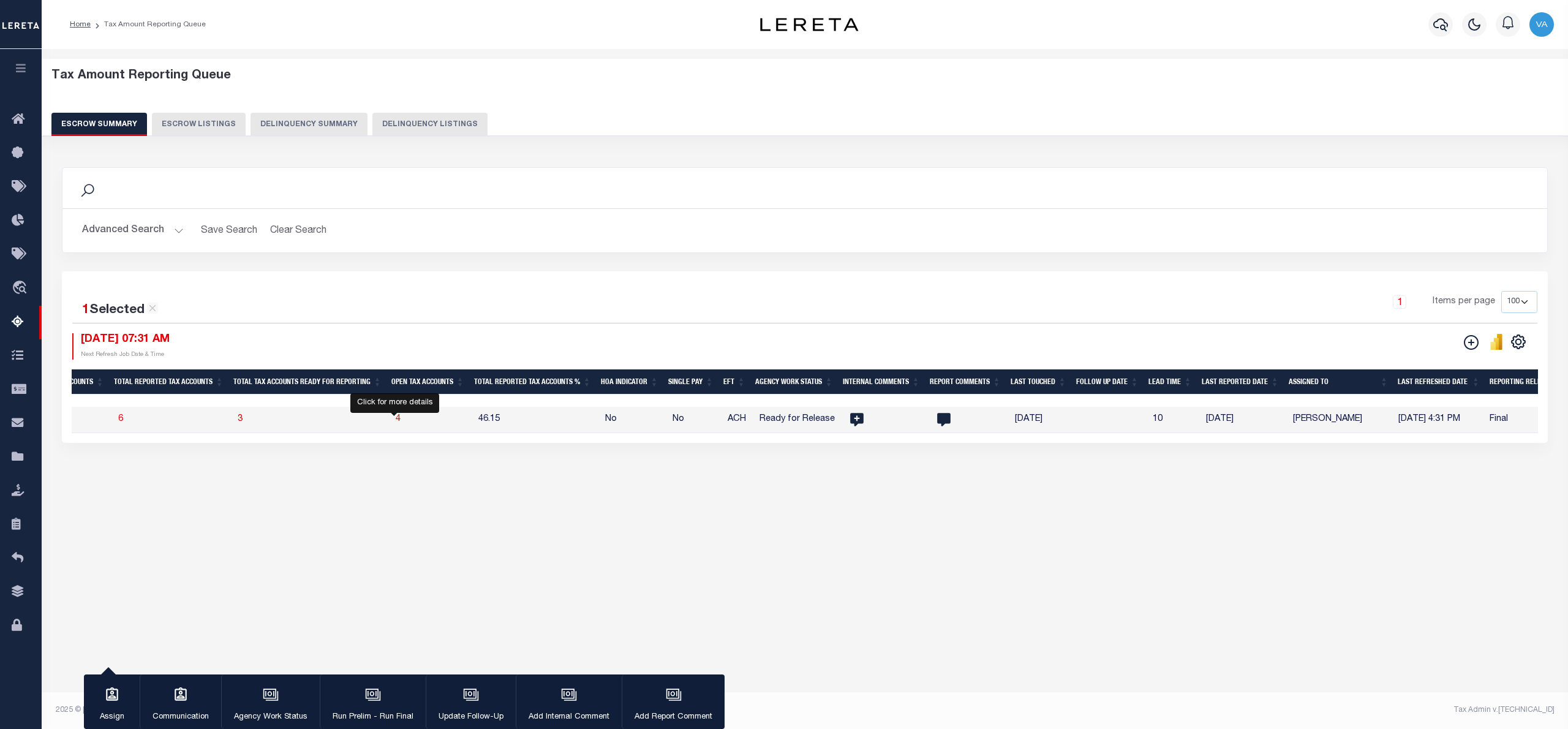
click at [396, 420] on span "4" at bounding box center [398, 418] width 5 height 8
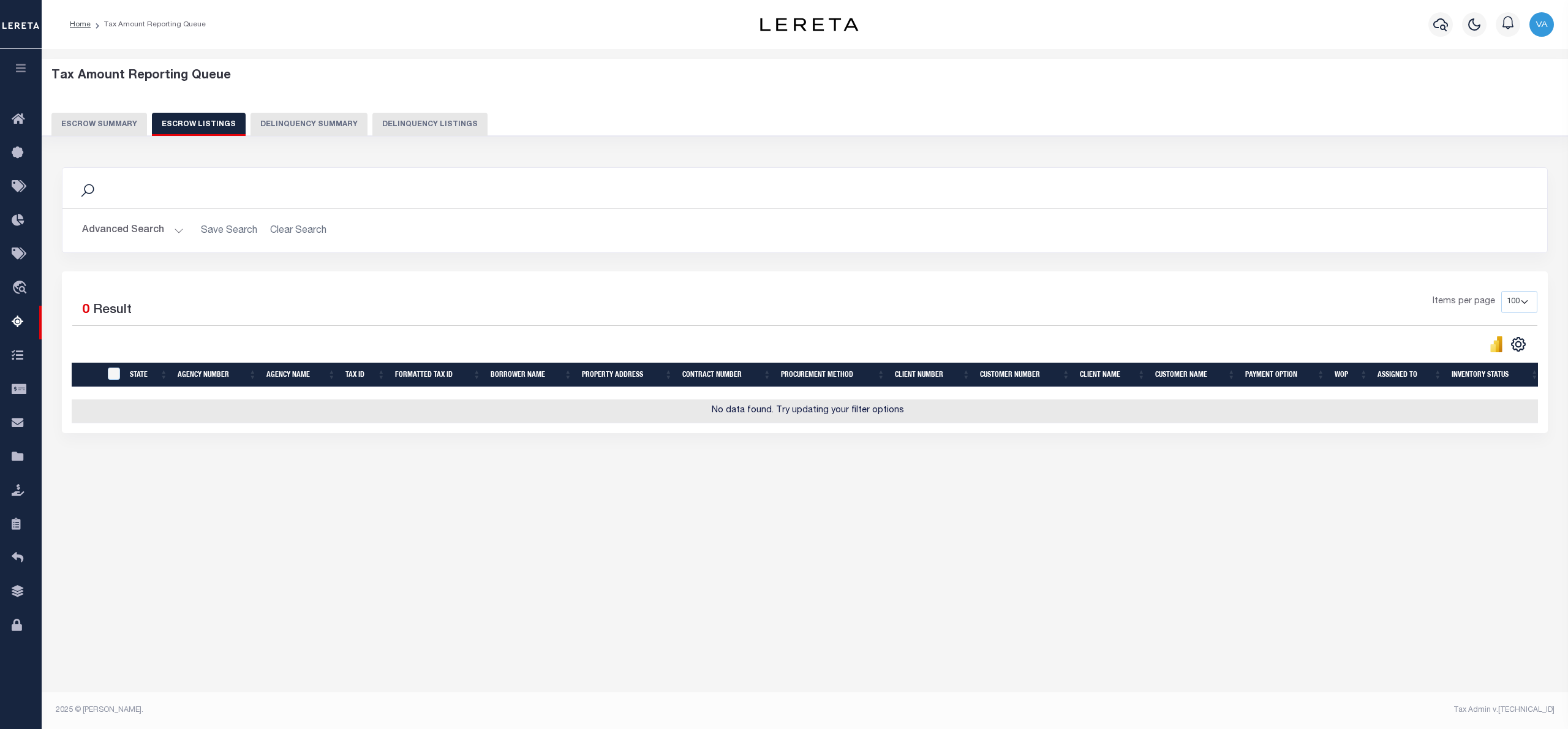
click at [80, 120] on button "Escrow Summary" at bounding box center [99, 124] width 95 height 24
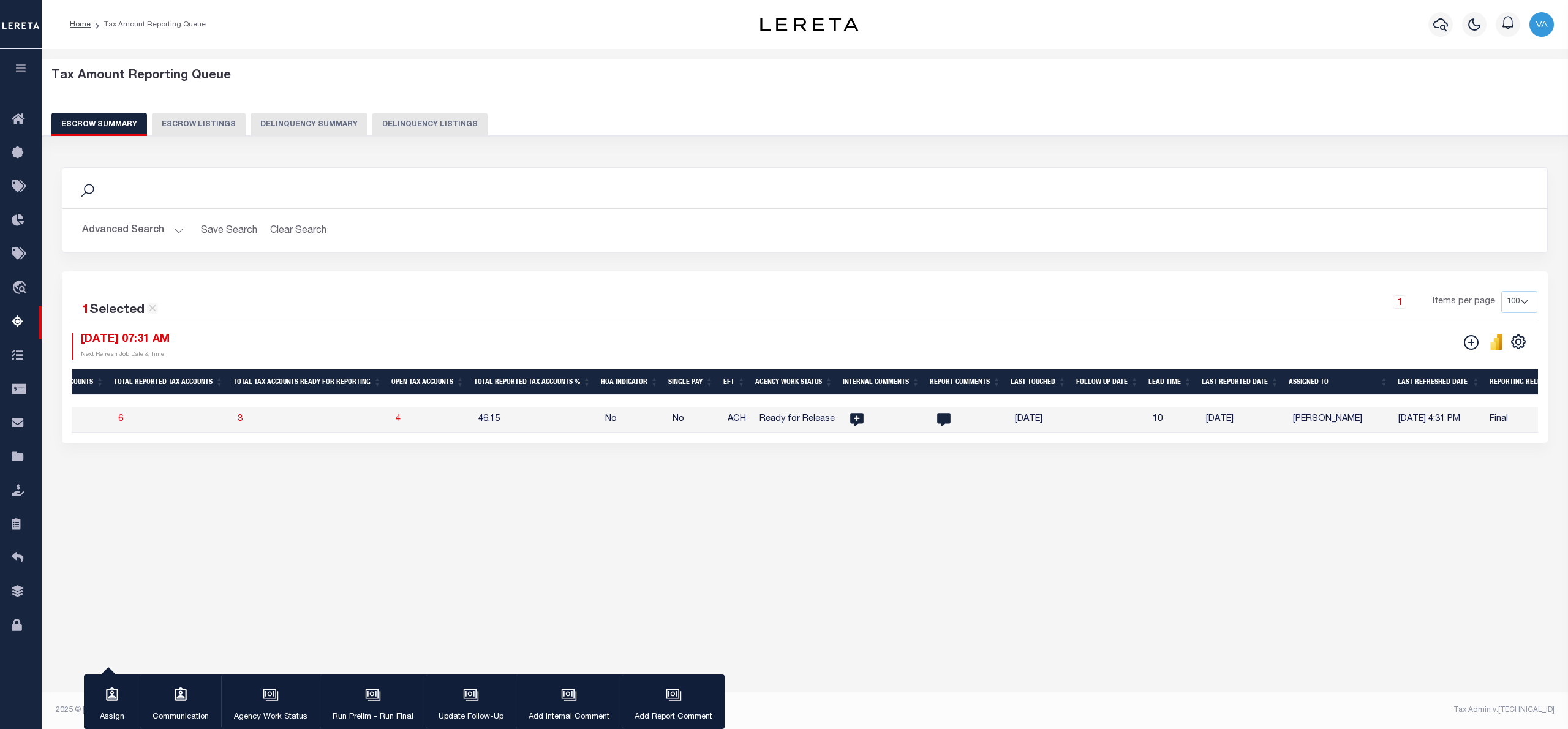
click at [169, 224] on button "Advanced Search" at bounding box center [133, 230] width 101 height 24
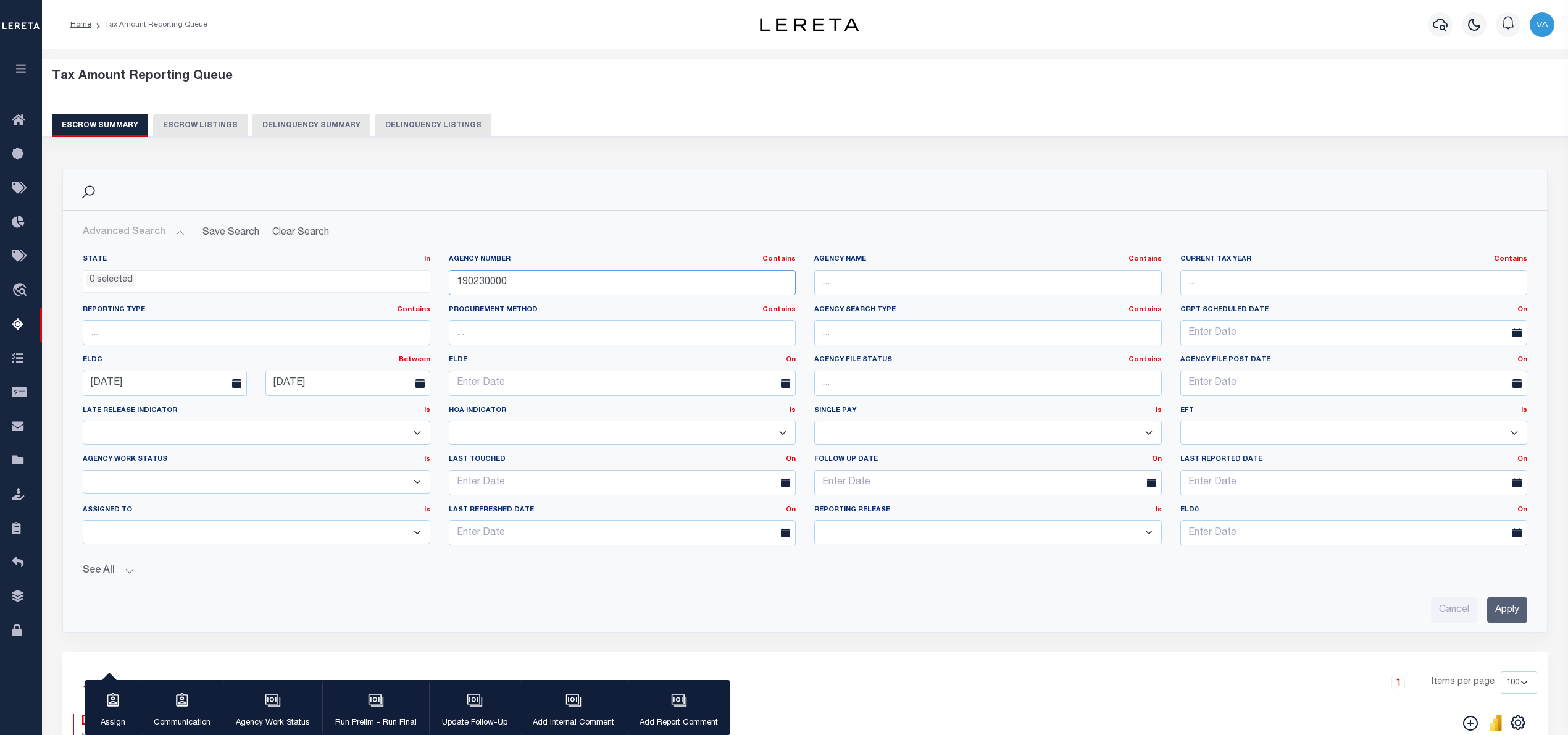
drag, startPoint x: 506, startPoint y: 279, endPoint x: 394, endPoint y: 279, distance: 112.0
click at [394, 279] on div "State In In AK AL AR AZ CA CO CT DC DE FL GA GU HI IA ID IL IN KS KY LA MA MD M…" at bounding box center [805, 404] width 1463 height 300
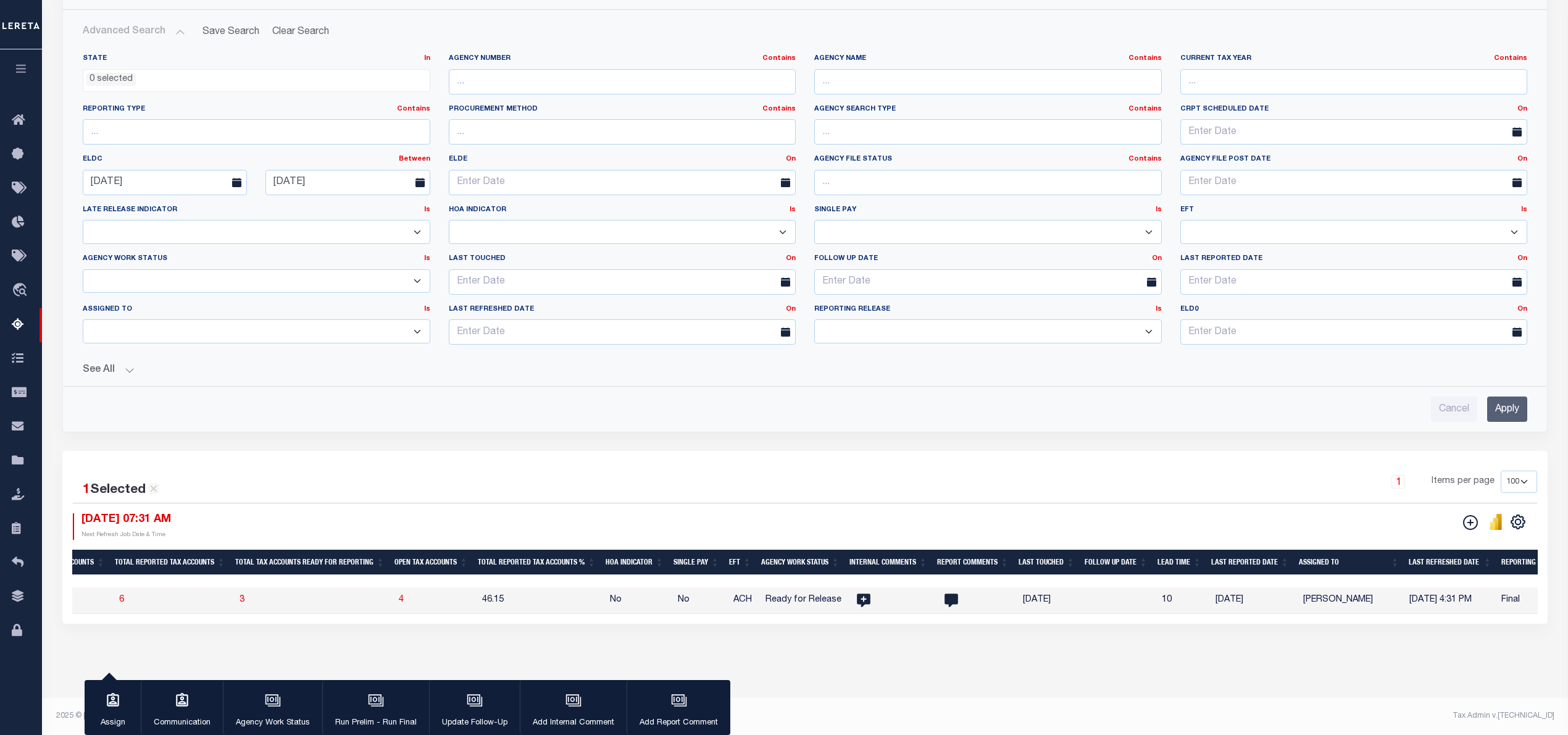
click at [1175, 396] on input "Apply" at bounding box center [1508, 409] width 40 height 26
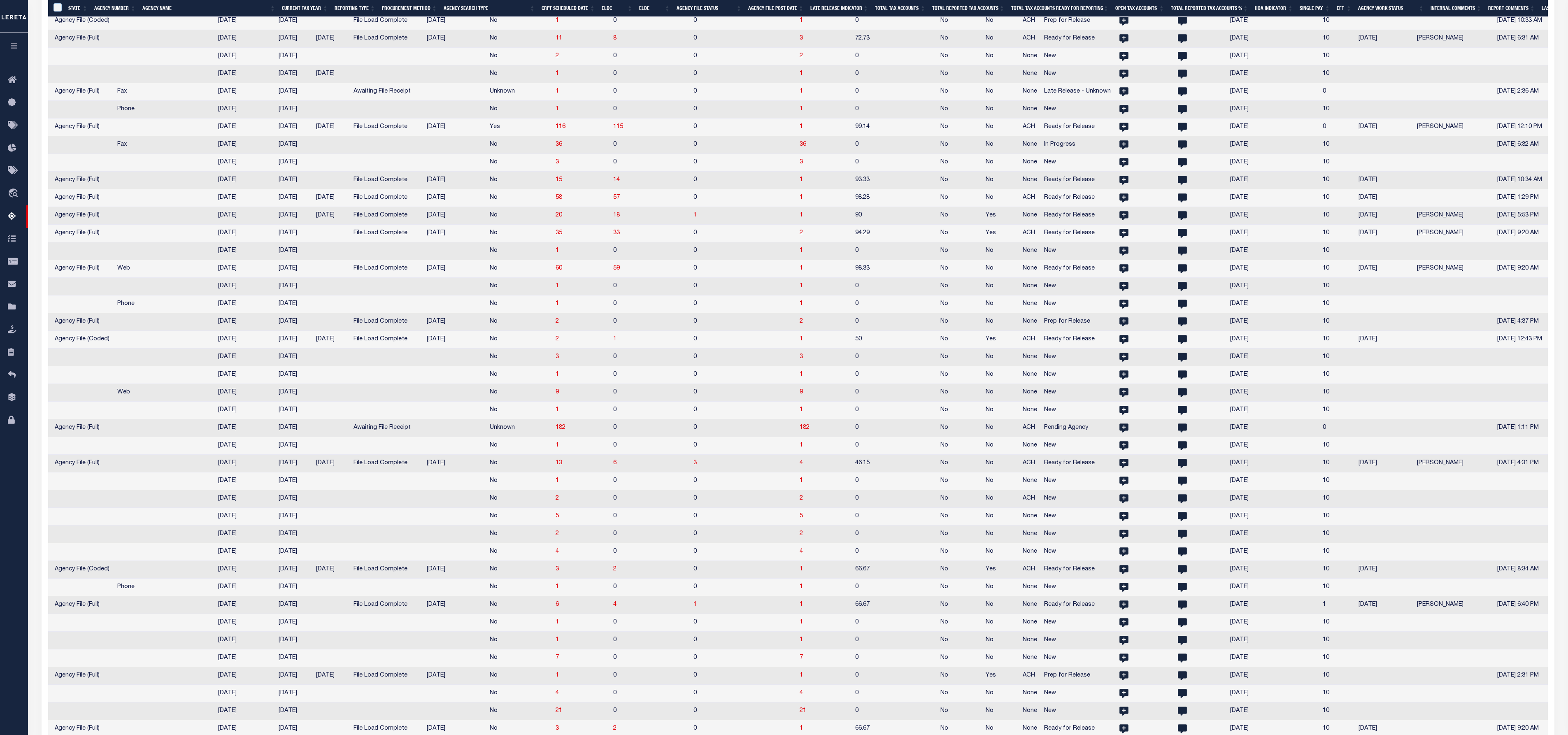
scroll to position [0, 376]
drag, startPoint x: 350, startPoint y: 19, endPoint x: 116, endPoint y: 19, distance: 234.0
click at [116, 19] on div at bounding box center [610, 19] width 1875 height 9
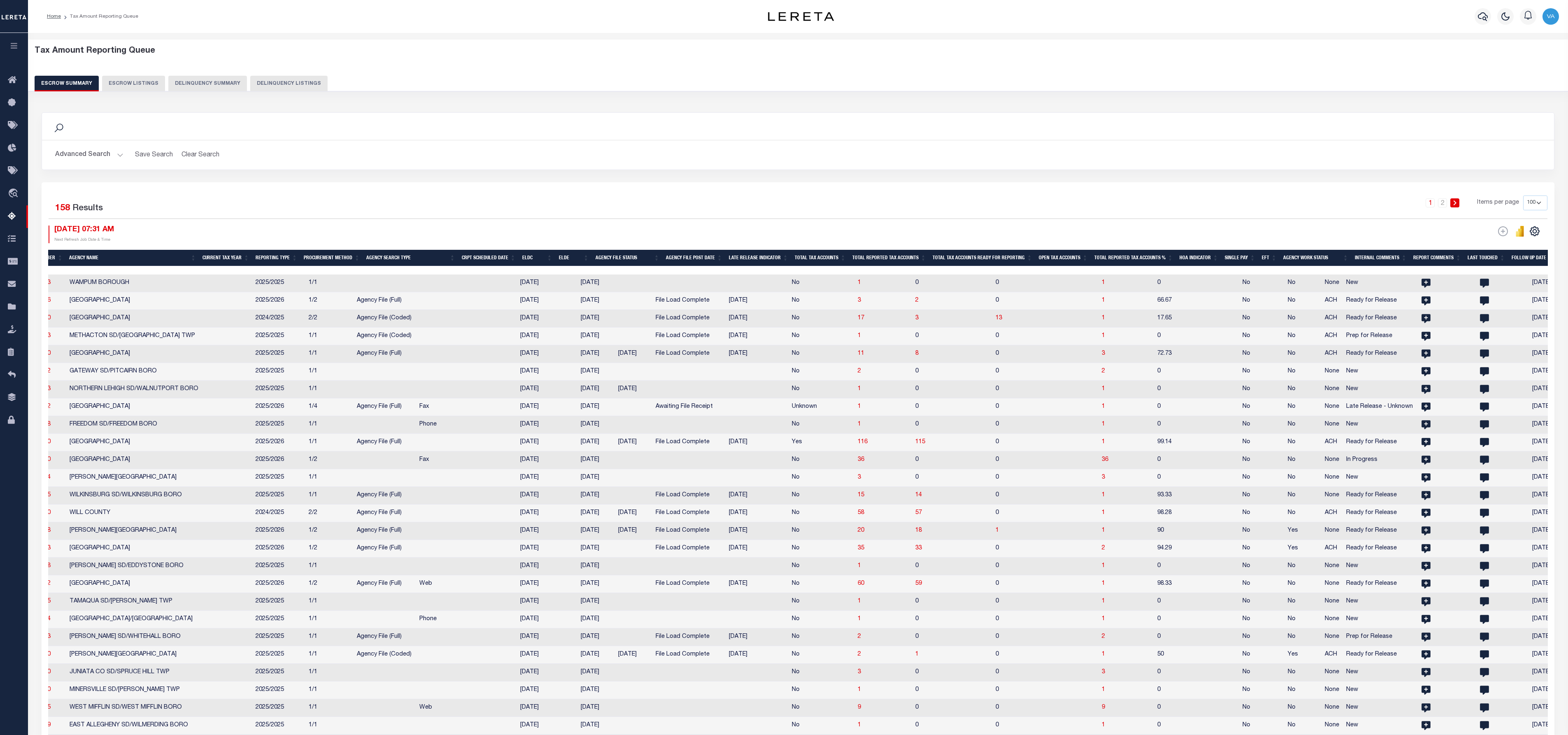
scroll to position [0, 16]
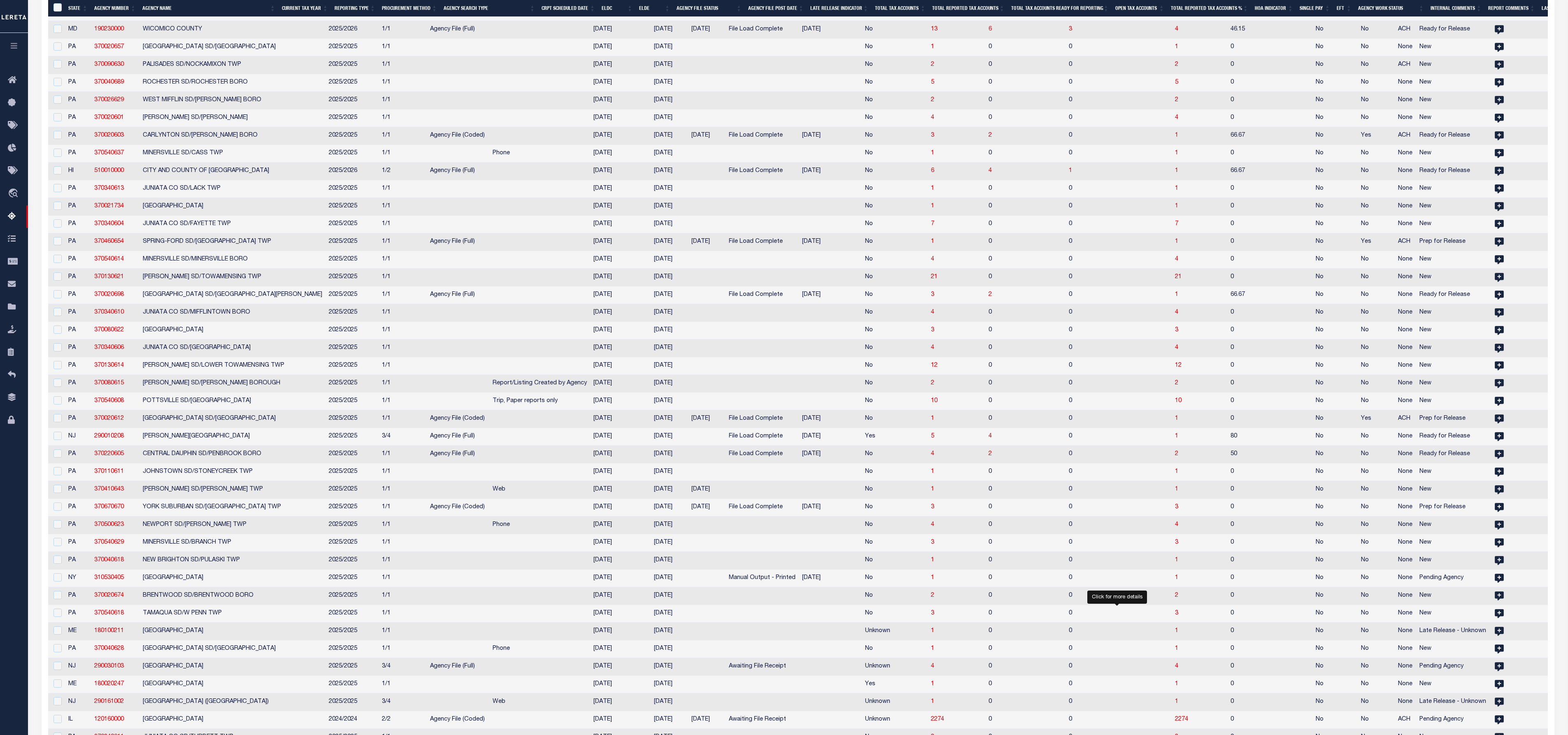
click at [783, 367] on span "1" at bounding box center [1176, 630] width 3 height 5
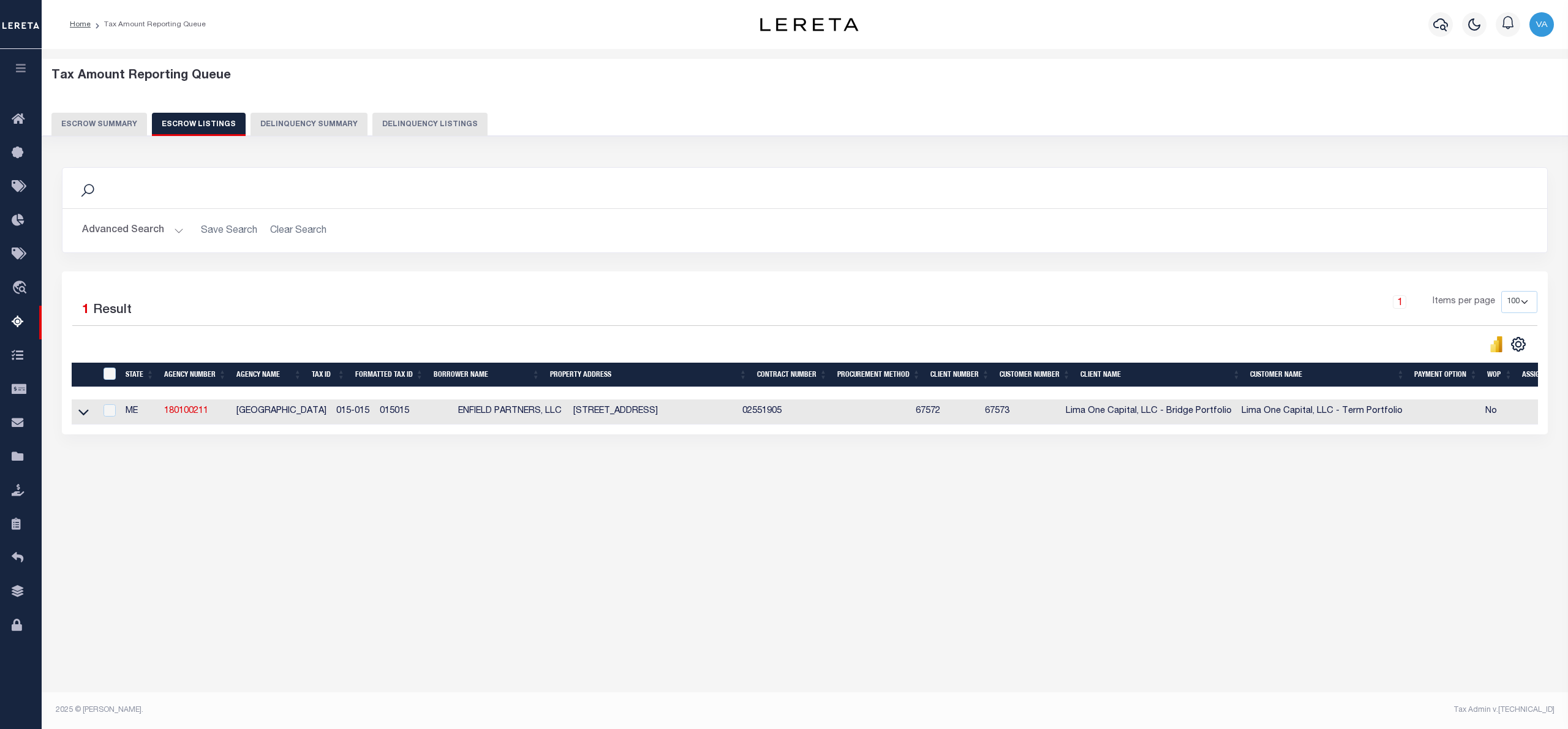
click at [77, 414] on link at bounding box center [84, 410] width 14 height 8
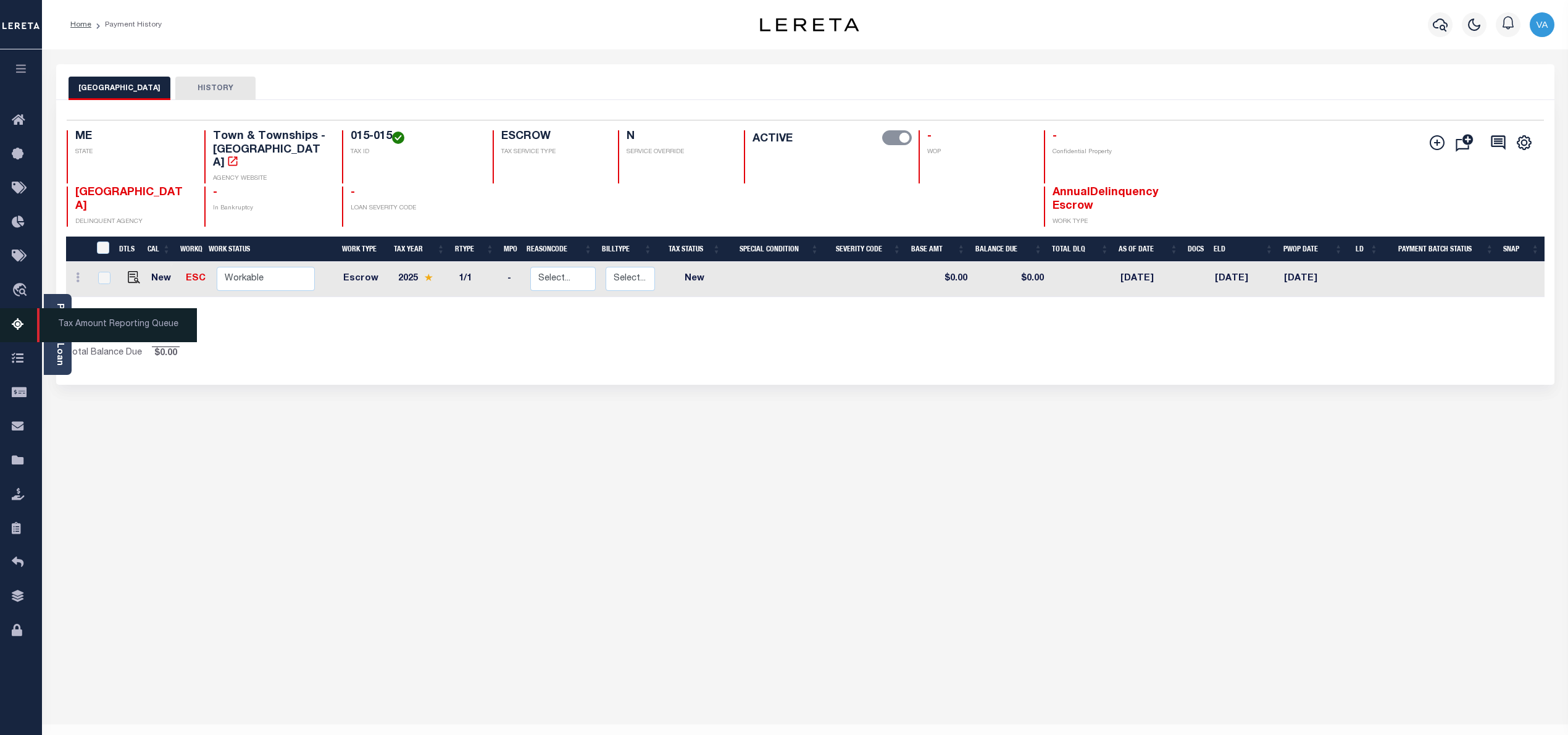
click at [56, 334] on span "Tax Amount Reporting Queue" at bounding box center [117, 324] width 160 height 34
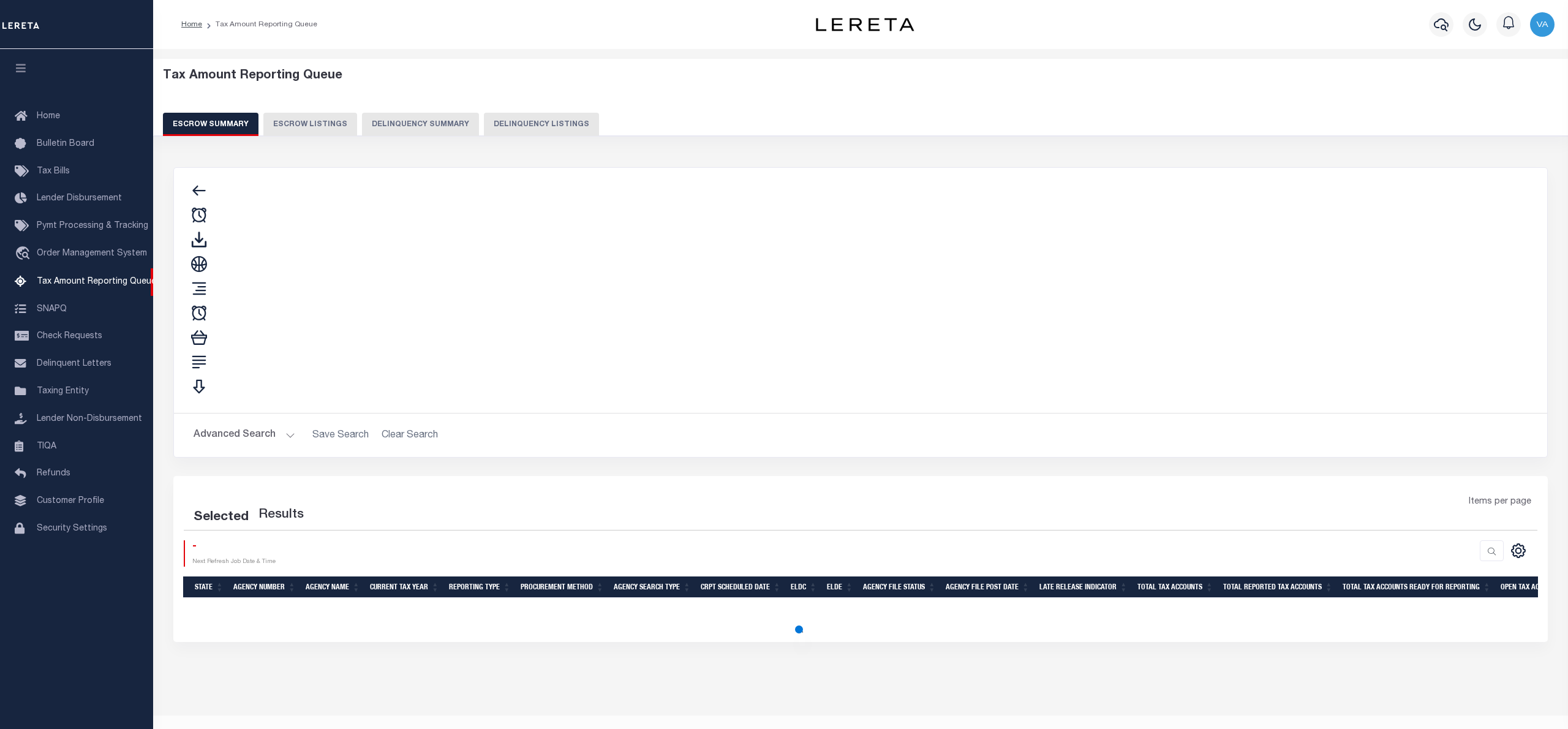
select select "100"
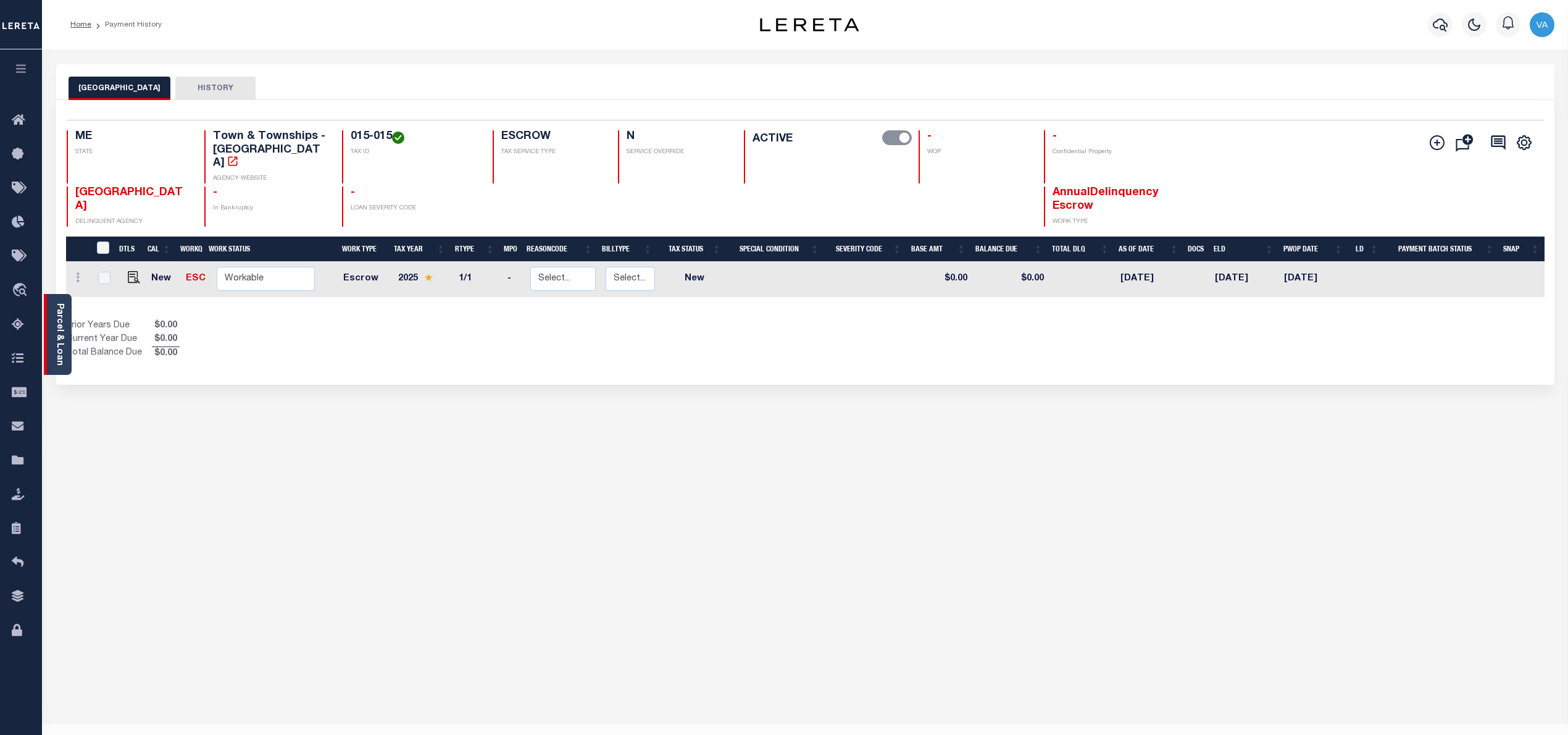
click at [64, 339] on link "Parcel & Loan" at bounding box center [58, 334] width 8 height 62
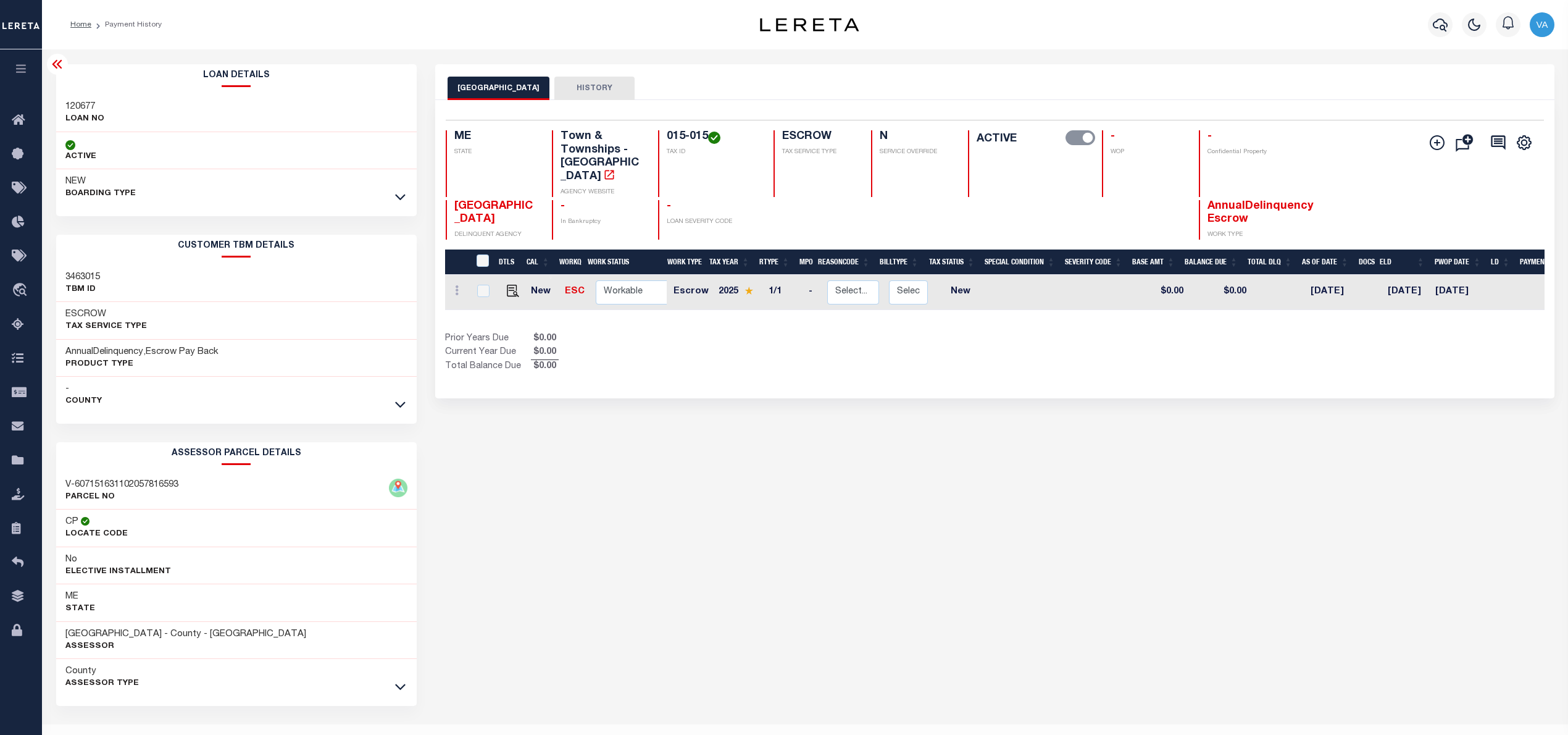
scroll to position [30, 0]
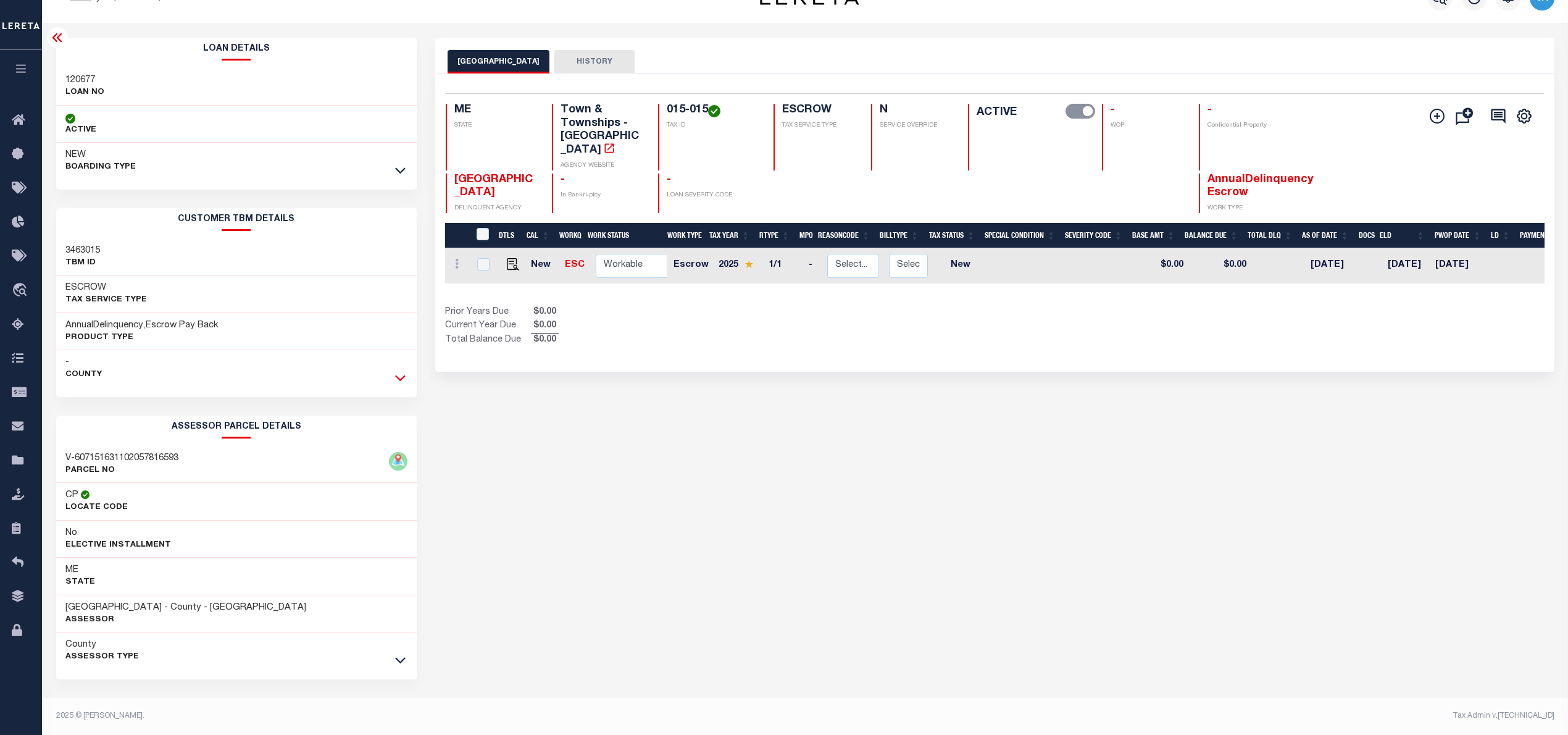
click at [397, 373] on icon at bounding box center [400, 377] width 10 height 13
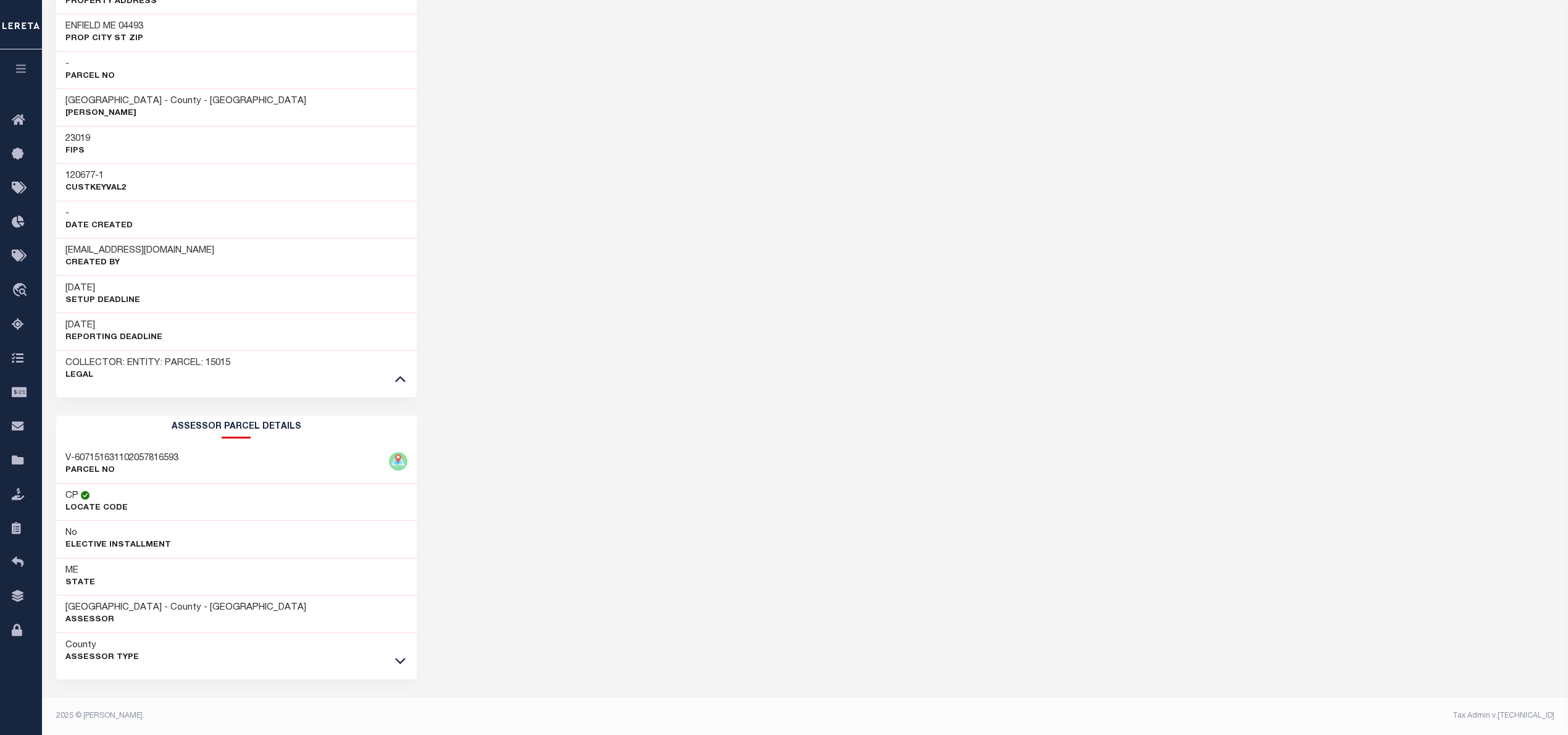
scroll to position [443, 0]
click at [398, 658] on icon at bounding box center [400, 660] width 10 height 13
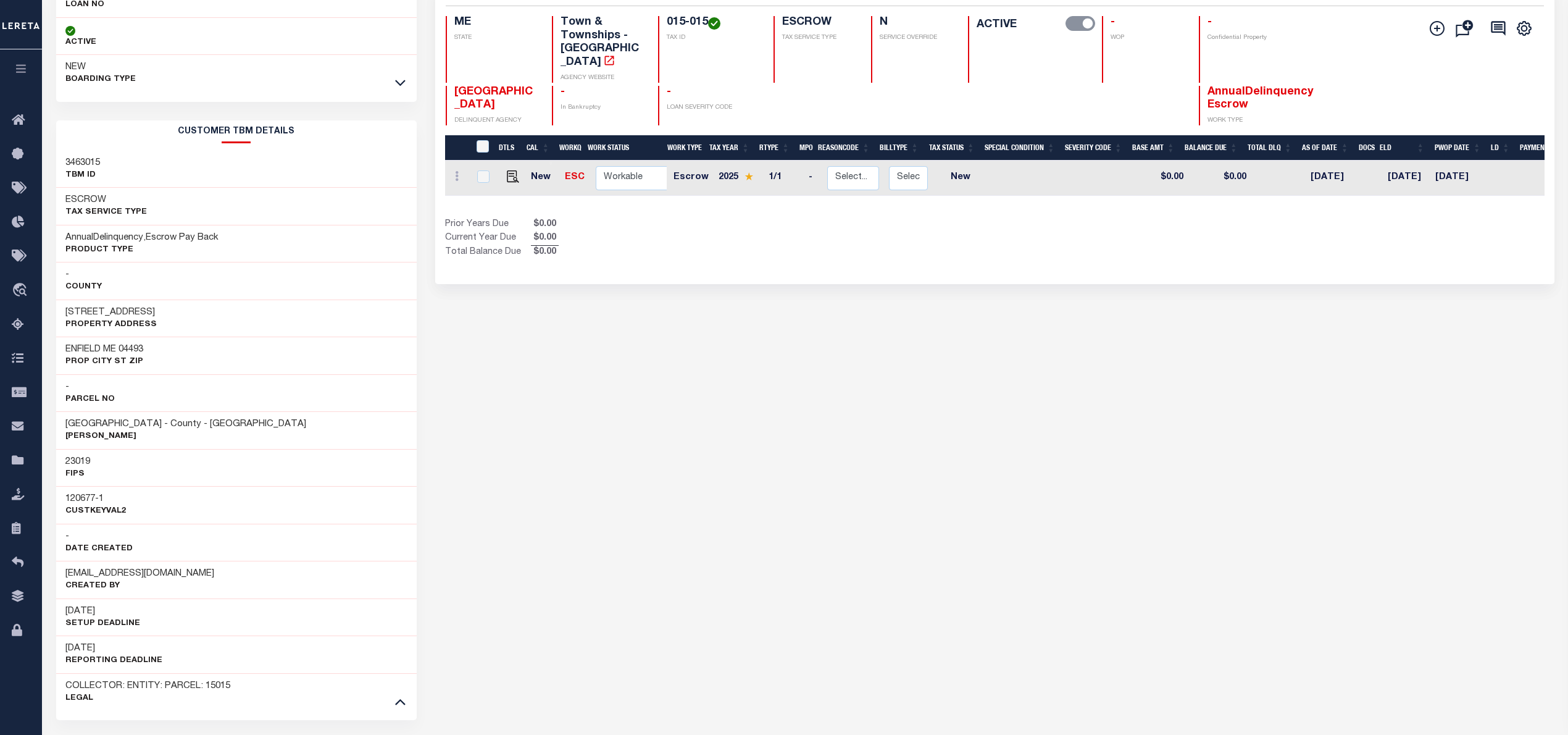
scroll to position [0, 0]
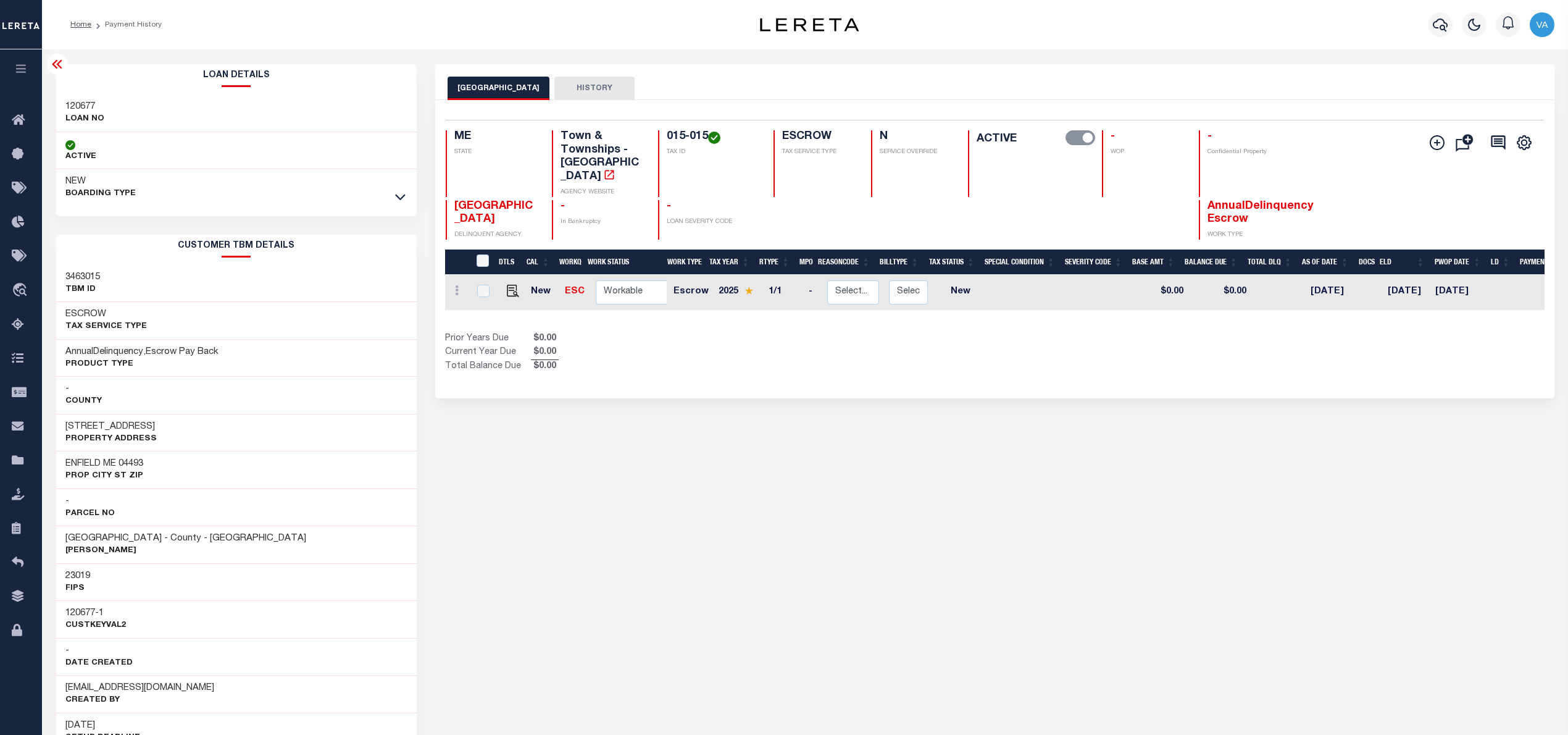
click at [58, 65] on icon at bounding box center [57, 64] width 10 height 8
